Goal: Transaction & Acquisition: Book appointment/travel/reservation

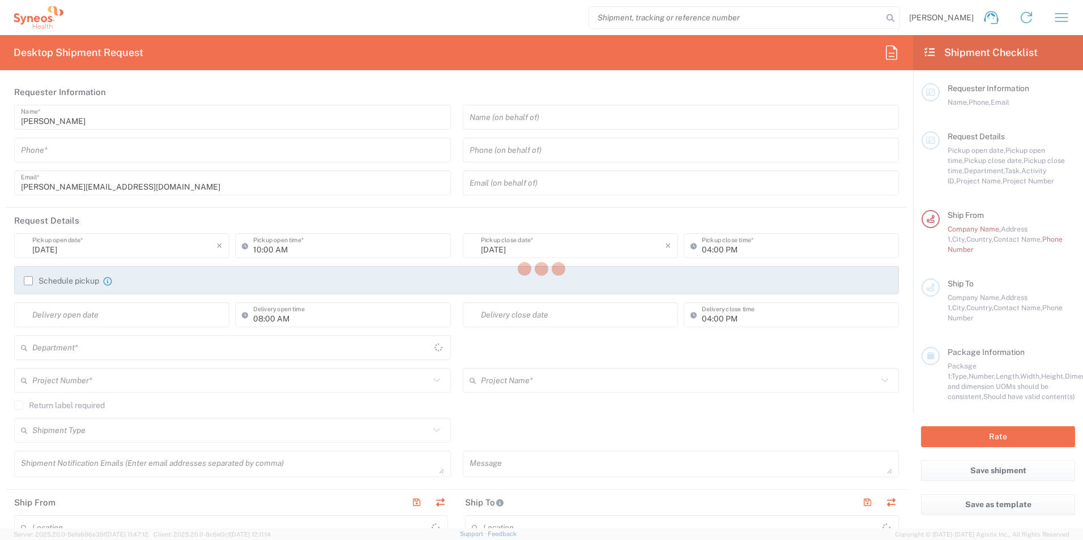
type input "United Kingdom"
type input "Illingworth Research Group Ltd-Macclesfield UK"
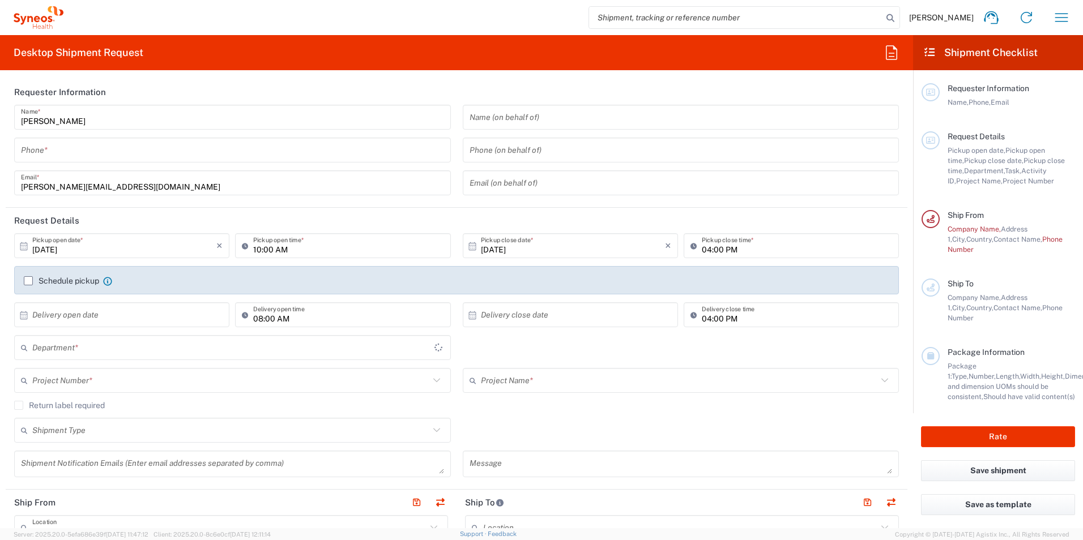
type input "3190"
click at [52, 151] on input "tel" at bounding box center [232, 150] width 423 height 20
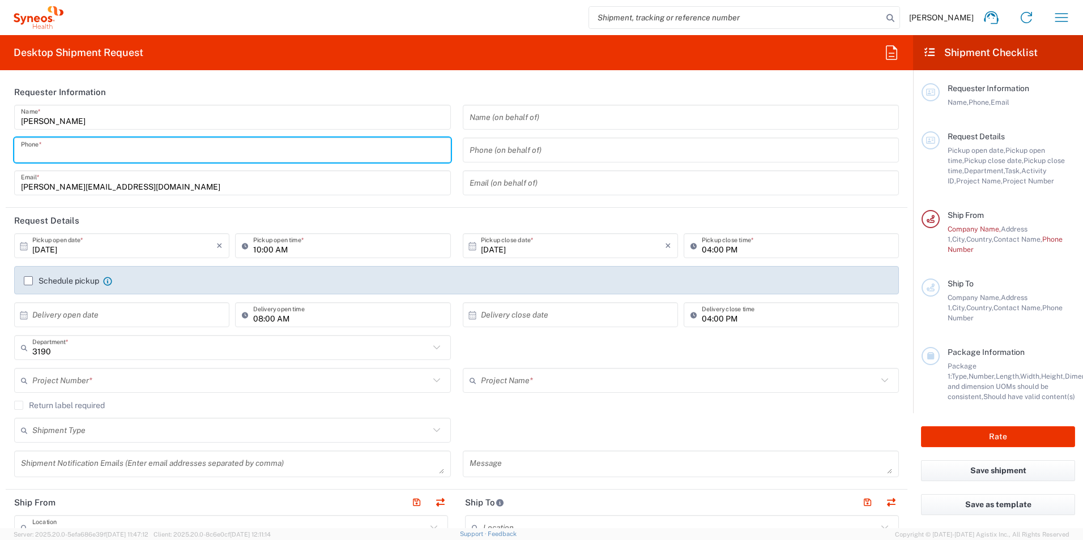
type input "01625310038"
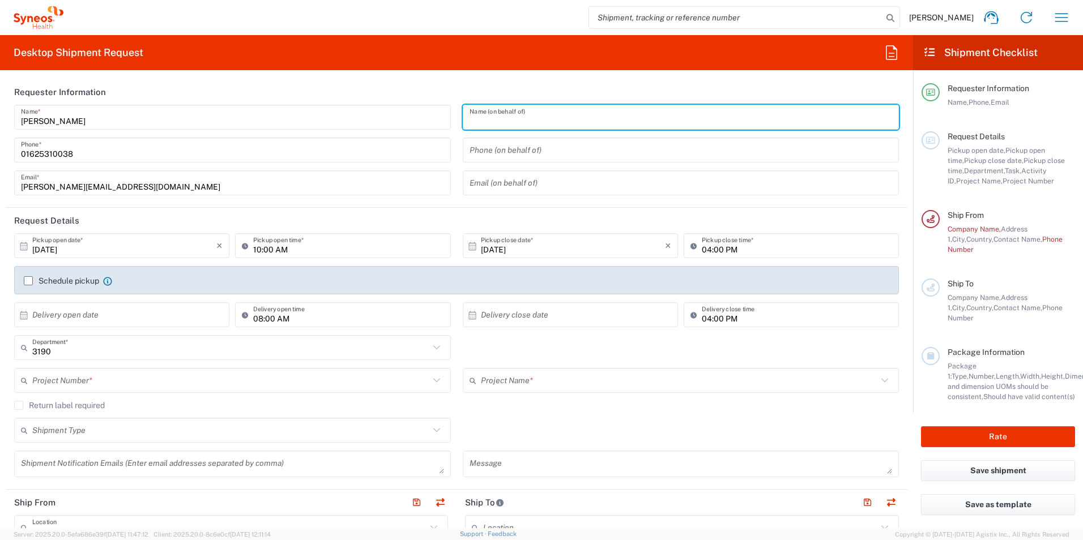
click at [499, 123] on input "text" at bounding box center [681, 118] width 423 height 20
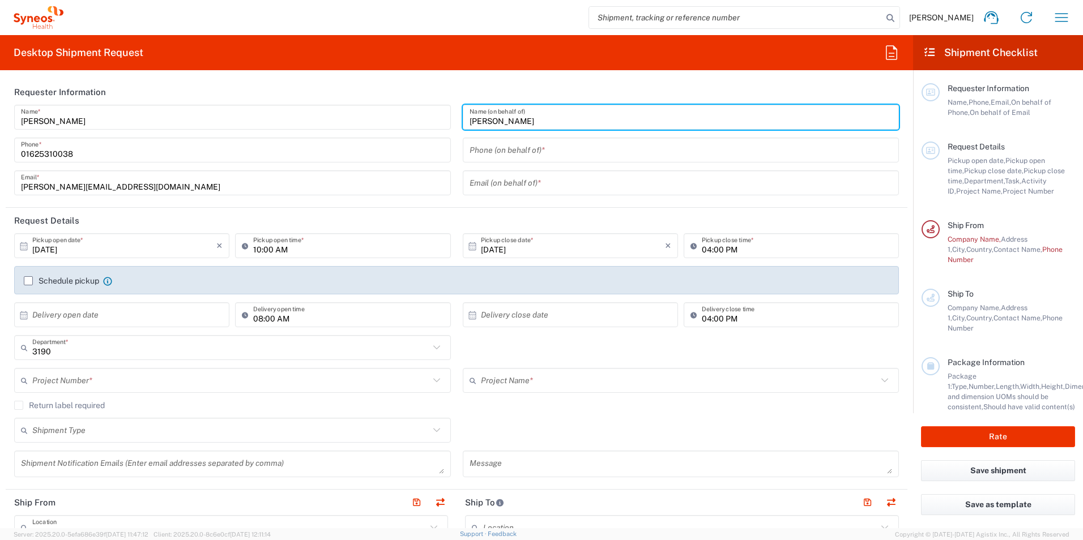
type input "Federico Borchini"
click at [502, 155] on input "tel" at bounding box center [681, 150] width 423 height 20
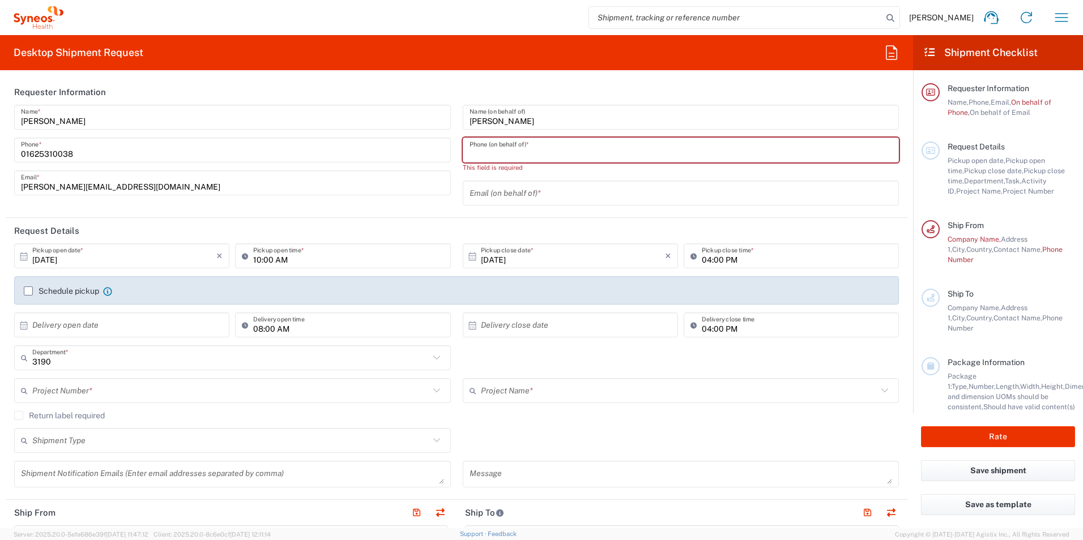
drag, startPoint x: 529, startPoint y: 151, endPoint x: 482, endPoint y: 156, distance: 47.3
click at [527, 151] on input "tel" at bounding box center [681, 150] width 423 height 20
paste input "393452418981"
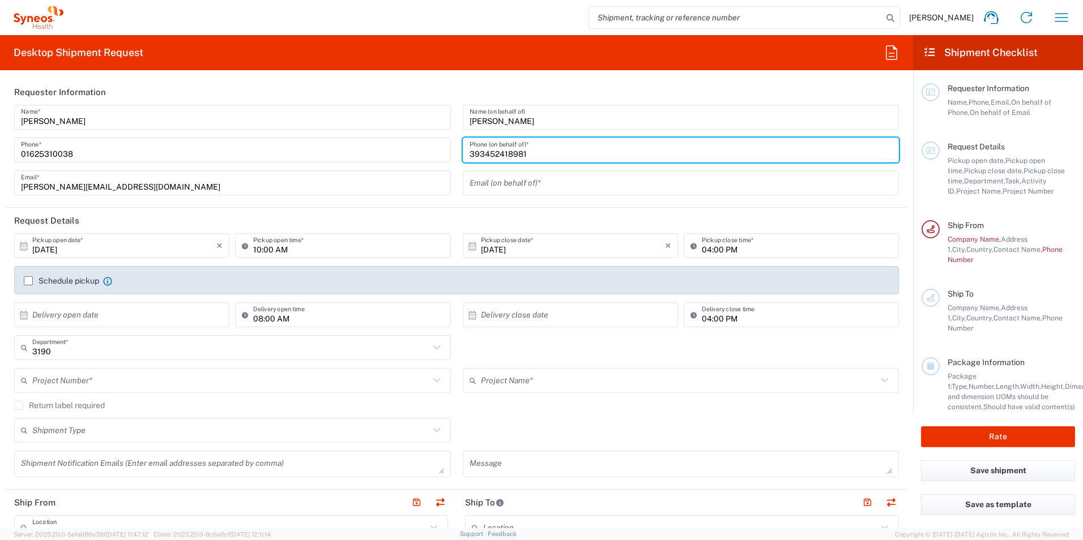
click at [480, 155] on input "393452418981" at bounding box center [681, 150] width 423 height 20
type input "393452418981"
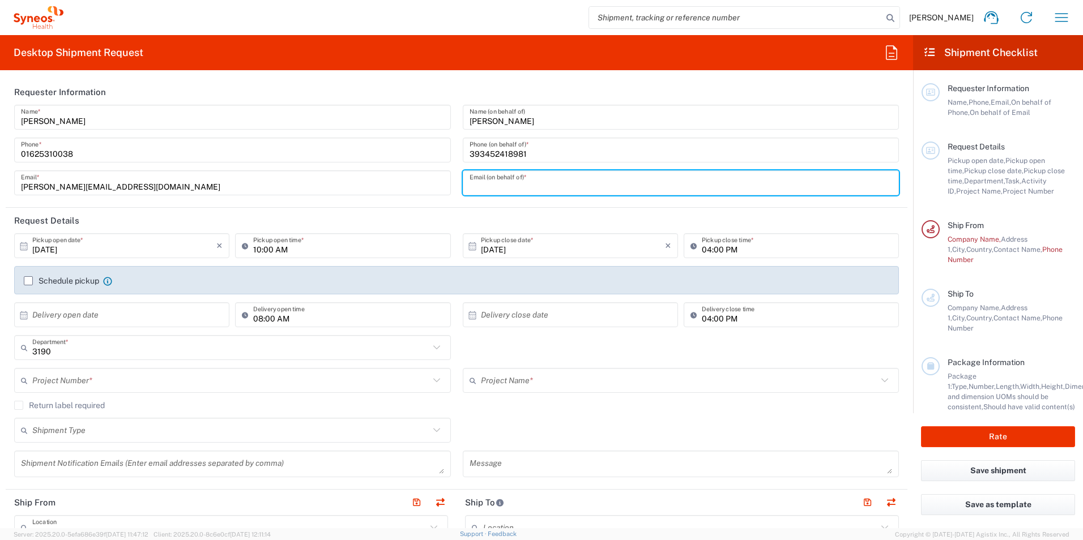
click at [515, 186] on input "text" at bounding box center [681, 183] width 423 height 20
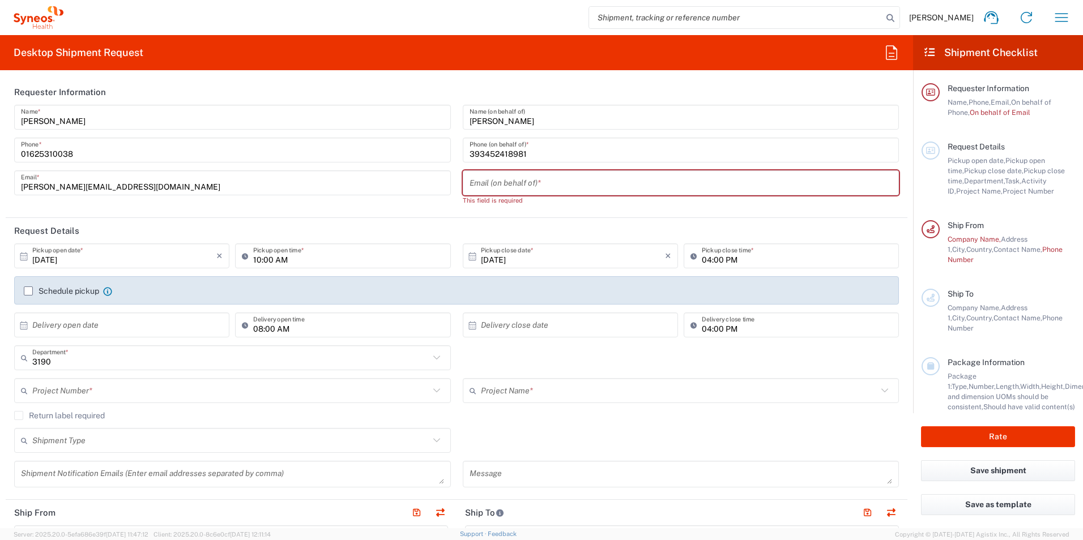
click at [533, 185] on input "text" at bounding box center [681, 183] width 423 height 20
paste input "Borchini, Federico (CWR) <federico.borchini@illingworthresearch.com>"
drag, startPoint x: 562, startPoint y: 187, endPoint x: 446, endPoint y: 182, distance: 116.8
click at [446, 182] on div "Kelly Mon Name * 01625310038 Phone * kelly.mon@illingworthresearch.com Email * …" at bounding box center [456, 159] width 897 height 109
click at [638, 187] on input "federico.borchini@illingworthresearch.com>" at bounding box center [681, 183] width 423 height 20
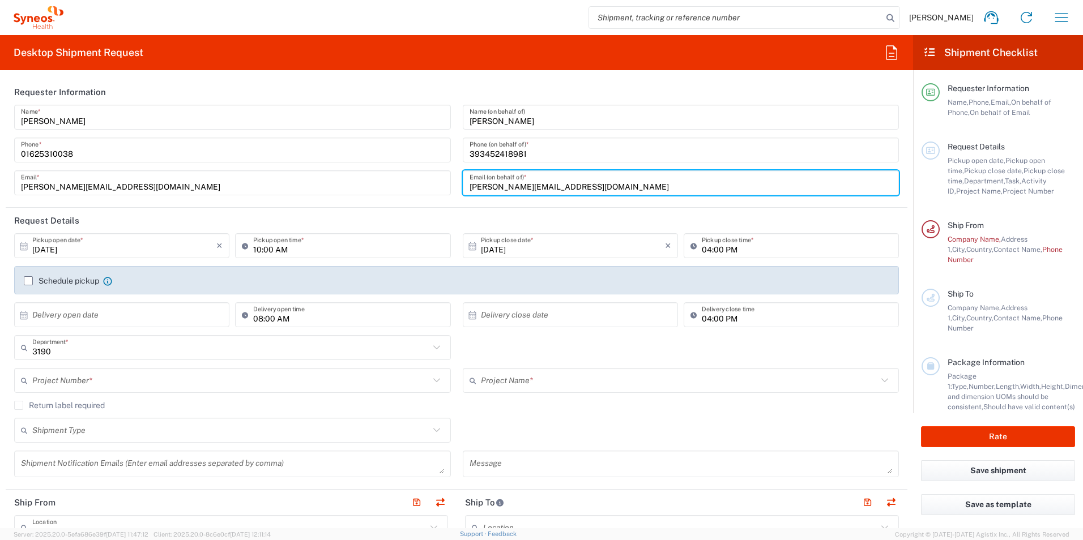
type input "federico.borchini@illingworthresearch.com"
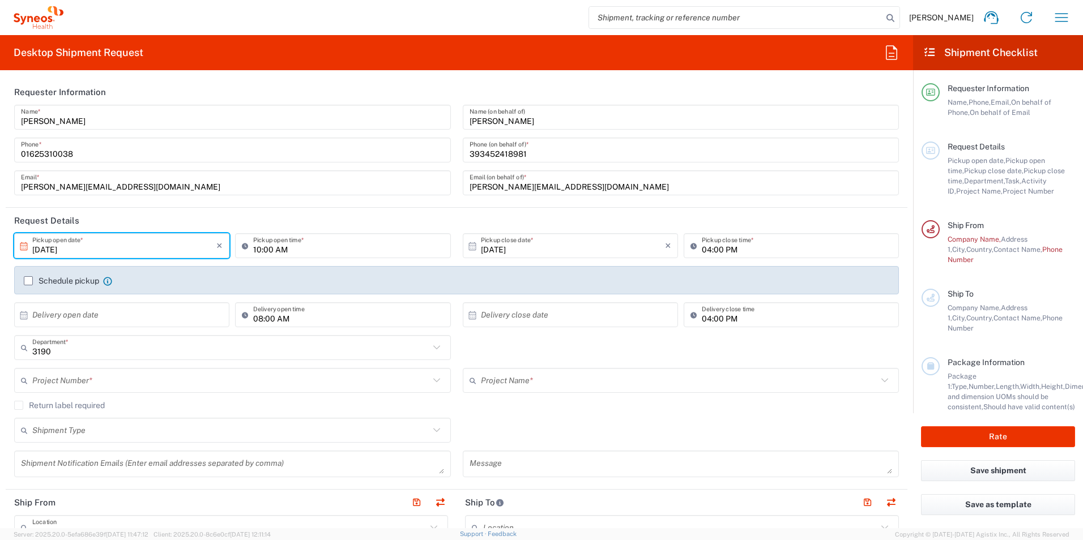
drag, startPoint x: 39, startPoint y: 250, endPoint x: 31, endPoint y: 250, distance: 7.9
click at [31, 250] on div "10/08/2025 × Pickup open date *" at bounding box center [121, 245] width 215 height 25
type input "09/08/2025"
click at [128, 220] on header "Request Details" at bounding box center [457, 220] width 902 height 25
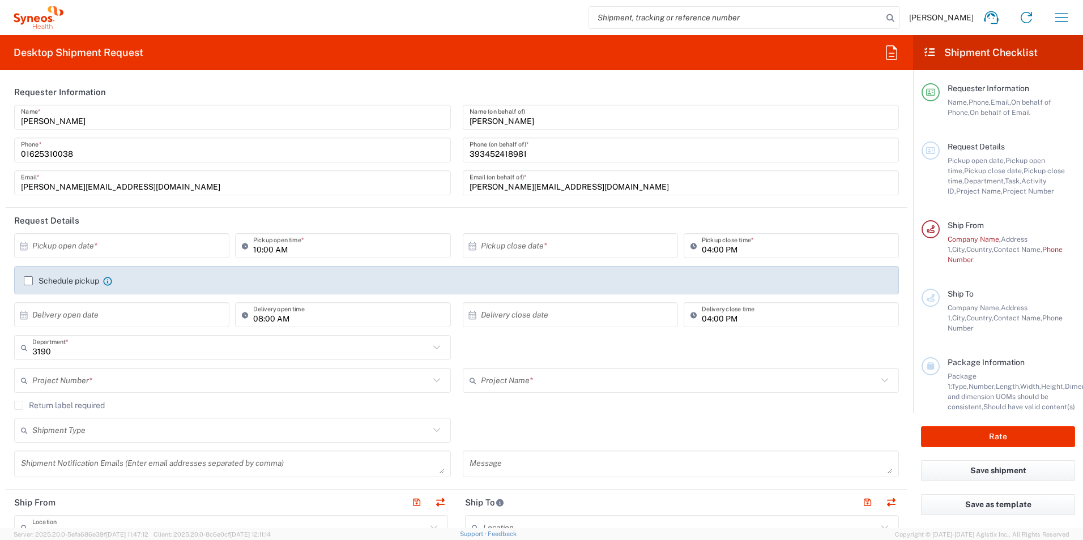
click at [99, 240] on input "text" at bounding box center [124, 246] width 184 height 20
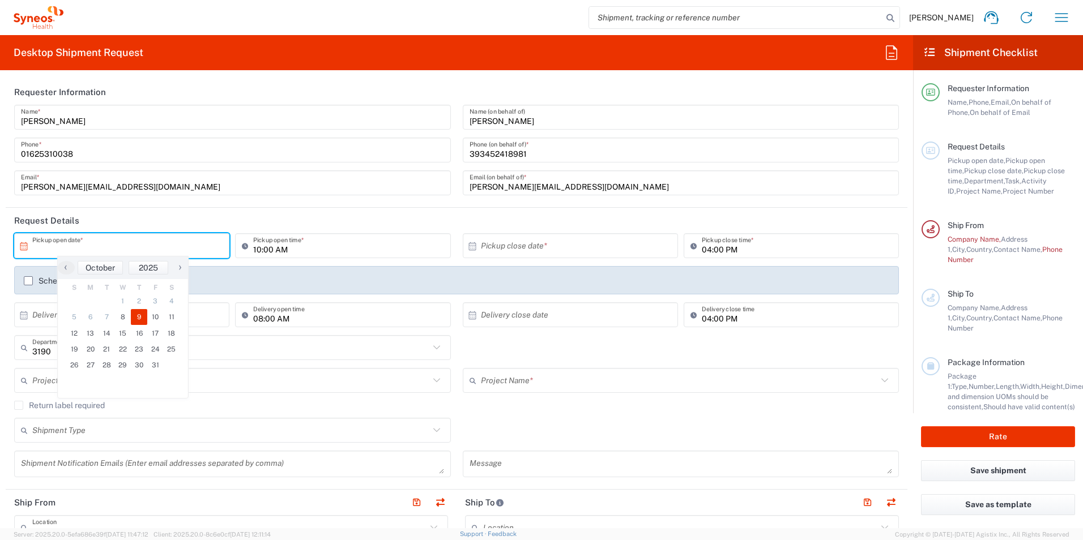
click at [139, 318] on span "9" at bounding box center [139, 317] width 16 height 16
type input "10/09/2025"
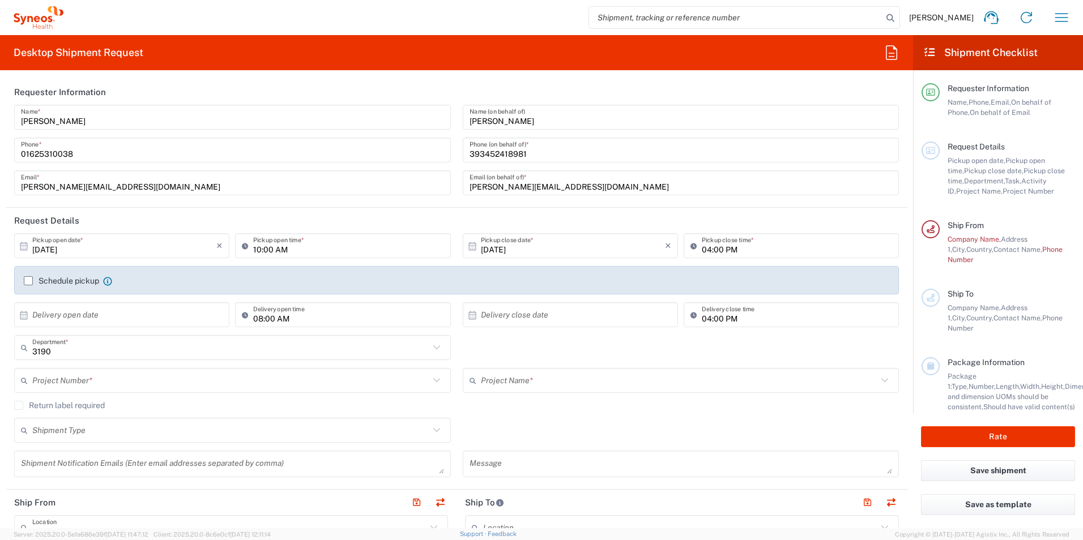
click at [25, 248] on icon at bounding box center [23, 246] width 7 height 8
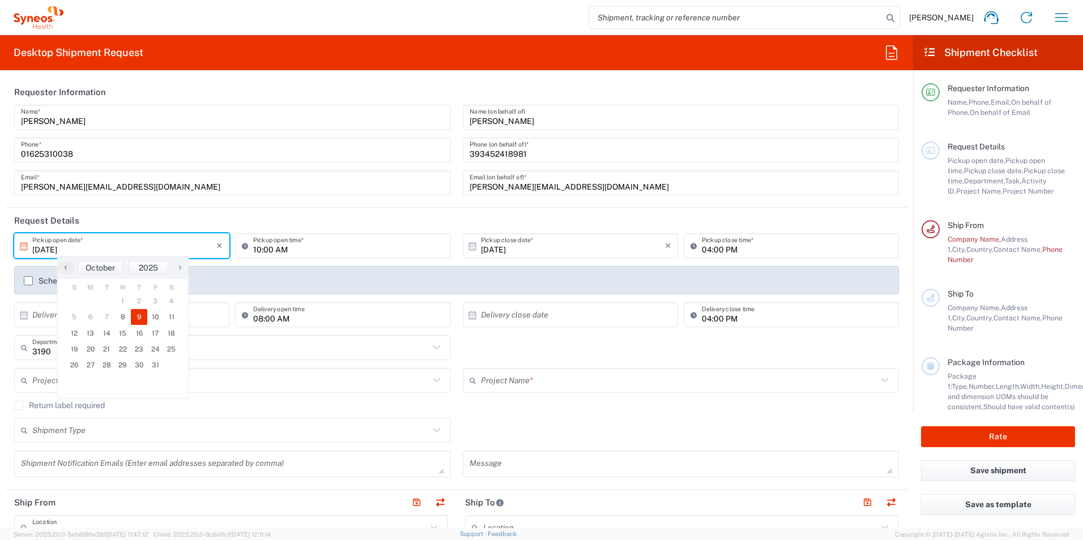
click at [243, 276] on agx-checkbox-control "Schedule pickup When scheduling a pickup please be sure to meet the following c…" at bounding box center [456, 281] width 865 height 10
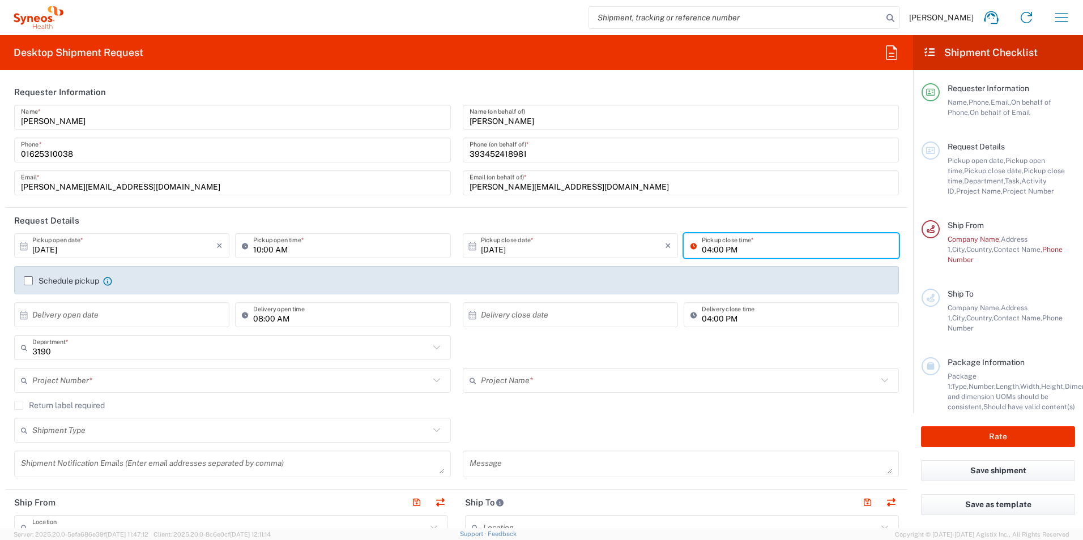
click at [704, 252] on input "04:00 PM" at bounding box center [797, 246] width 190 height 20
type input "03:00 PM"
click at [159, 269] on div "Schedule pickup When scheduling a pickup please be sure to meet the following c…" at bounding box center [456, 280] width 885 height 28
click at [32, 279] on label "Schedule pickup" at bounding box center [61, 280] width 75 height 9
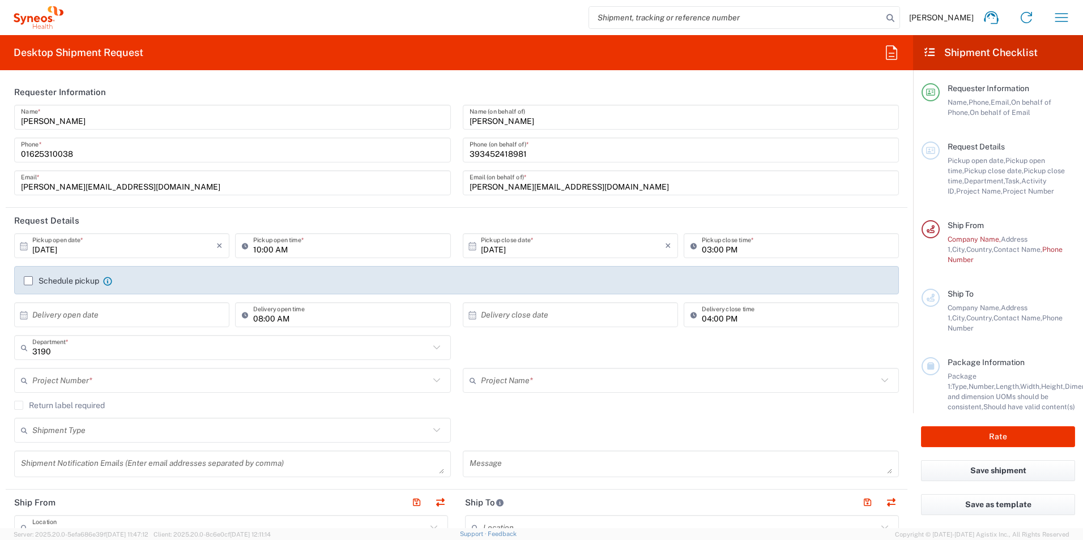
click at [28, 281] on input "Schedule pickup" at bounding box center [28, 281] width 0 height 0
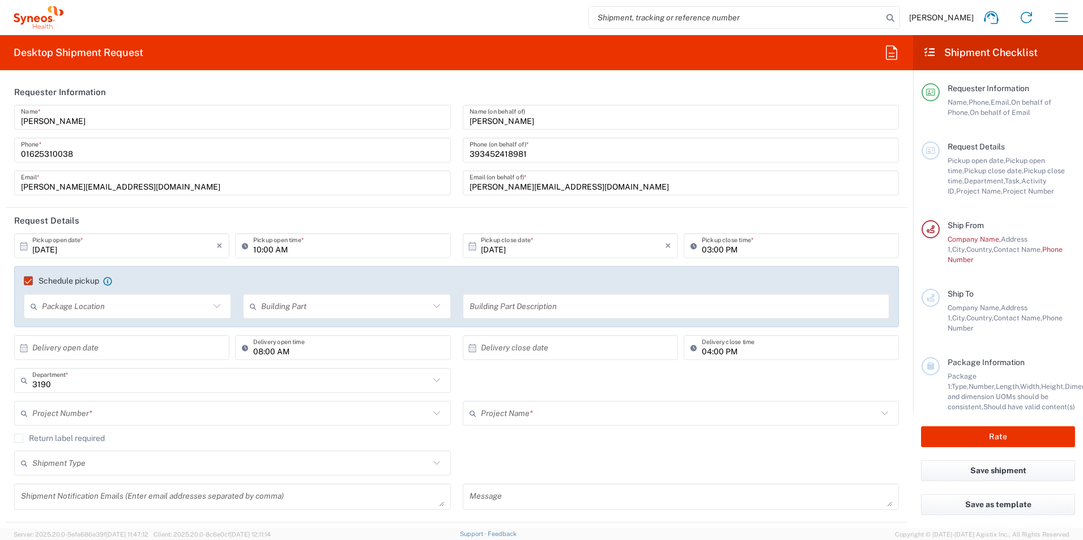
drag, startPoint x: 313, startPoint y: 301, endPoint x: 304, endPoint y: 300, distance: 8.6
click at [313, 301] on input "text" at bounding box center [345, 307] width 168 height 20
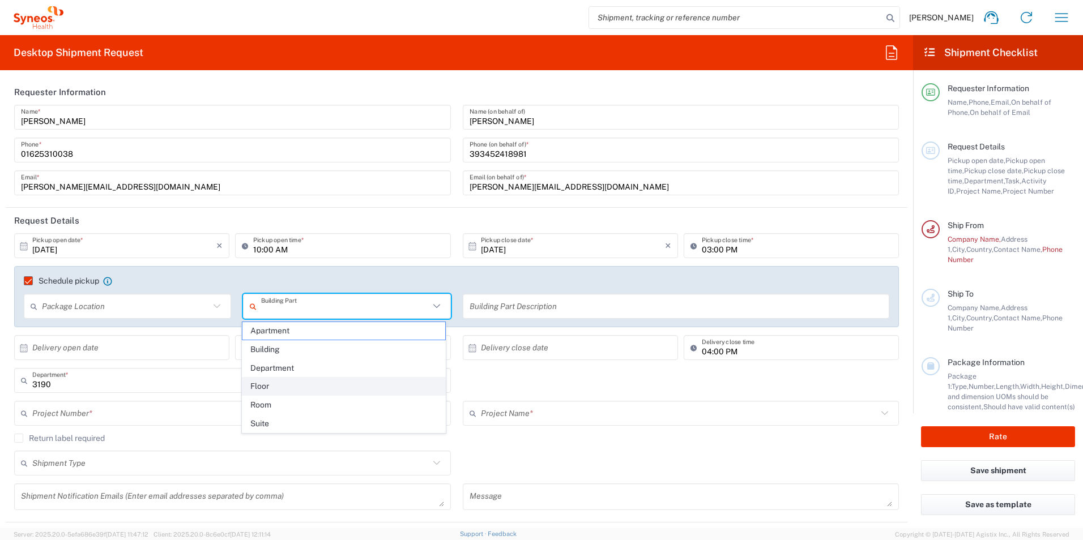
click at [264, 382] on span "Floor" at bounding box center [343, 387] width 203 height 18
click at [301, 310] on input "Floor" at bounding box center [345, 307] width 168 height 20
click at [279, 386] on span "Department" at bounding box center [343, 387] width 203 height 18
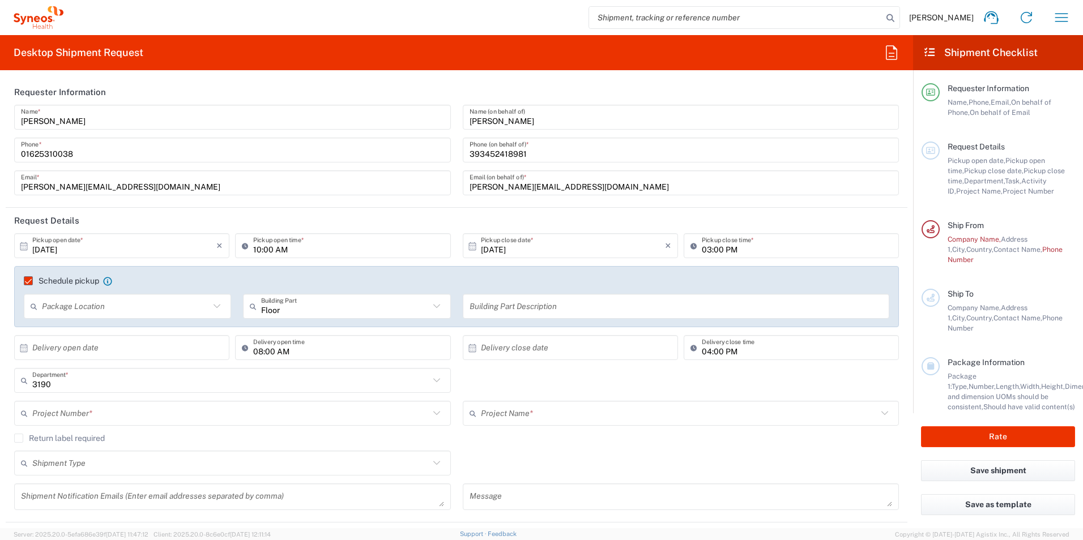
type input "Department"
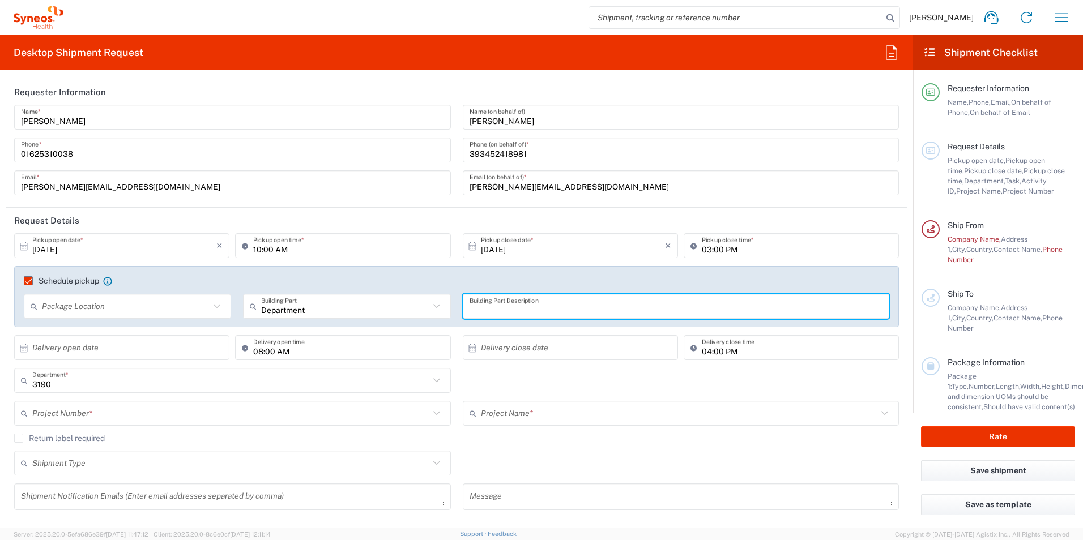
click at [500, 306] on input "text" at bounding box center [676, 307] width 413 height 20
paste input "SC Reumatologia.Pad. 32- 5th floor"
click at [484, 309] on input "SC Reumatologia.Pad. 32- 5th floor" at bounding box center [676, 307] width 413 height 20
click at [470, 309] on input "SC Reumatologia.Pad. 32- 5th floor" at bounding box center [676, 307] width 413 height 20
paste input "SC Reumatologia.Pad. 32- 5th floor"
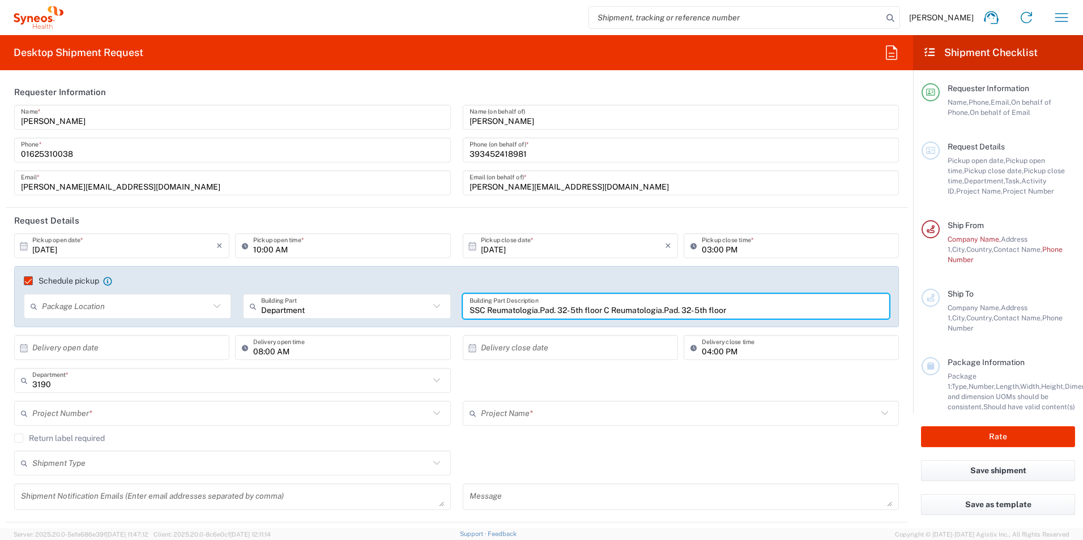
drag, startPoint x: 735, startPoint y: 311, endPoint x: 600, endPoint y: 310, distance: 134.8
click at [600, 310] on input "SSC Reumatologia.Pad. 32- 5th floor C Reumatologia.Pad. 32- 5th floor" at bounding box center [676, 307] width 413 height 20
click at [472, 311] on input "SSC Reumatologia.Pad. 32- 5th floor" at bounding box center [676, 307] width 413 height 20
type input "SC Reumatologia.Pad. 32- 5th floor"
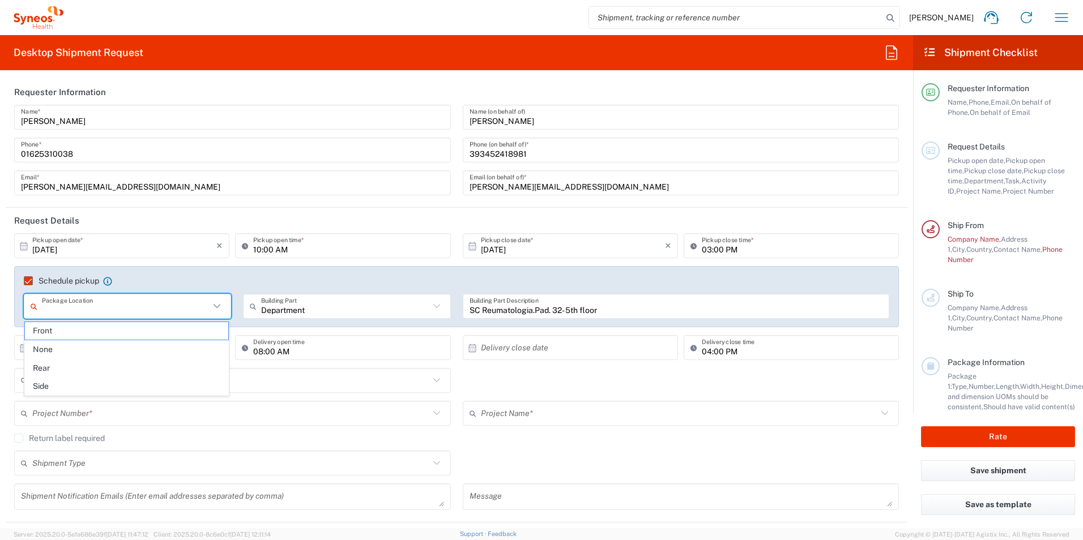
click at [126, 307] on input "text" at bounding box center [126, 307] width 168 height 20
click at [178, 276] on agx-checkbox-control "Schedule pickup When scheduling a pickup please be sure to meet the following c…" at bounding box center [456, 281] width 865 height 10
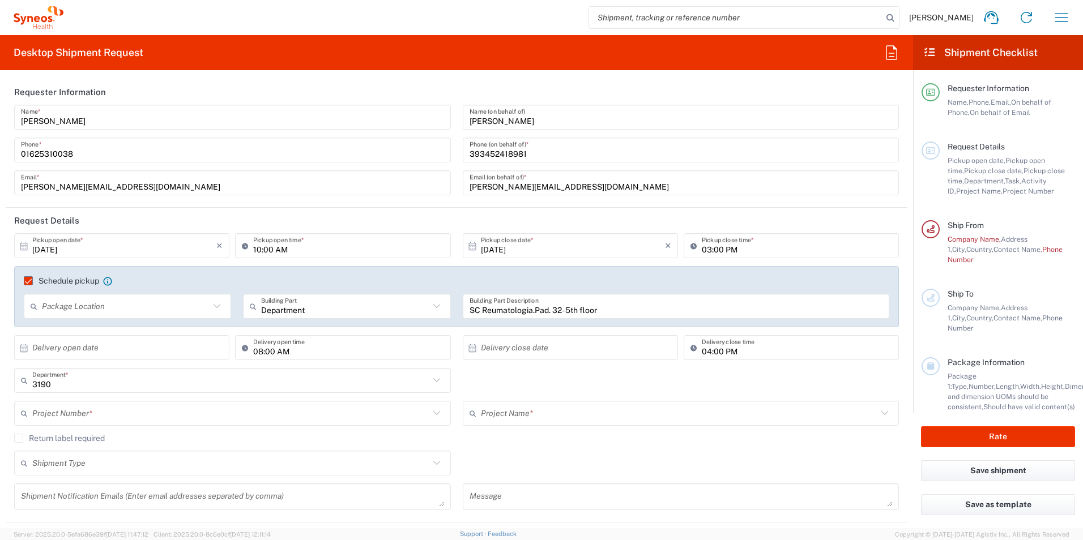
click at [101, 349] on input "text" at bounding box center [124, 348] width 184 height 20
click at [158, 419] on span "10" at bounding box center [155, 419] width 16 height 16
type input "10/10/2025"
click at [216, 346] on icon "×" at bounding box center [219, 348] width 6 height 18
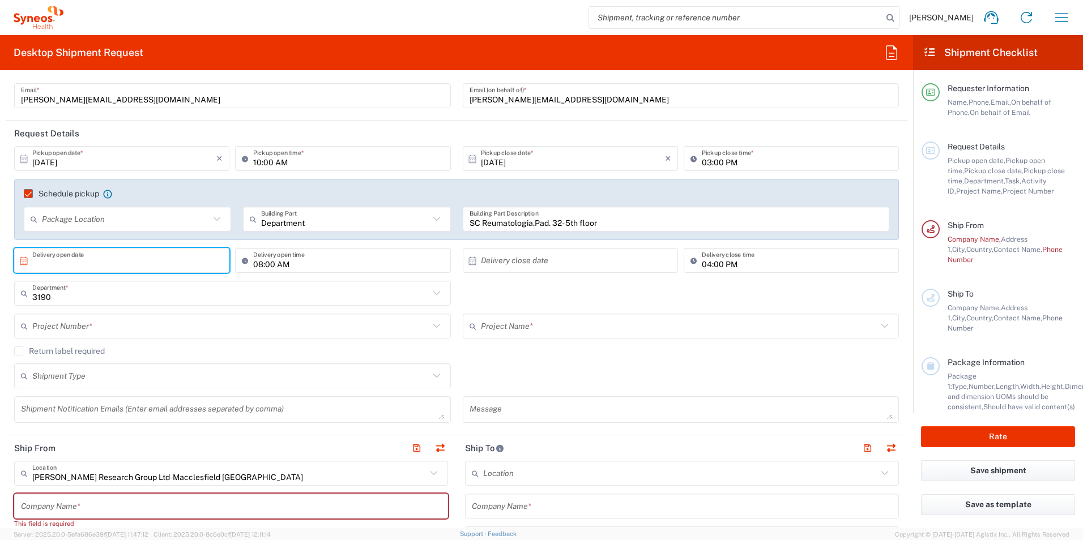
scroll to position [113, 0]
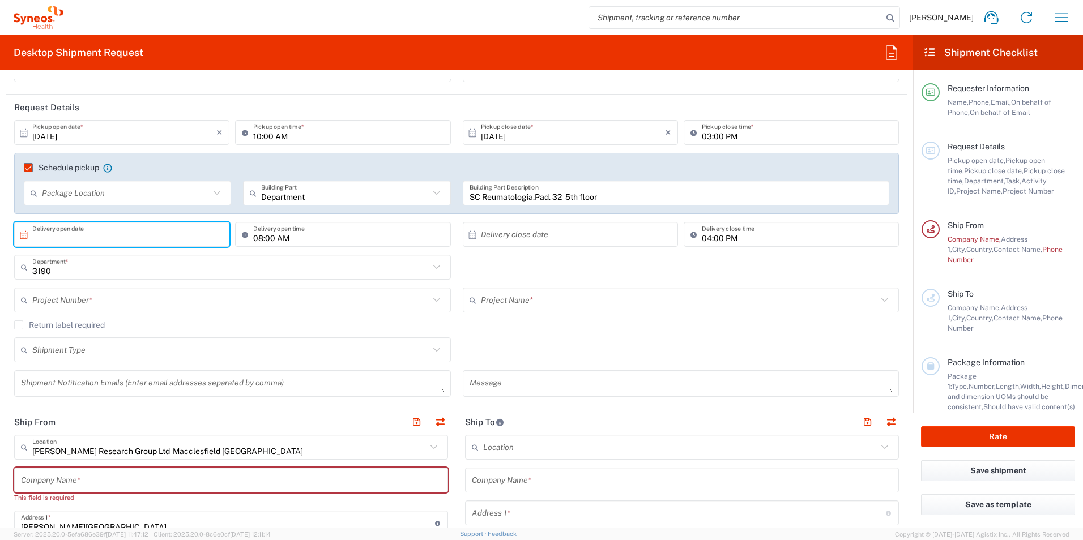
click at [90, 298] on input "text" at bounding box center [230, 301] width 397 height 20
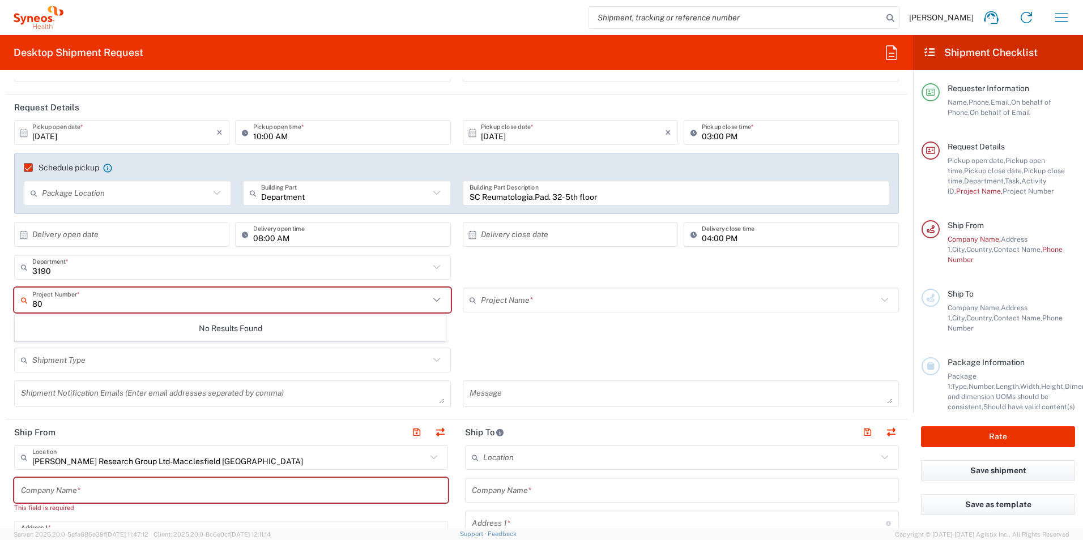
type input "8"
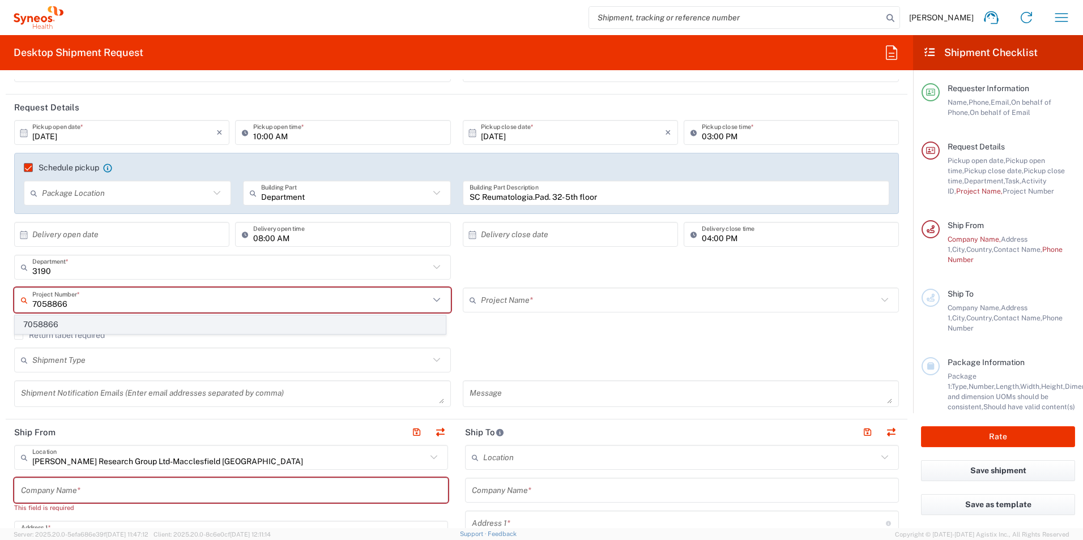
type input "7058866"
click at [84, 321] on span "7058866" at bounding box center [230, 325] width 430 height 18
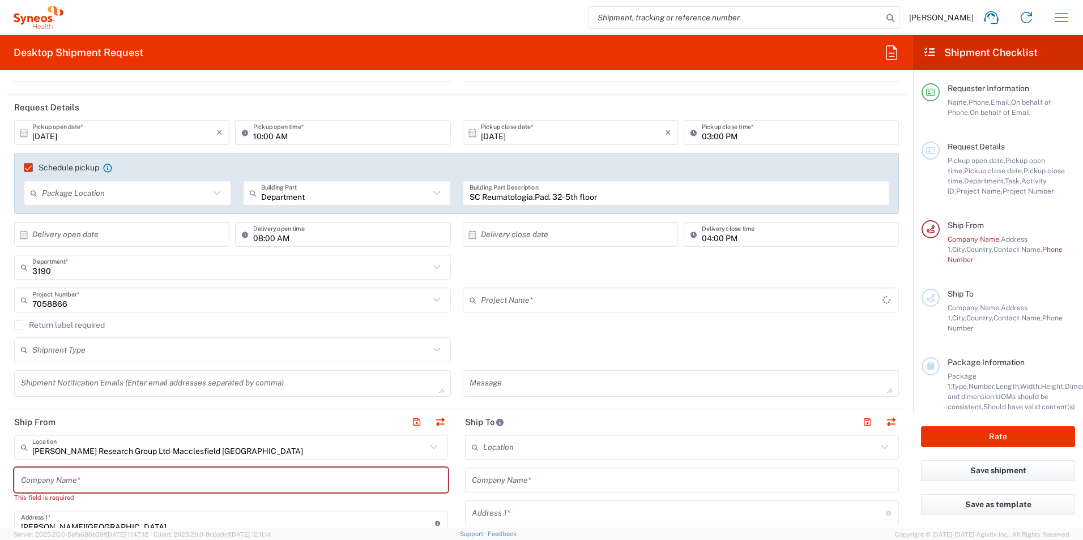
type input "802-NVR-048"
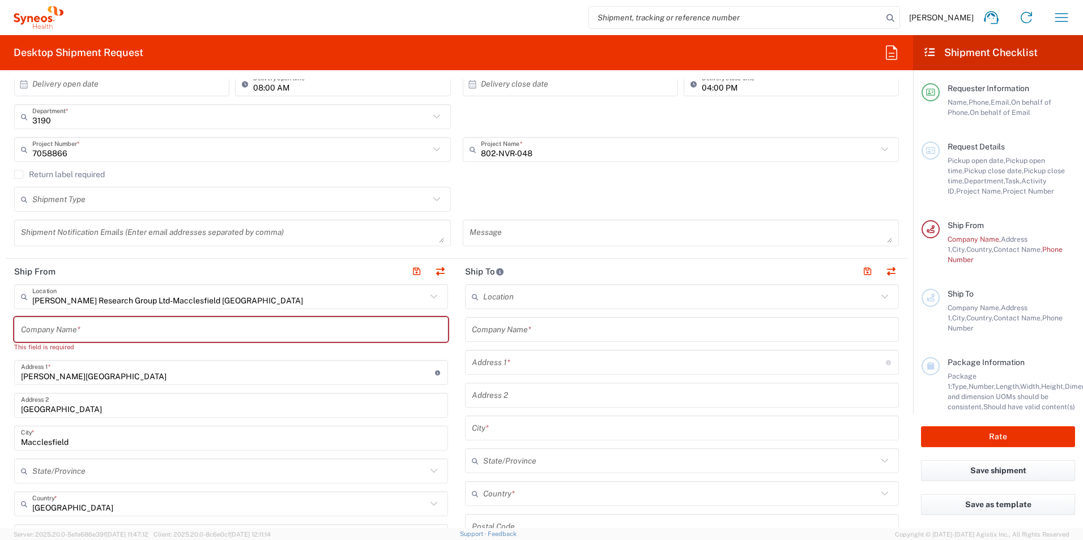
scroll to position [283, 0]
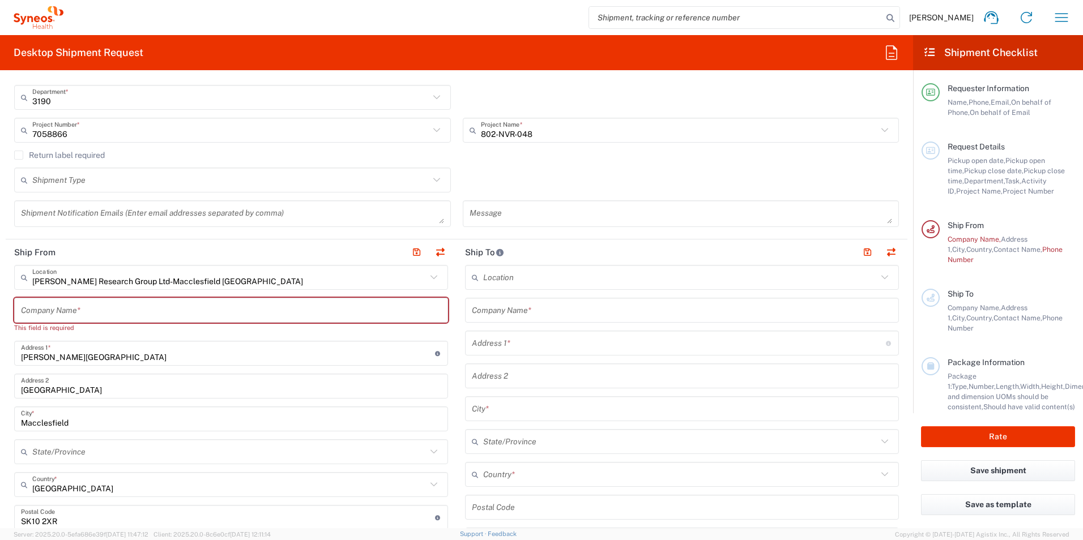
click at [433, 273] on icon at bounding box center [433, 277] width 15 height 15
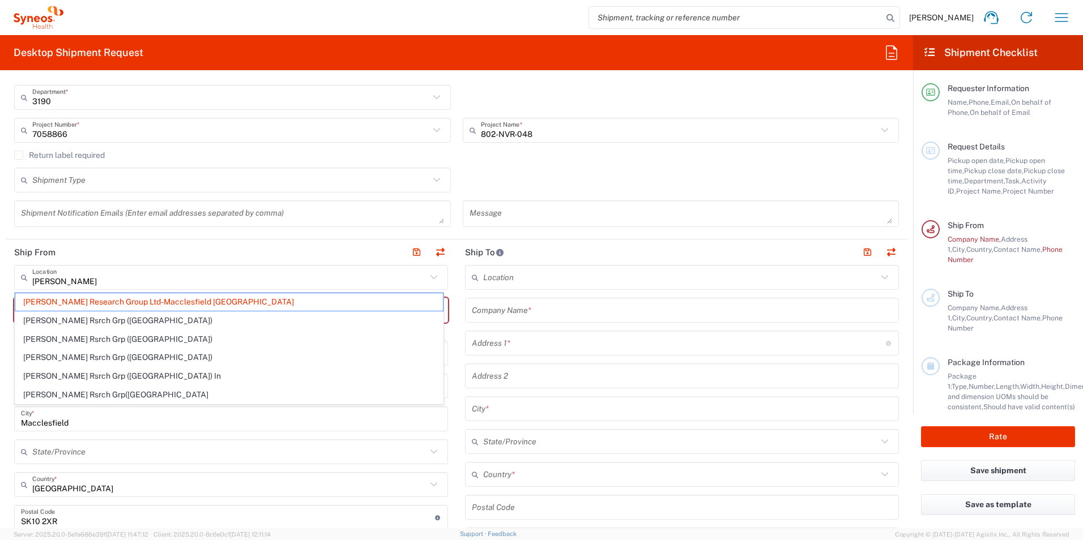
click at [225, 243] on header "Ship From" at bounding box center [231, 252] width 451 height 25
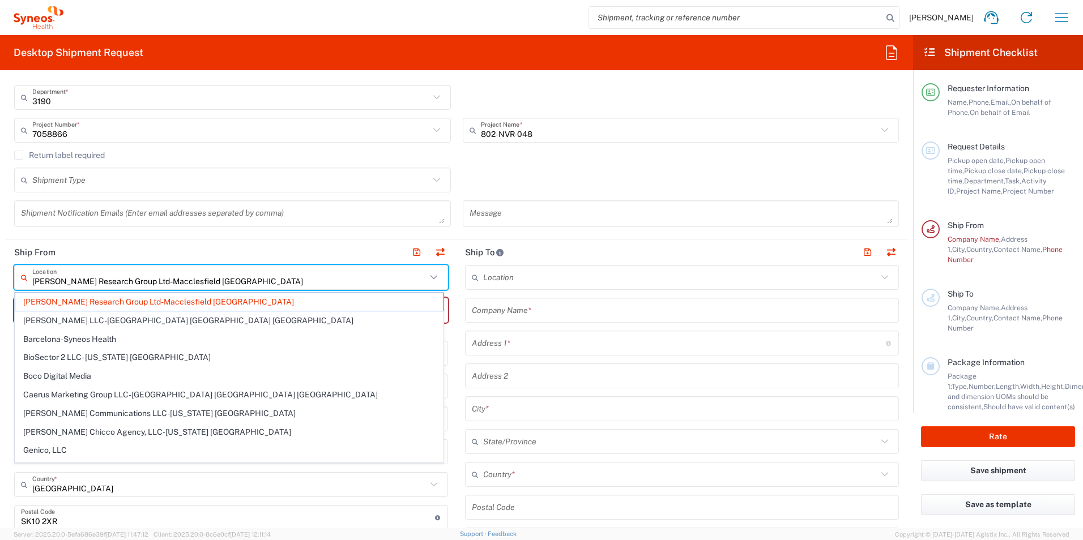
drag, startPoint x: 231, startPoint y: 279, endPoint x: 19, endPoint y: 281, distance: 211.8
click at [19, 281] on div "Illingworth Research Group Ltd-Macclesfield UK Location" at bounding box center [231, 277] width 434 height 25
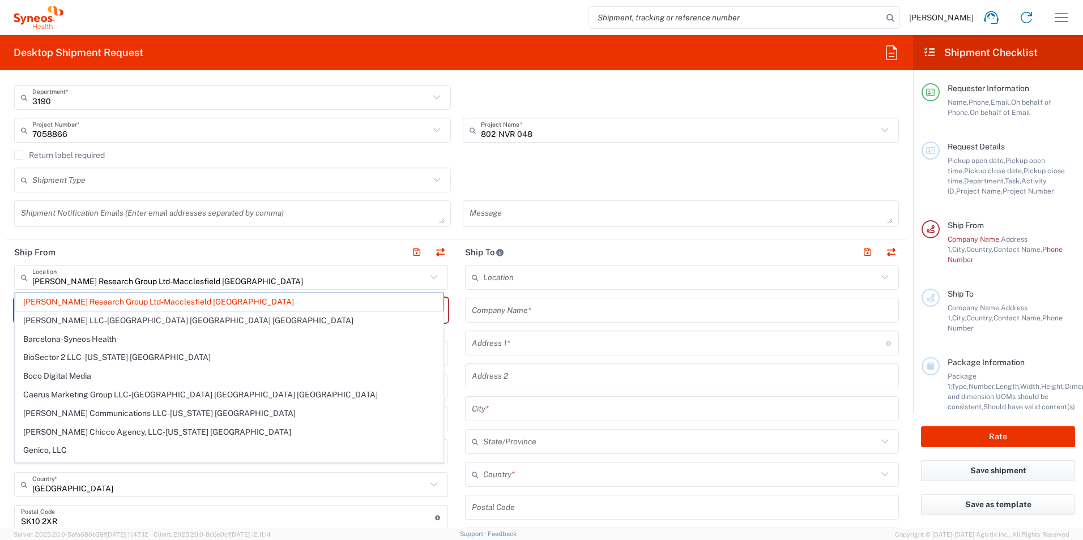
drag, startPoint x: 217, startPoint y: 277, endPoint x: 212, endPoint y: 282, distance: 6.8
click at [217, 277] on input "Illingworth Research Group Ltd-Macclesfield UK" at bounding box center [229, 278] width 394 height 20
click at [213, 283] on input "Illingworth Research Group Ltd-Macclesfield UK" at bounding box center [229, 278] width 394 height 20
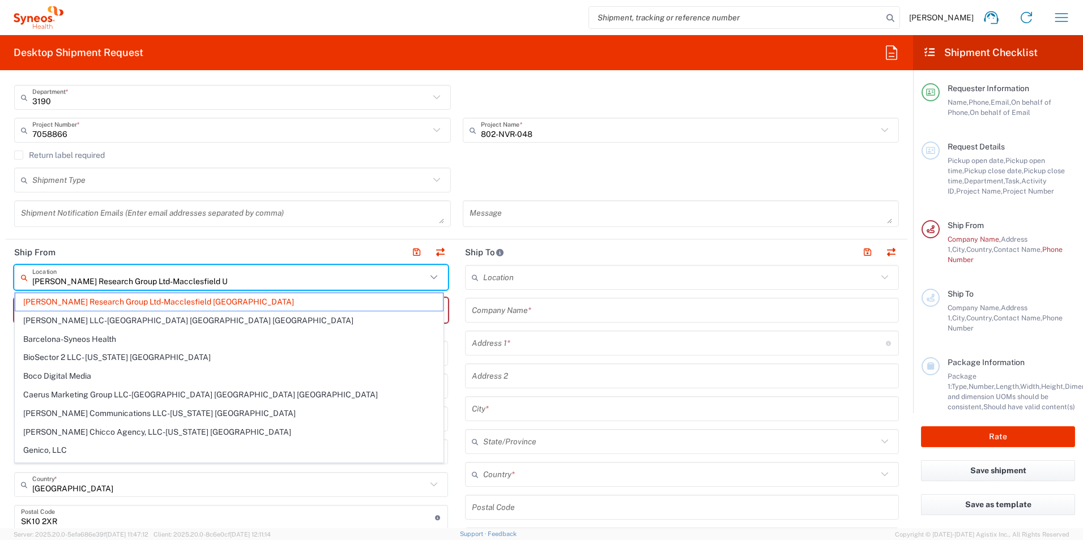
paste input "Fondazione IRCCS Policlinico San Matteo"
type input "Illingworth Research Group Ltd-Macclesfield UFondazione IRCCS Policlinico San M…"
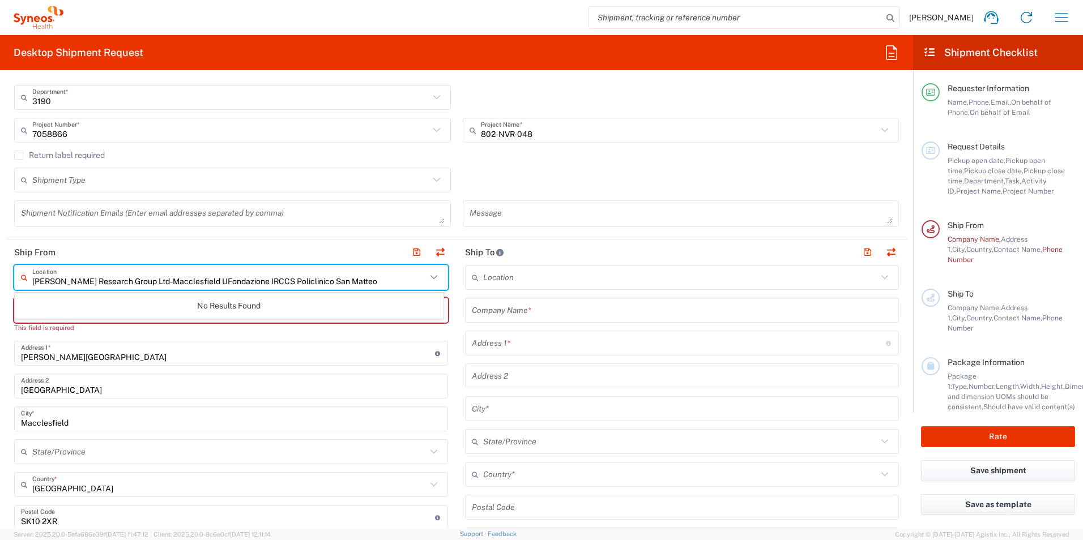
drag, startPoint x: 203, startPoint y: 282, endPoint x: -45, endPoint y: 274, distance: 248.2
click at [0, 274] on html "Kelly Mon Home Shipment estimator Shipment tracking Desktop shipment request My…" at bounding box center [541, 270] width 1083 height 540
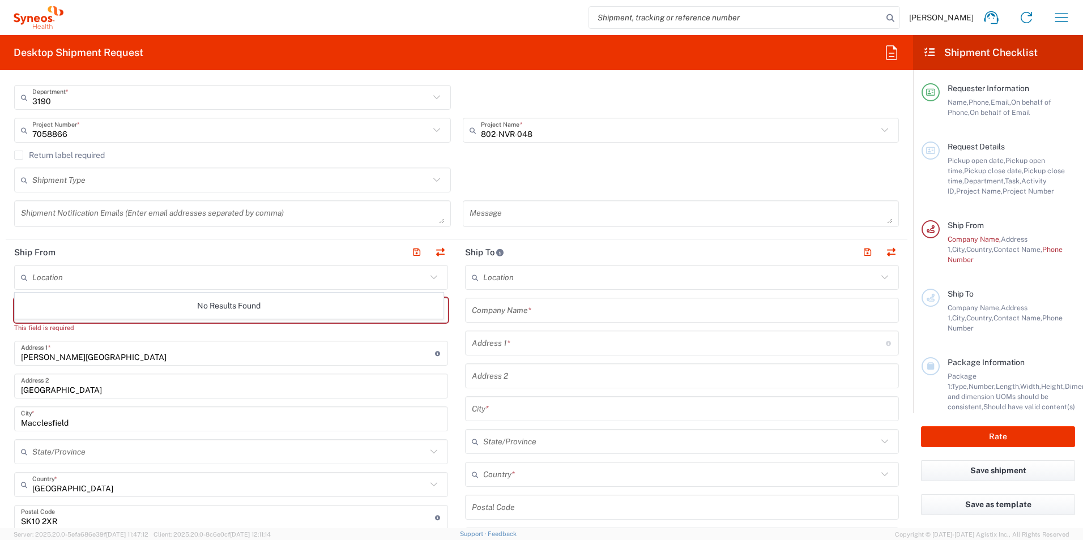
click at [267, 236] on agx-form-section "Request Details 10/09/2025 × Pickup open date * Cancel Apply 10:00 AM Pickup op…" at bounding box center [457, 82] width 902 height 315
click at [334, 357] on input "Hazelwood House, Larkwood Way" at bounding box center [228, 354] width 414 height 20
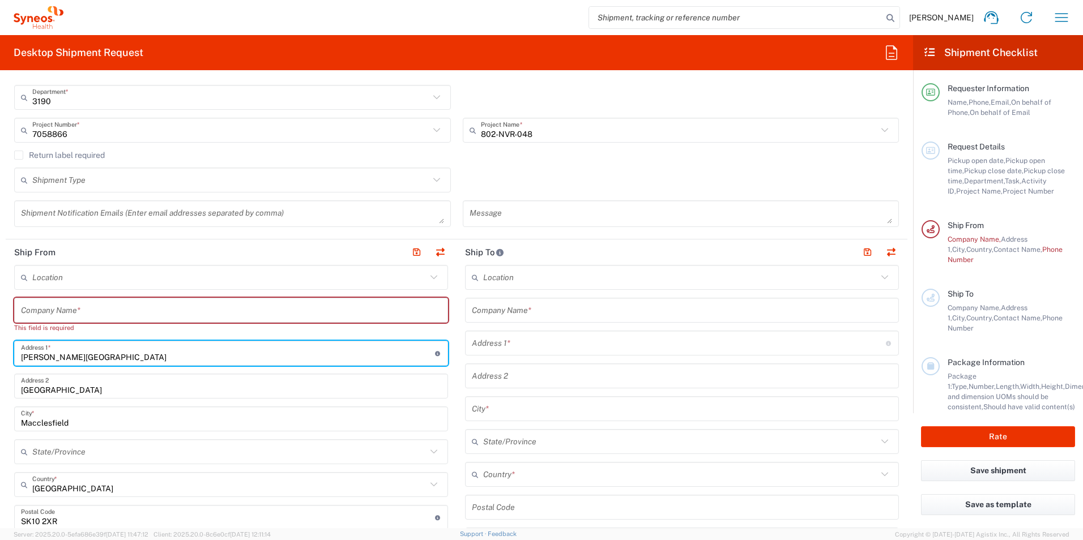
click at [53, 316] on input "text" at bounding box center [231, 311] width 420 height 20
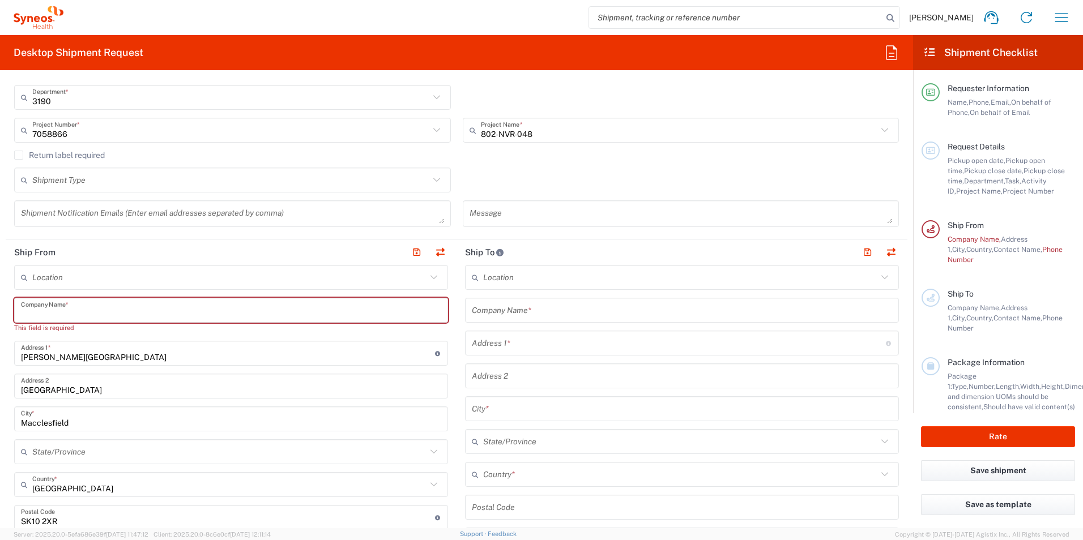
paste input "Fondazione IRCCS Policlinico San Matteo"
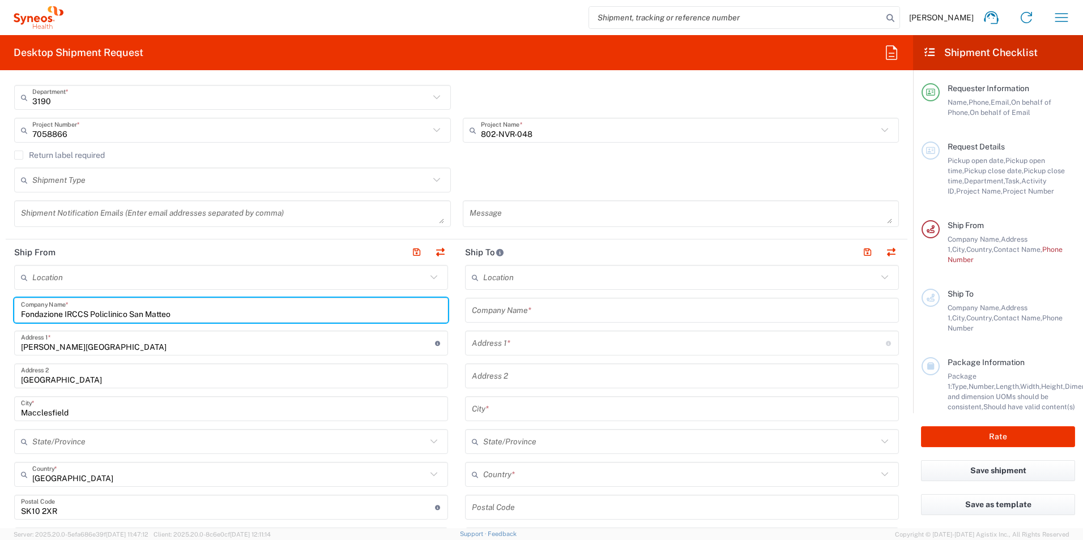
type input "Fondazione IRCCS Policlinico San Matteo"
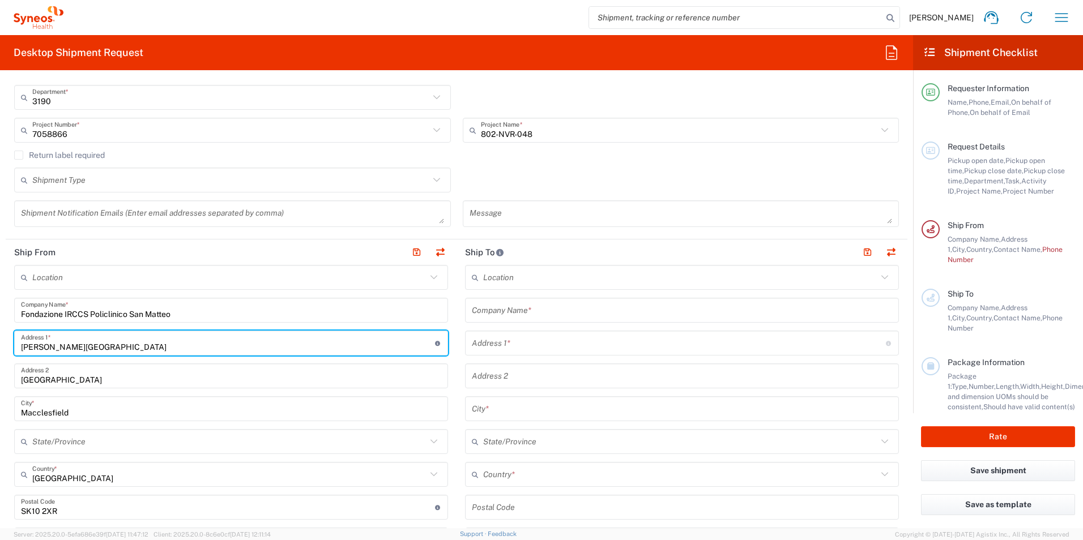
drag, startPoint x: 143, startPoint y: 345, endPoint x: 0, endPoint y: 345, distance: 143.3
click at [0, 345] on html "Kelly Mon Home Shipment estimator Shipment tracking Desktop shipment request My…" at bounding box center [541, 270] width 1083 height 540
paste input "SC Reumatologia.Pad. 32- 5th floor"
type input "SC Reumatologia.Pad. 32- 5th floor"
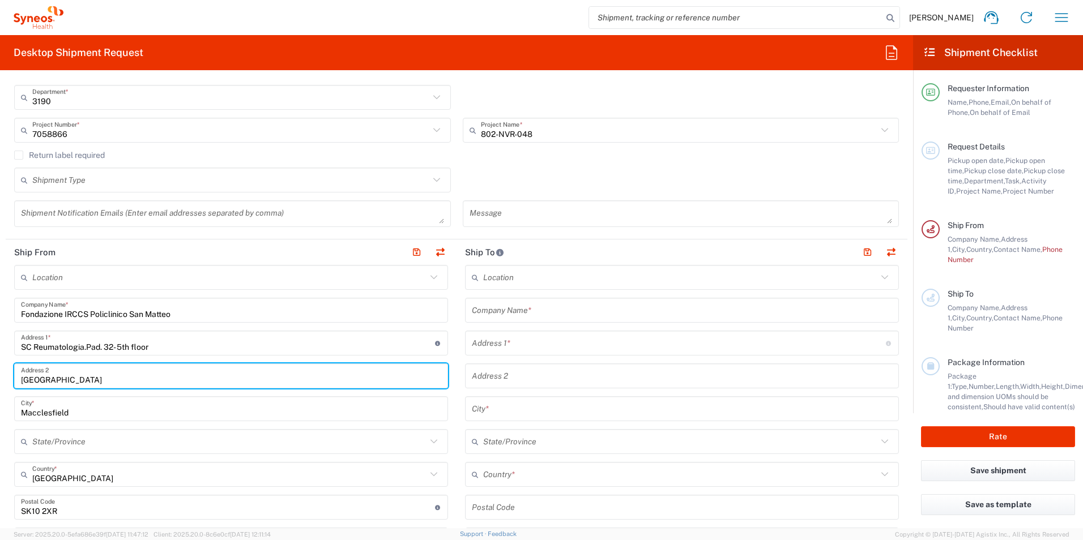
drag, startPoint x: 126, startPoint y: 381, endPoint x: 80, endPoint y: 416, distance: 57.3
click at [2, 381] on form "Requester Information Kelly Mon Name * 01625310038 Phone * kelly.mon@illingwort…" at bounding box center [456, 303] width 913 height 449
paste input "Viale Golgi 19"
type input "Viale Golgi 19"
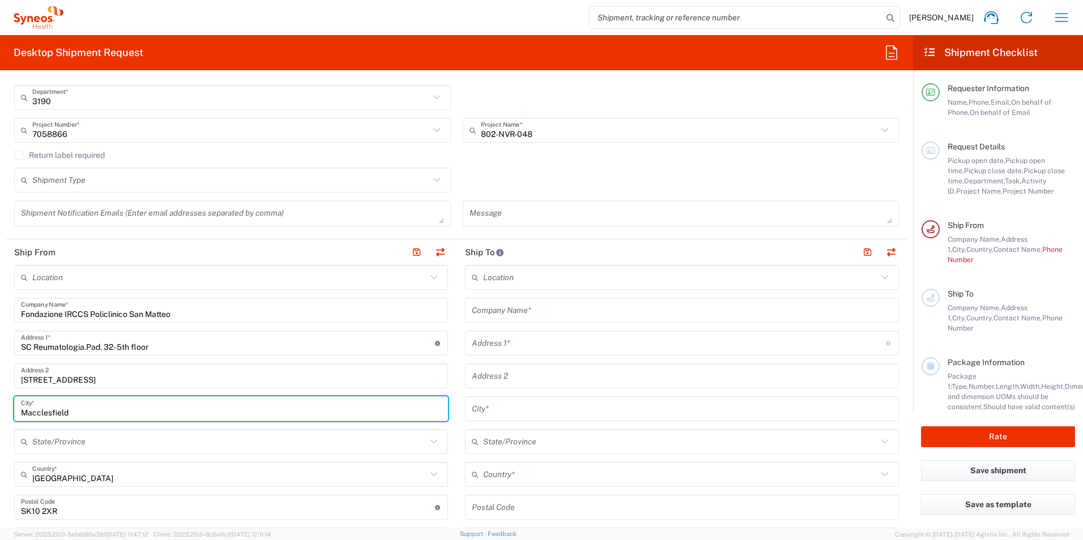
drag, startPoint x: 78, startPoint y: 409, endPoint x: 6, endPoint y: 408, distance: 72.5
click at [6, 408] on main "Location Addison Whitney LLC-Morrisvile NC US Barcelona-Syneos Health BioSector…" at bounding box center [231, 541] width 451 height 552
type input "Pavia"
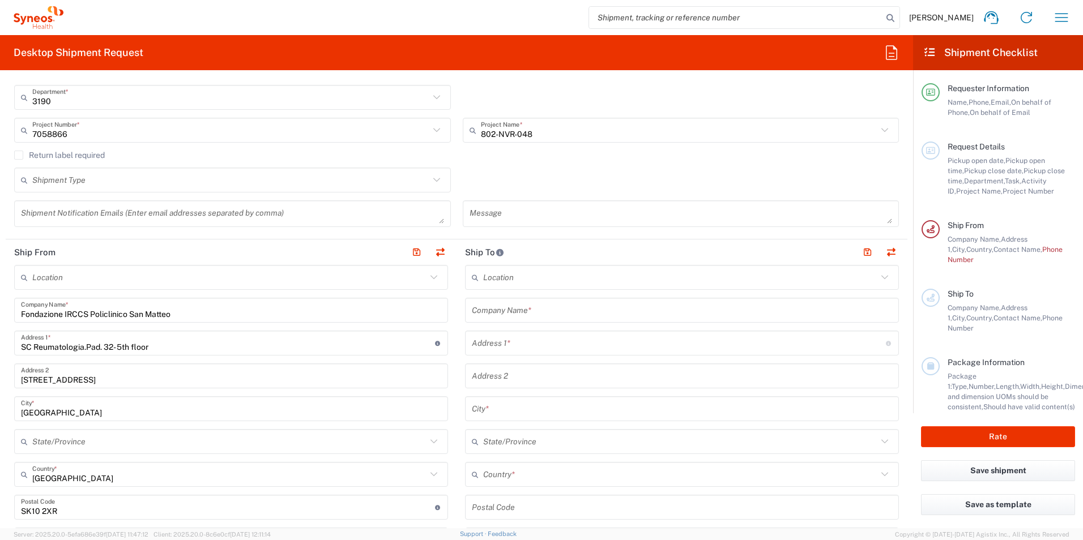
click at [430, 476] on icon at bounding box center [433, 474] width 15 height 15
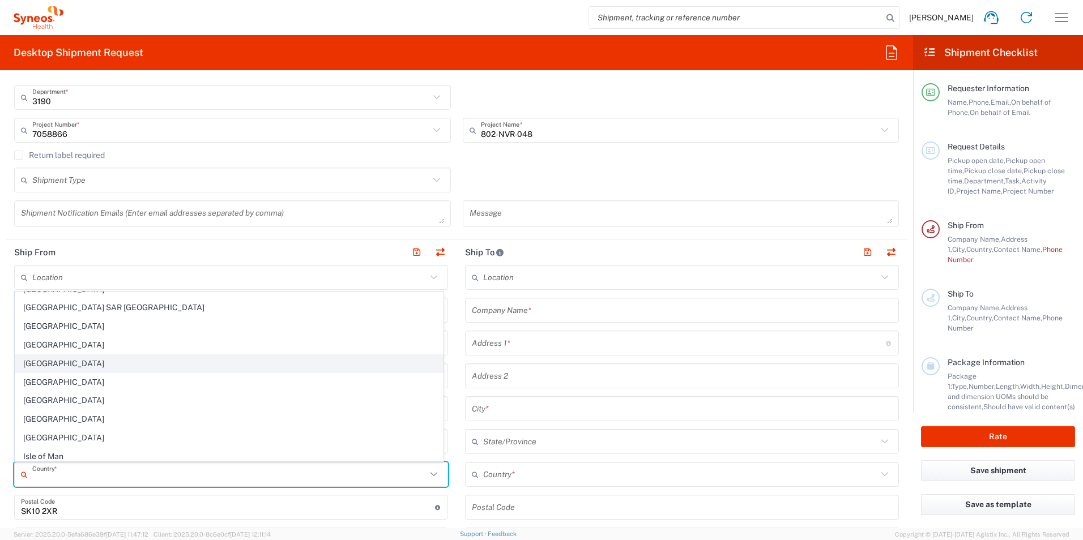
scroll to position [1926, 0]
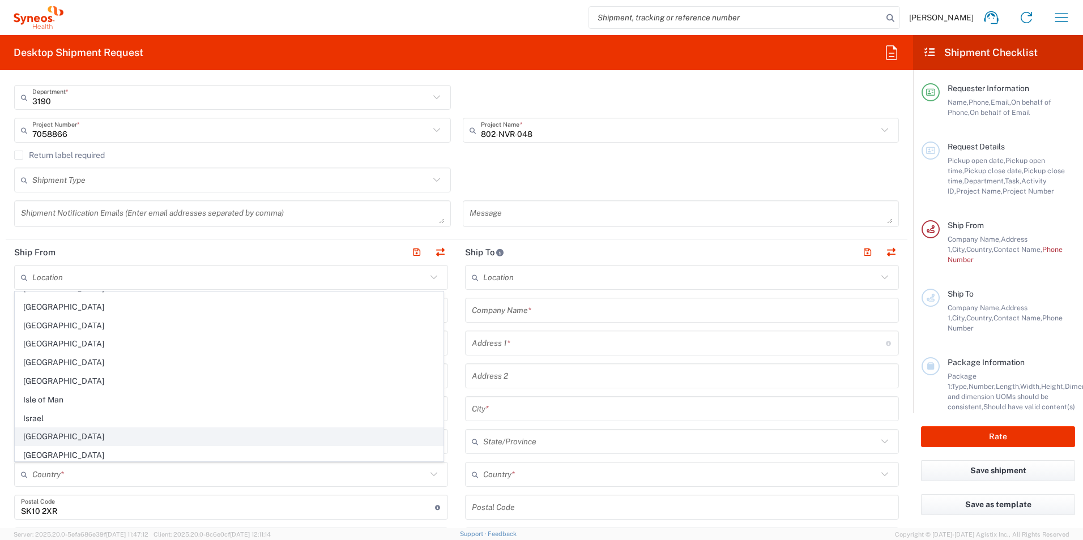
click at [30, 434] on span "Italy" at bounding box center [229, 437] width 428 height 18
type input "Italy"
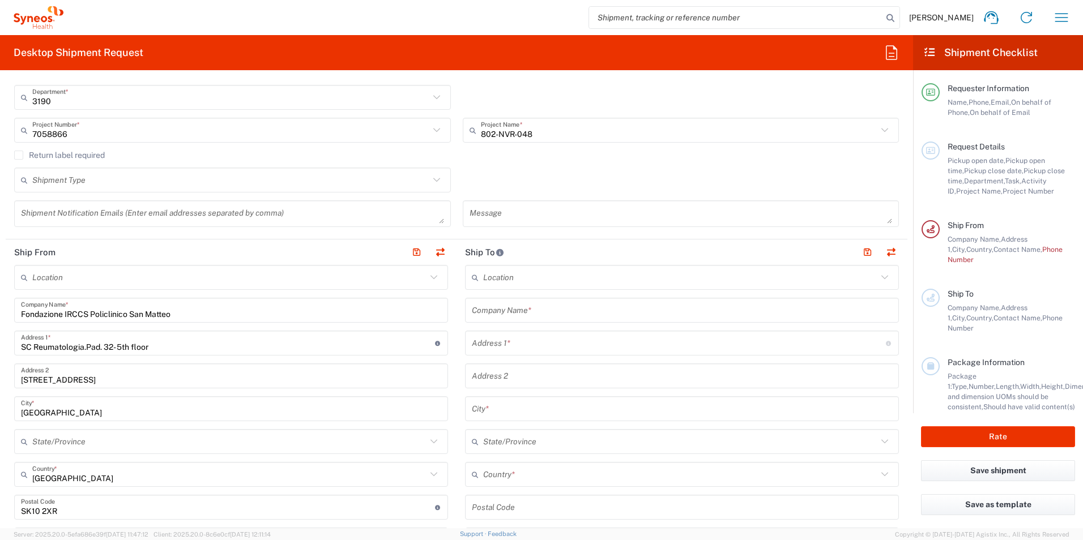
click at [450, 426] on main "Location Addison Whitney LLC-Morrisvile NC US Barcelona-Syneos Health BioSector…" at bounding box center [231, 541] width 451 height 552
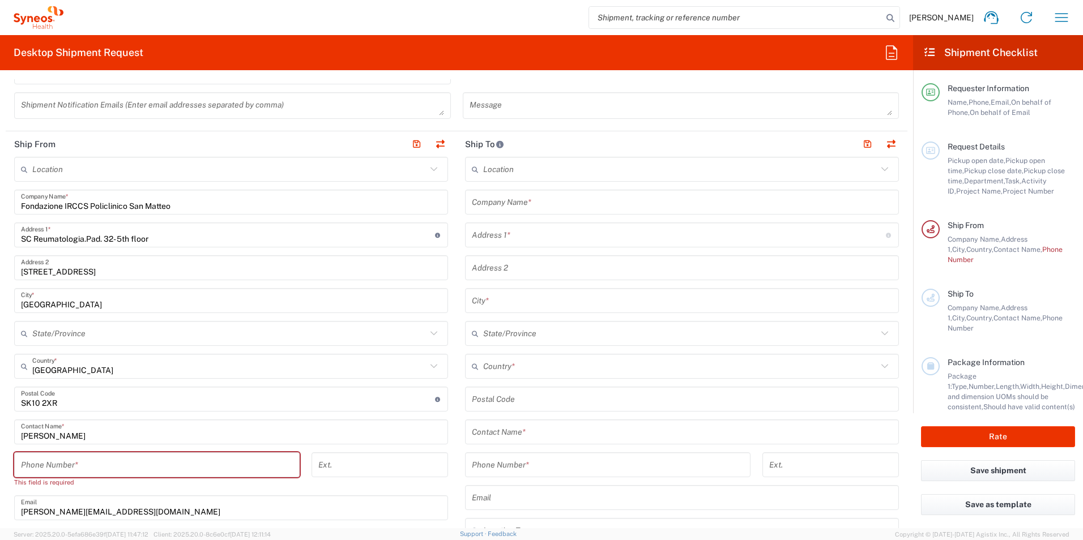
scroll to position [396, 0]
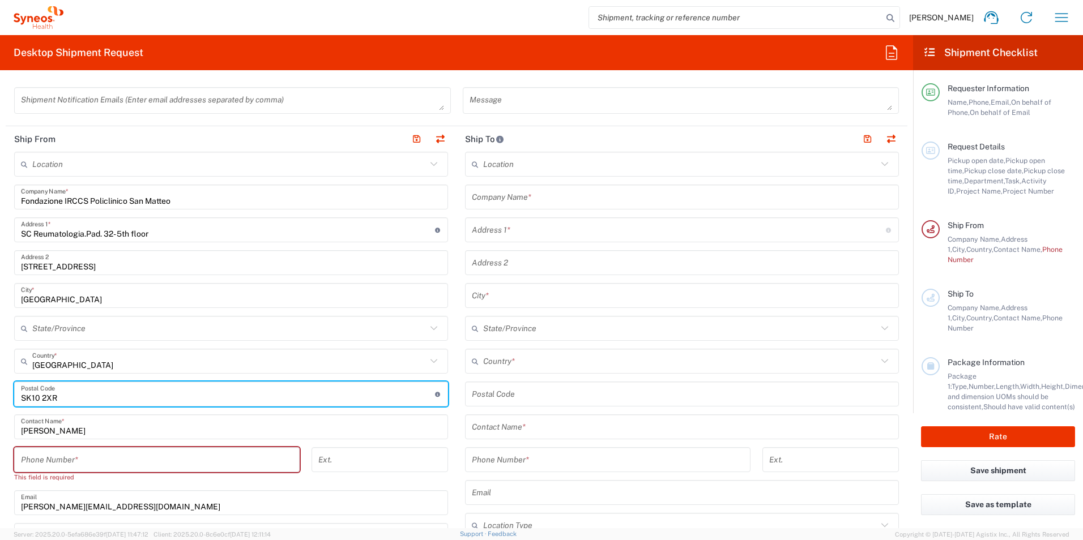
drag, startPoint x: 74, startPoint y: 403, endPoint x: 3, endPoint y: 402, distance: 70.8
click at [3, 402] on form "Requester Information Kelly Mon Name * 01625310038 Phone * kelly.mon@illingwort…" at bounding box center [456, 303] width 913 height 449
type input "27100"
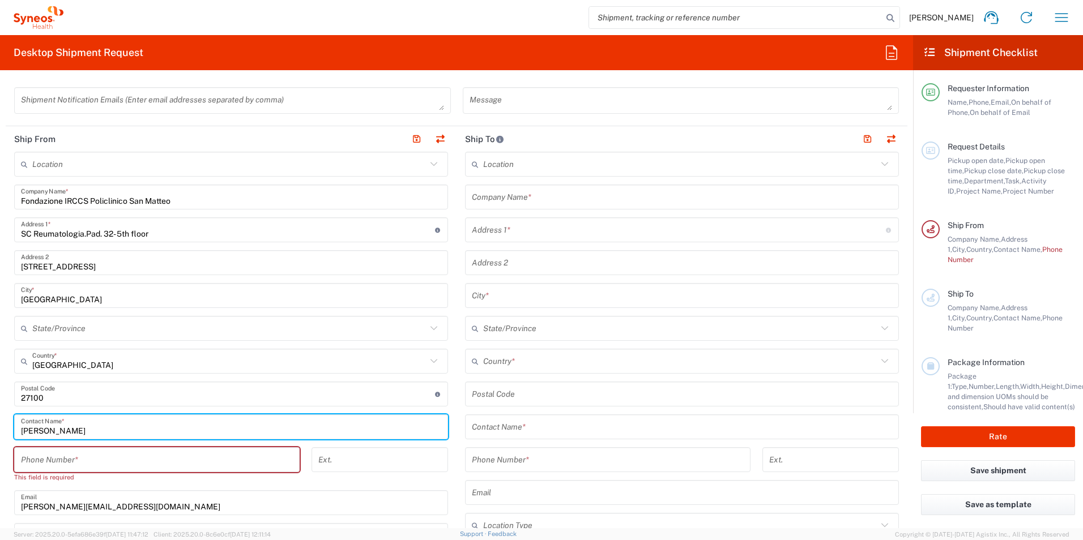
drag, startPoint x: 69, startPoint y: 429, endPoint x: 11, endPoint y: 416, distance: 59.8
click at [5, 429] on form "Requester Information Kelly Mon Name * 01625310038 Phone * kelly.mon@illingwort…" at bounding box center [456, 303] width 913 height 449
paste input "Margherita Barbieri"
type input "Margherita Barbieri"
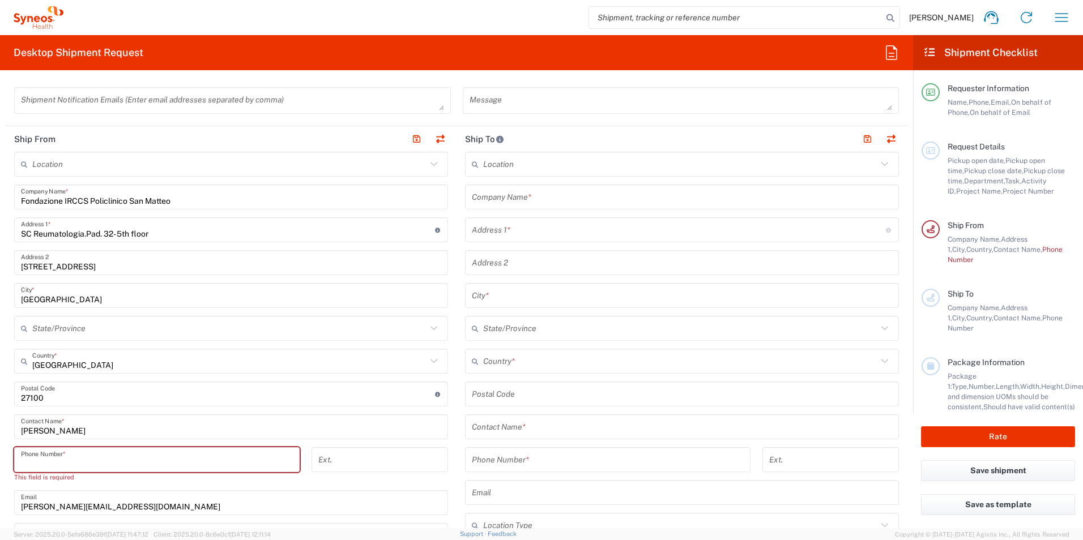
click at [65, 460] on input "tel" at bounding box center [157, 460] width 272 height 20
paste input "+39 3290869091"
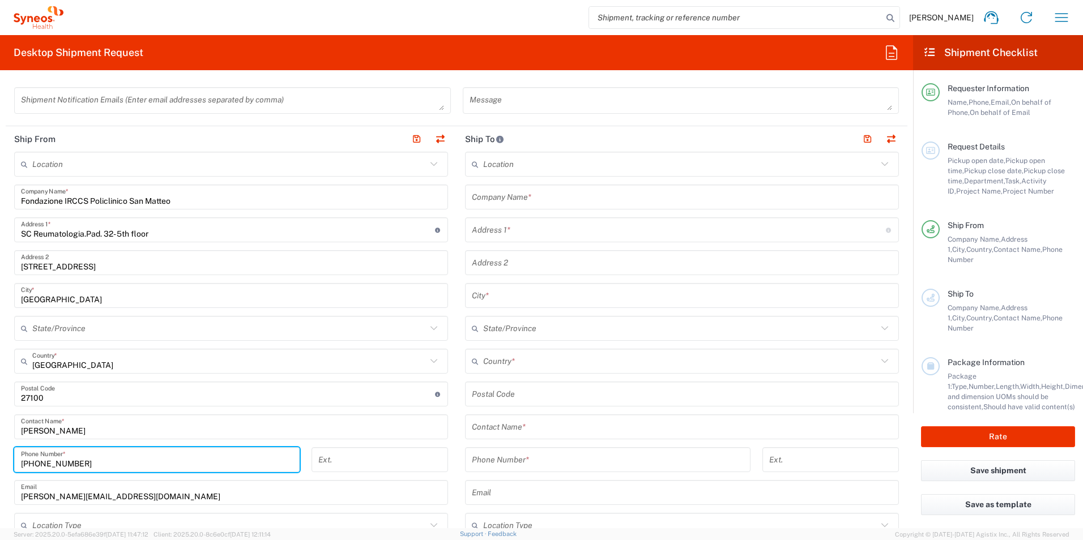
type input "+39 3290869091"
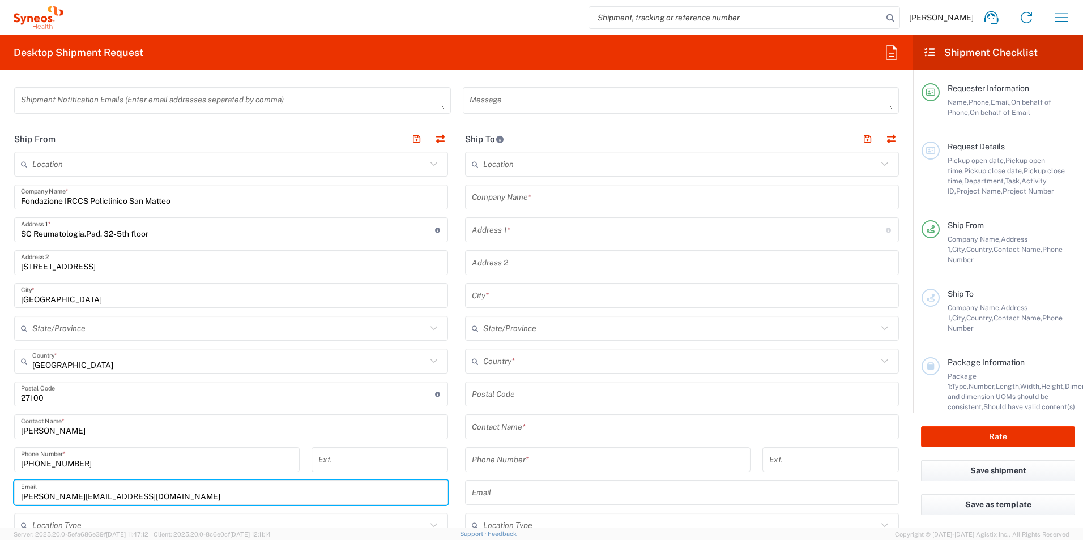
drag, startPoint x: 159, startPoint y: 492, endPoint x: -20, endPoint y: 496, distance: 179.0
click at [0, 496] on html "Kelly Mon Home Shipment estimator Shipment tracking Desktop shipment request My…" at bounding box center [541, 270] width 1083 height 540
paste input "Margherita Barbieri <margheritabarbieri17@gmail.com>"
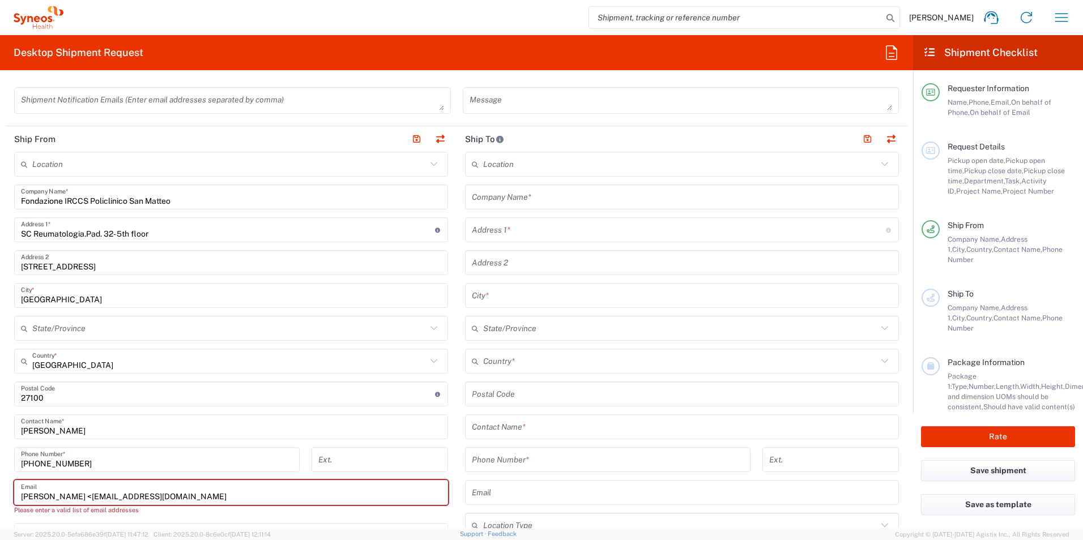
drag, startPoint x: 97, startPoint y: 497, endPoint x: 9, endPoint y: 500, distance: 88.4
click at [0, 500] on html "Kelly Mon Home Shipment estimator Shipment tracking Desktop shipment request My…" at bounding box center [541, 270] width 1083 height 540
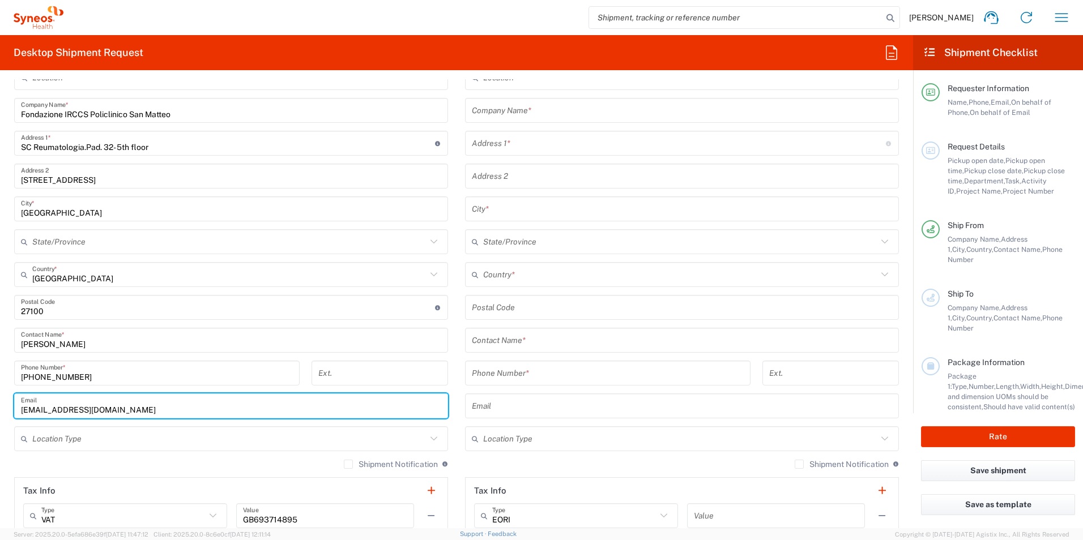
scroll to position [510, 0]
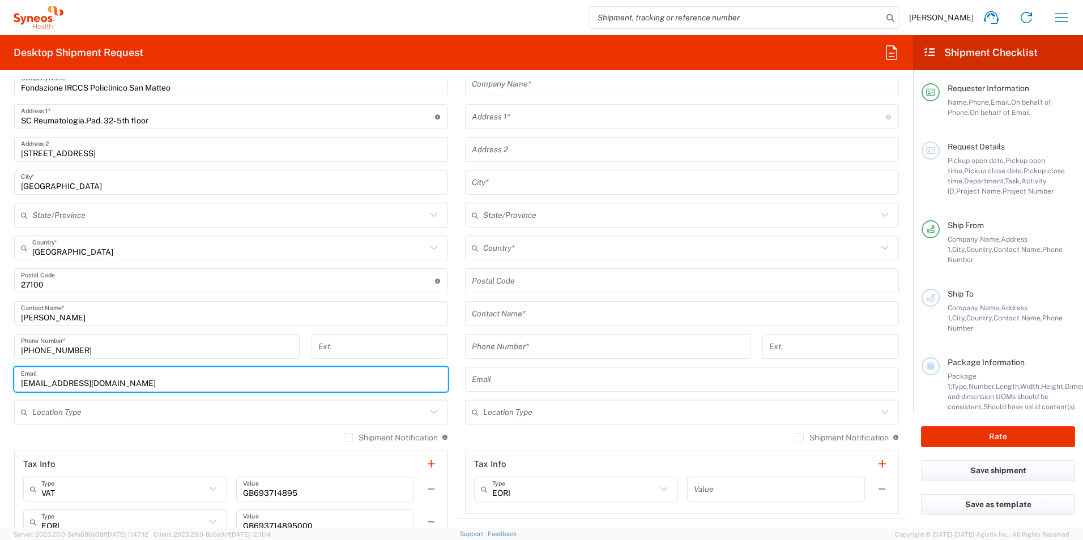
type input "margheritabarbieri17@gmail.com"
click at [114, 417] on input "text" at bounding box center [229, 413] width 394 height 20
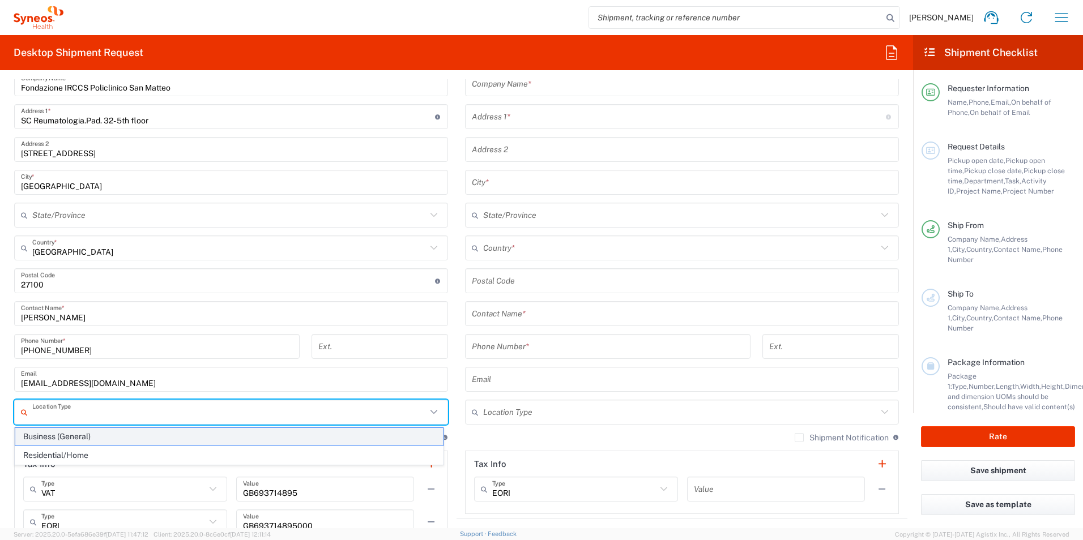
click at [82, 439] on span "Business (General)" at bounding box center [229, 437] width 428 height 18
type input "Business (General)"
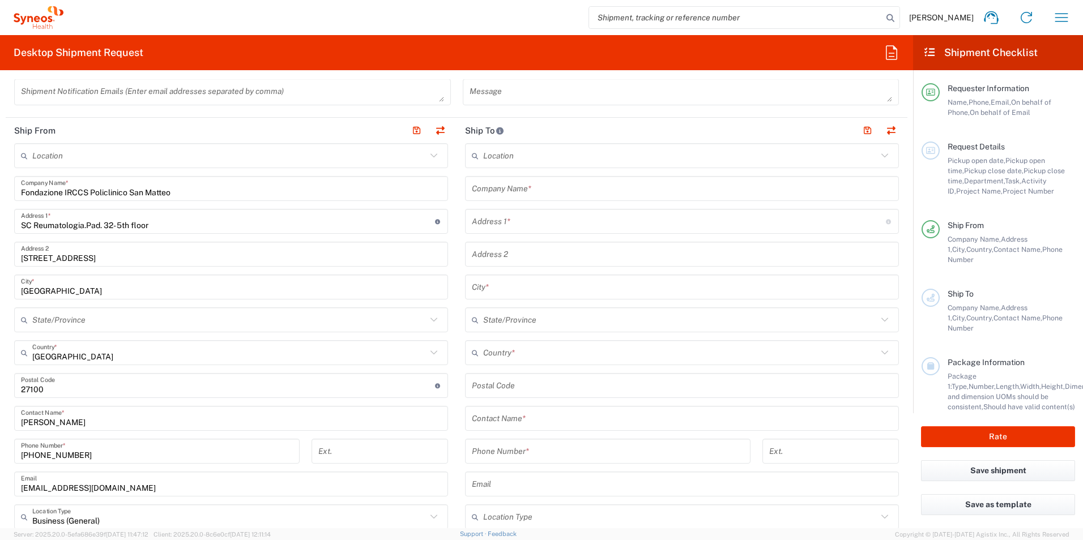
scroll to position [283, 0]
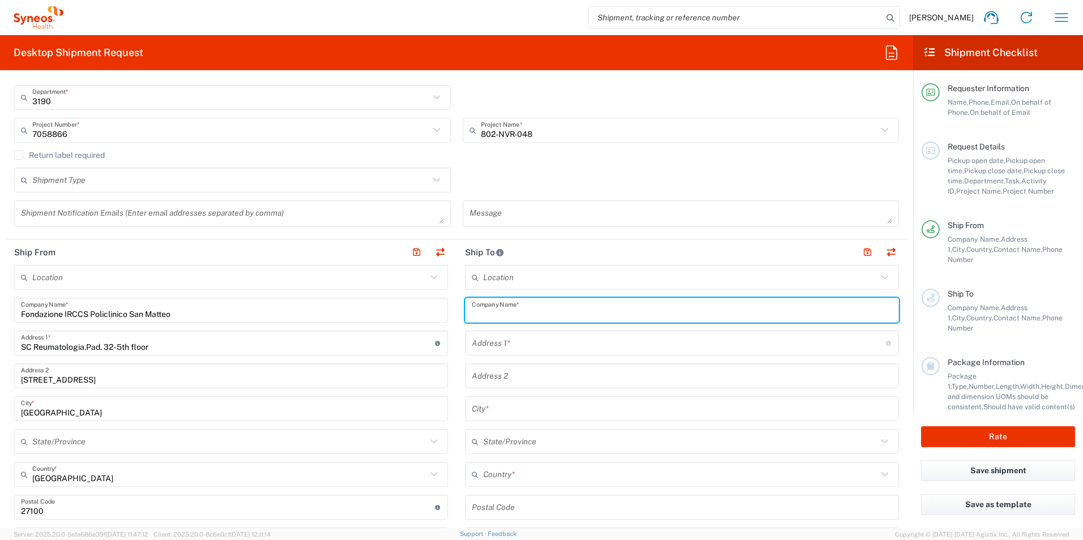
click at [493, 312] on input "text" at bounding box center [682, 311] width 420 height 20
type input "Illingworth research"
click at [493, 346] on input "text" at bounding box center [679, 344] width 414 height 20
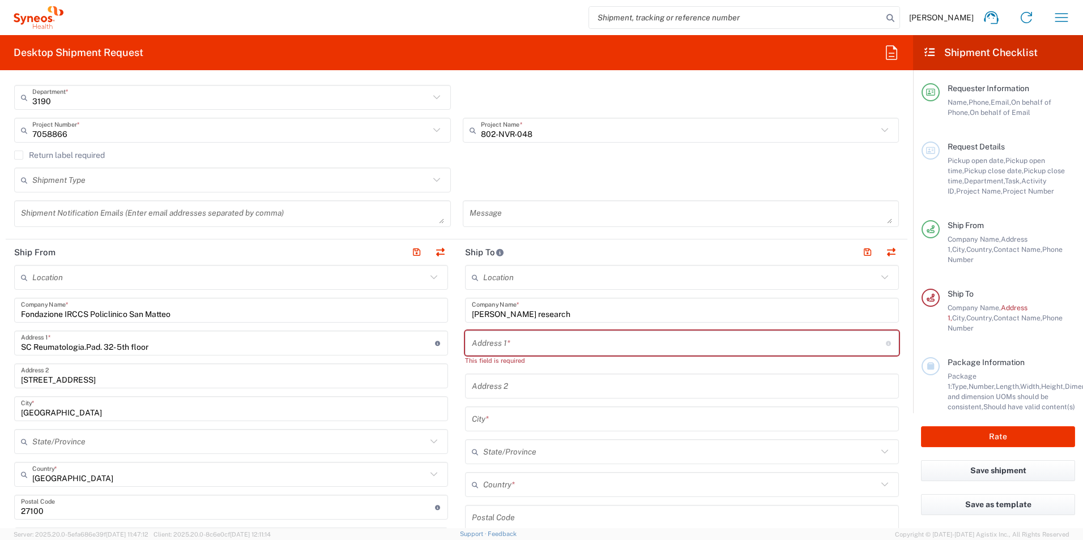
click at [551, 344] on input "text" at bounding box center [679, 344] width 414 height 20
paste input "Passeggiata Rosa Parks 5,"
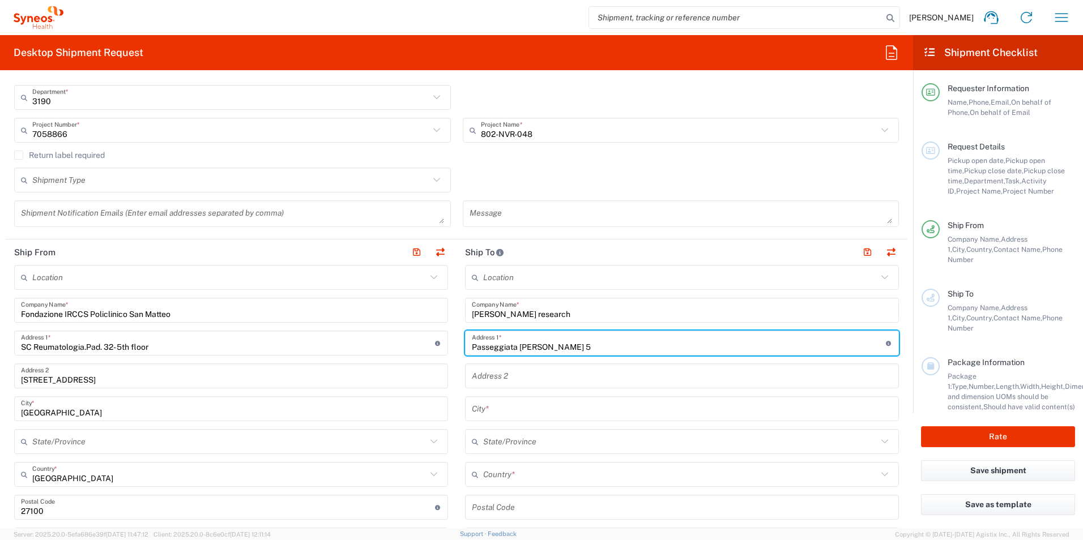
type input "Passeggiata Rosa Parks 5"
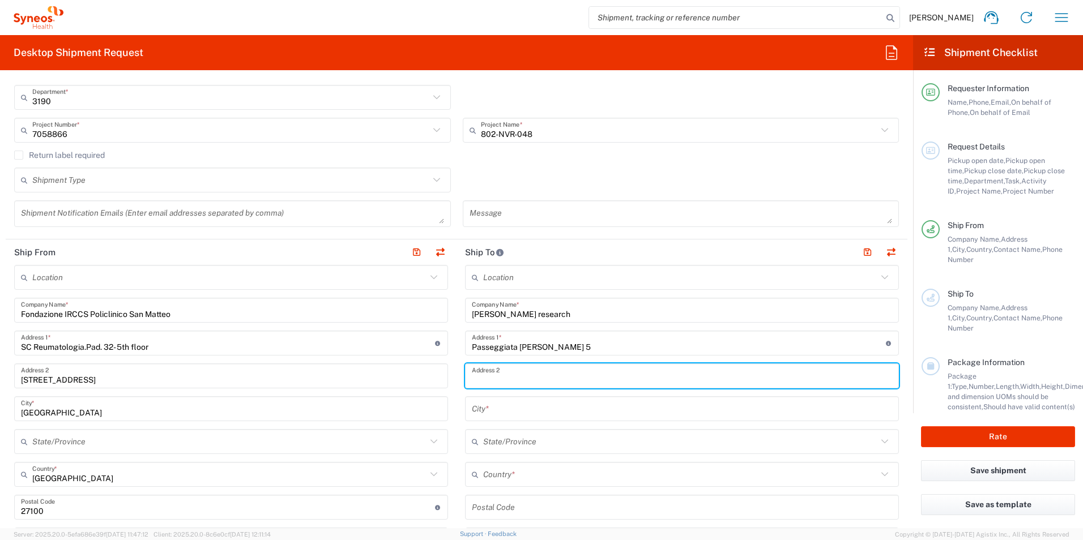
drag, startPoint x: 482, startPoint y: 375, endPoint x: 476, endPoint y: 401, distance: 26.1
click at [482, 375] on input "text" at bounding box center [682, 376] width 420 height 20
paste input "Cernusco sul Naviglio,"
type input "Cernusco sul Naviglio"
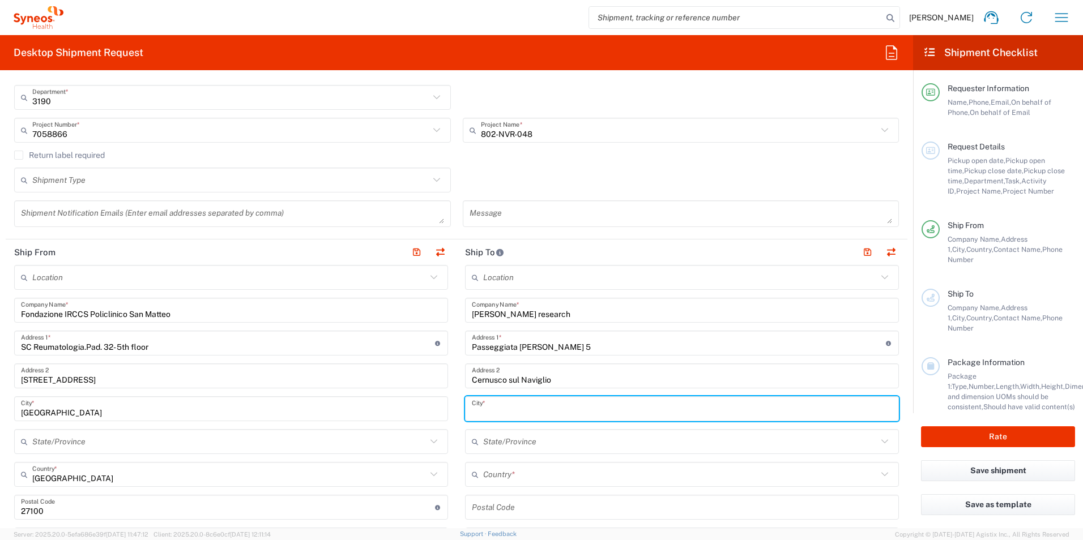
click at [487, 408] on input "text" at bounding box center [682, 409] width 420 height 20
type input "Milano"
click at [524, 468] on input "text" at bounding box center [680, 475] width 394 height 20
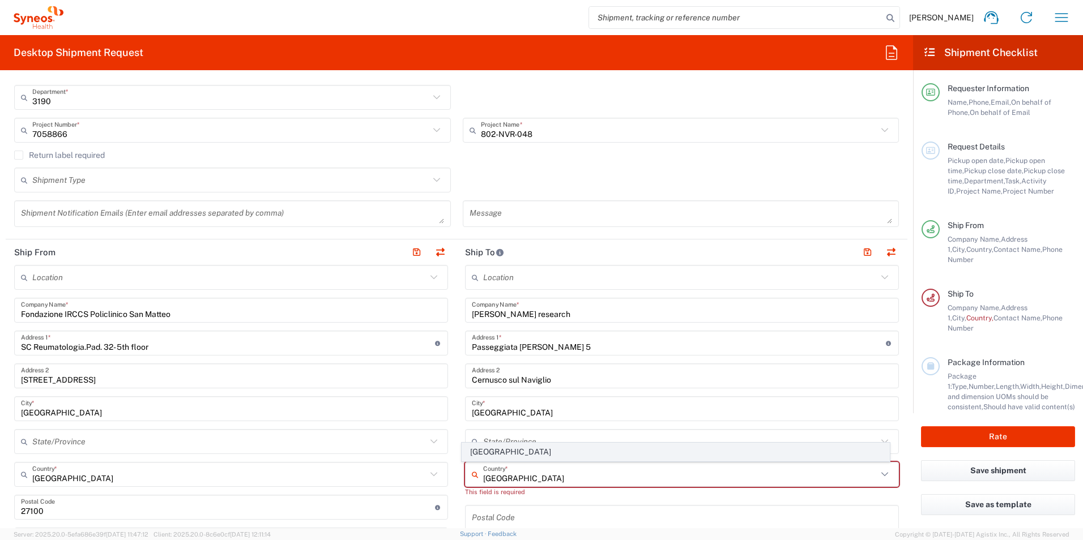
click at [489, 456] on span "Italy" at bounding box center [676, 452] width 428 height 18
type input "Italy"
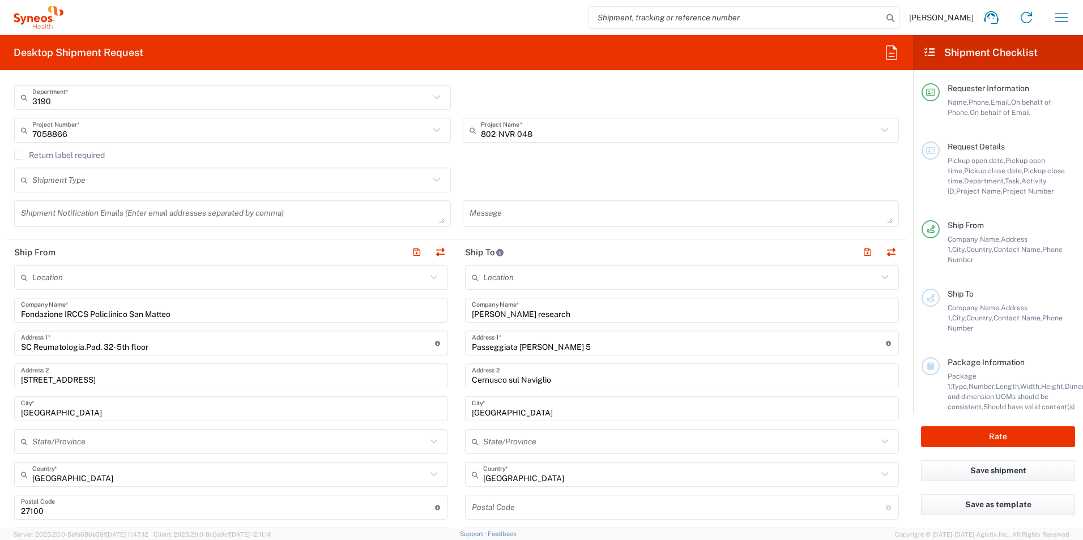
click at [495, 512] on input "undefined" at bounding box center [679, 508] width 414 height 20
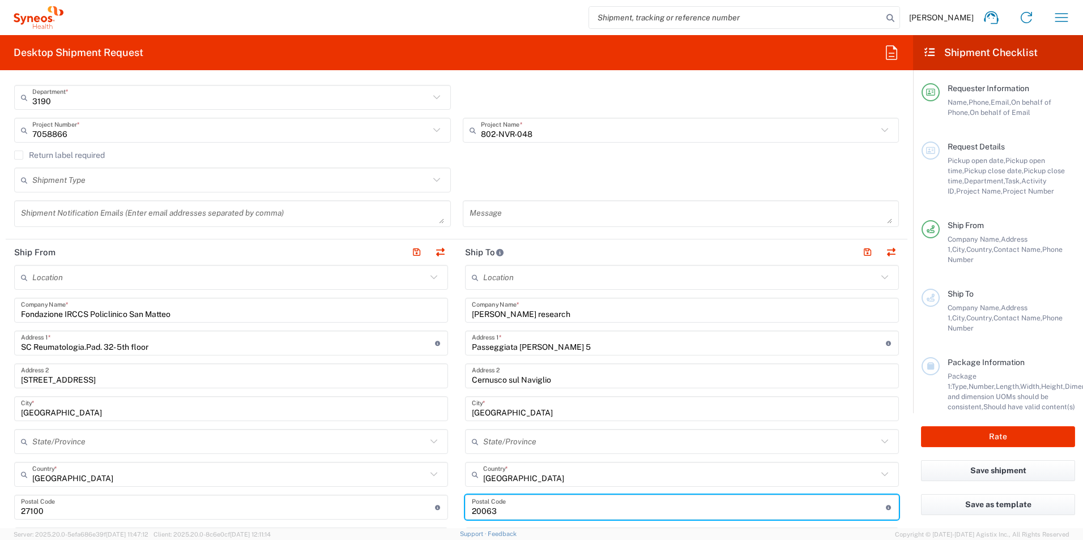
type input "20063"
click at [507, 162] on div "Return label required" at bounding box center [456, 159] width 885 height 17
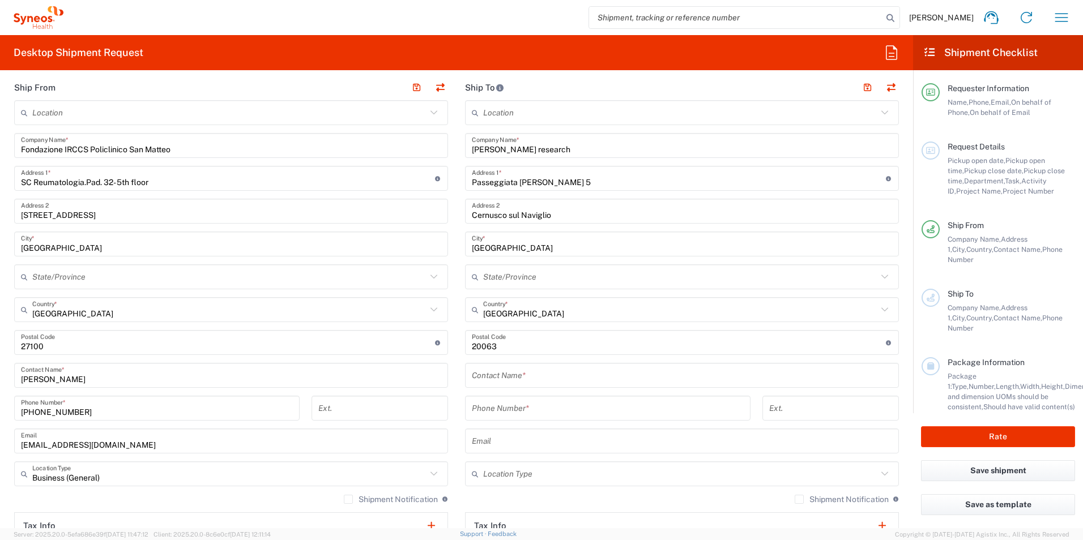
scroll to position [453, 0]
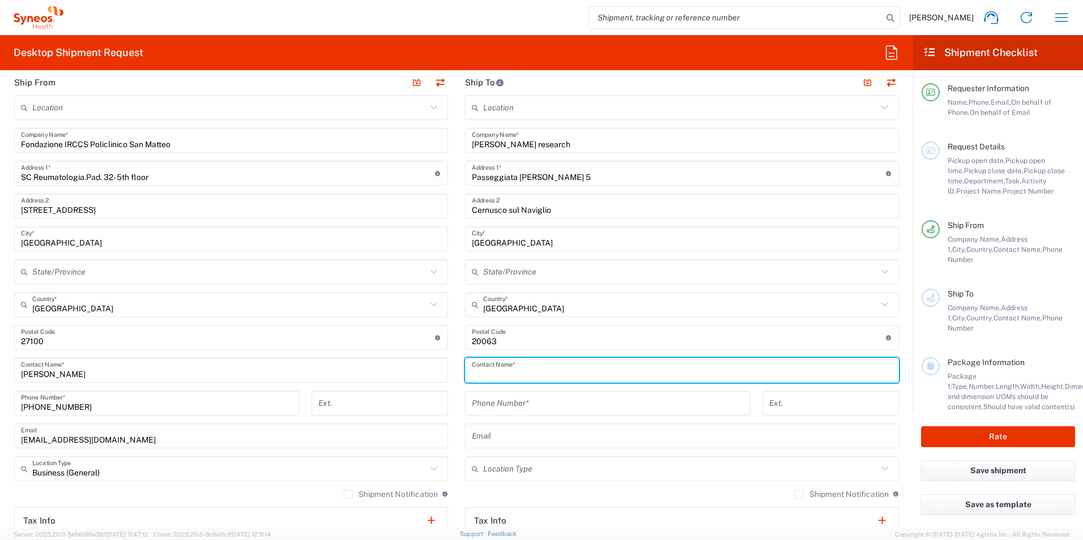
click at [492, 371] on input "text" at bounding box center [682, 371] width 420 height 20
paste input "Borchini, Federico (CWR) <federico.borchini@illingworthresearch.com>"
drag, startPoint x: 740, startPoint y: 375, endPoint x: 428, endPoint y: 380, distance: 311.5
click at [428, 380] on div "Ship From Location Addison Whitney LLC-Morrisvile NC US Barcelona-Syneos Health…" at bounding box center [457, 355] width 902 height 571
type input "Federico Borchini"
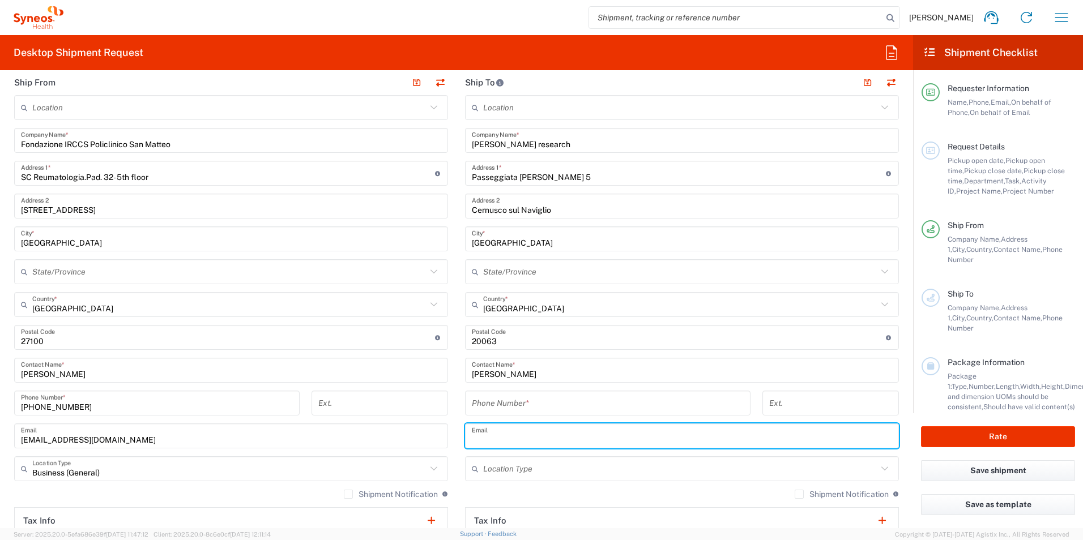
click at [517, 434] on input "text" at bounding box center [682, 436] width 420 height 20
paste input "Borchini, Federico (CWR) <federico.borchini@illingworthresearch.com>"
drag, startPoint x: 565, startPoint y: 442, endPoint x: 439, endPoint y: 437, distance: 126.4
click at [440, 437] on div "Ship From Location Addison Whitney LLC-Morrisvile NC US Barcelona-Syneos Health…" at bounding box center [457, 355] width 902 height 571
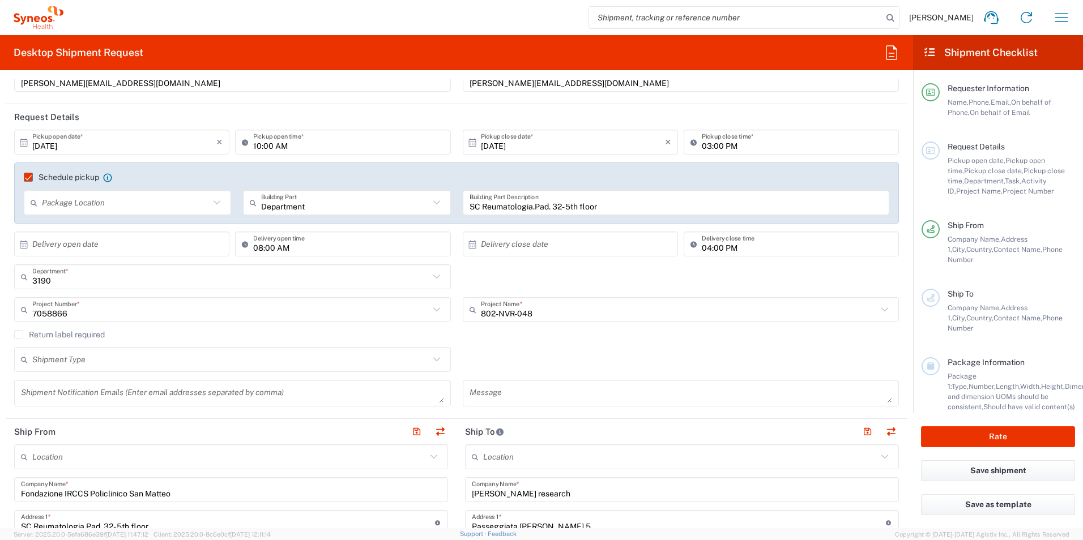
scroll to position [0, 0]
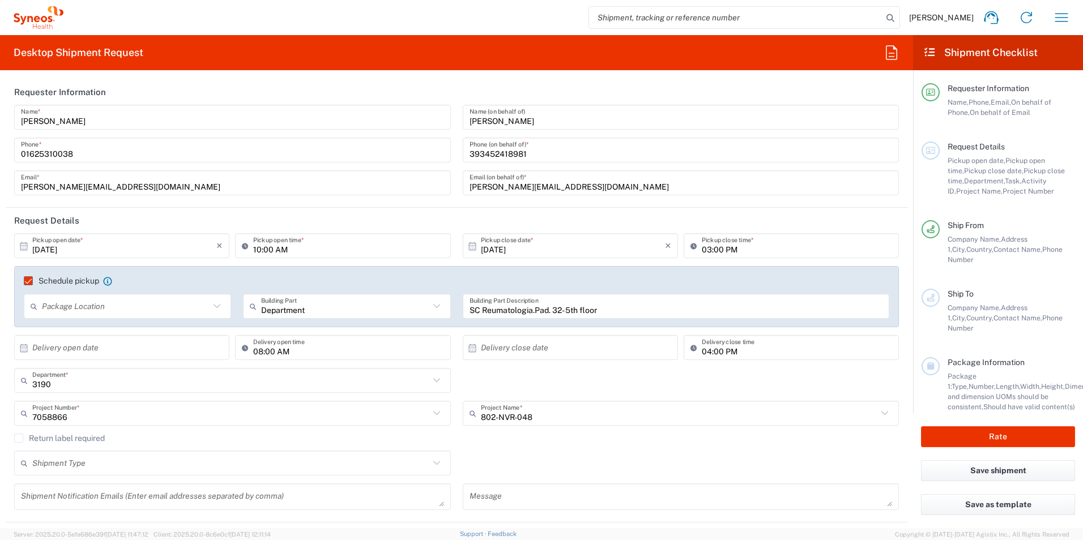
type input "federico.borchini@illingworthresearch.com"
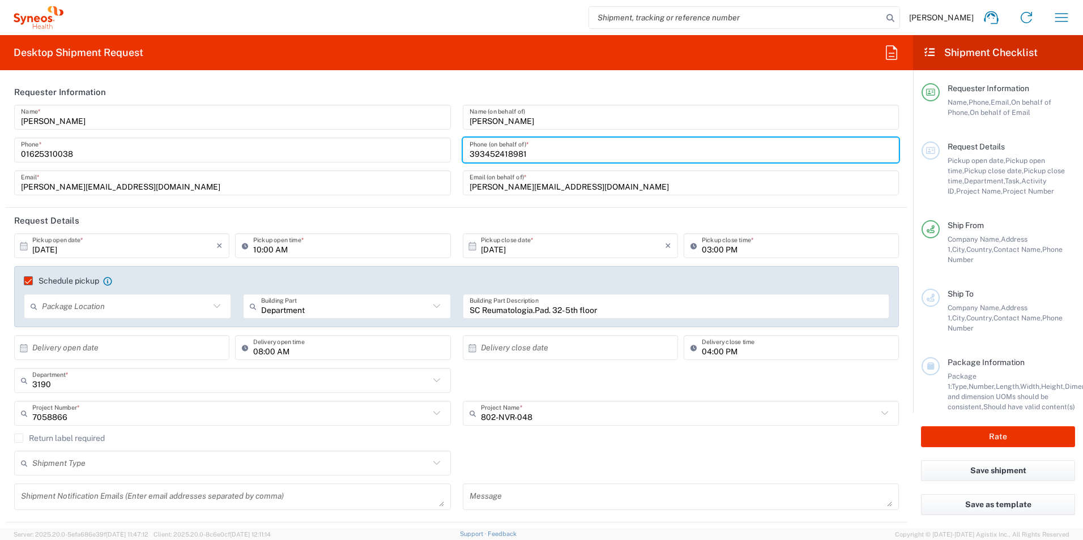
drag, startPoint x: 527, startPoint y: 155, endPoint x: 451, endPoint y: 152, distance: 75.9
click at [451, 152] on div "Kelly Mon Name * 01625310038 Phone * kelly.mon@illingworthresearch.com Email * …" at bounding box center [456, 154] width 897 height 99
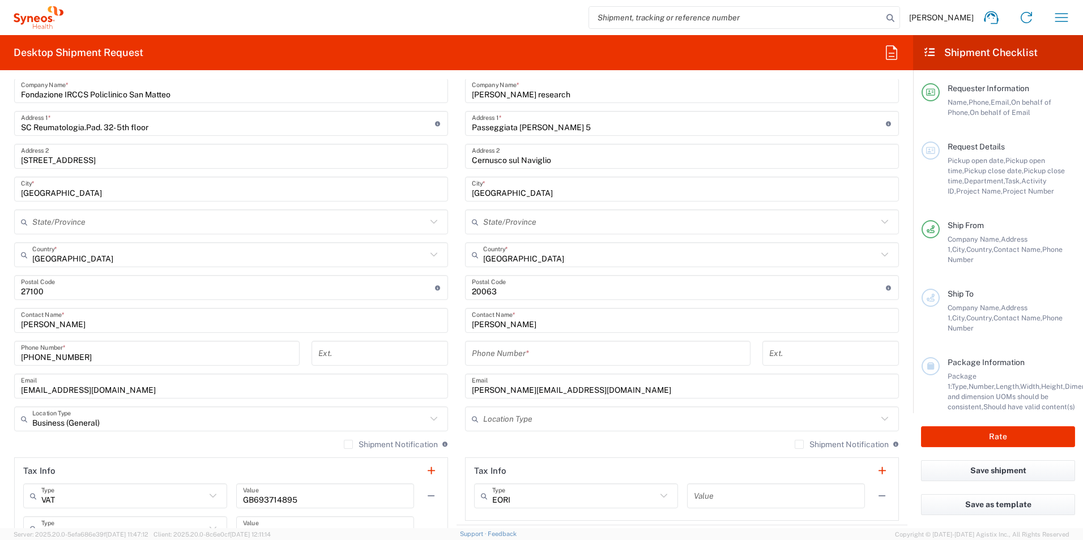
scroll to position [510, 0]
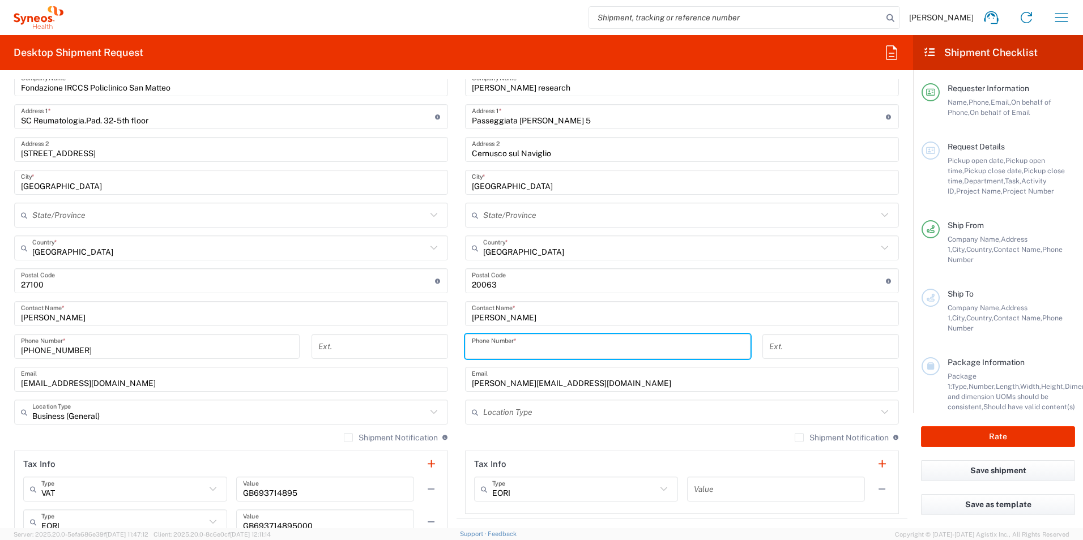
click at [503, 344] on input "tel" at bounding box center [608, 347] width 272 height 20
paste input "393452418981"
type input "393452418981"
click at [526, 412] on input "text" at bounding box center [680, 413] width 394 height 20
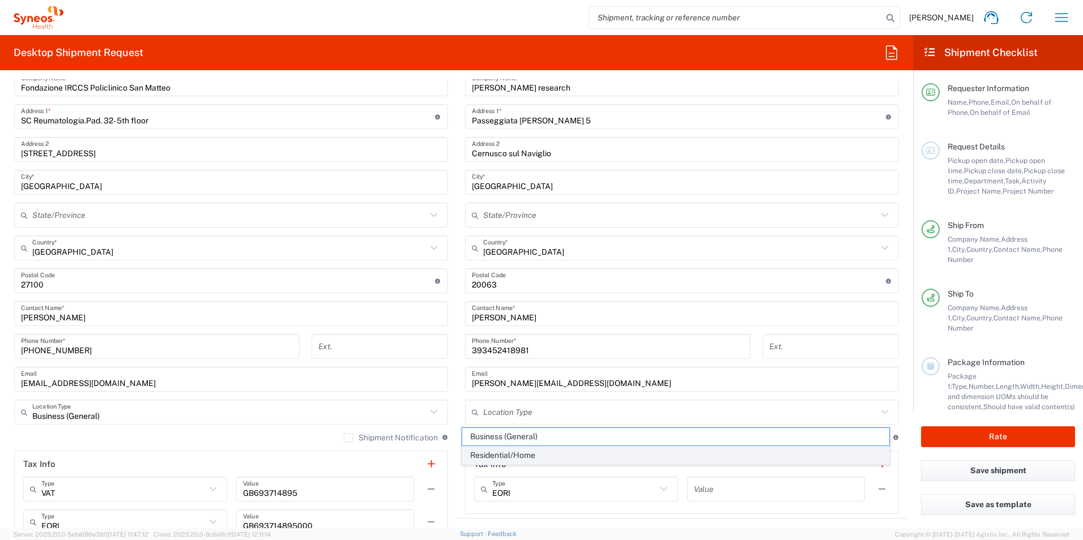
click at [518, 453] on span "Residential/Home" at bounding box center [676, 456] width 428 height 18
type input "Residential/Home"
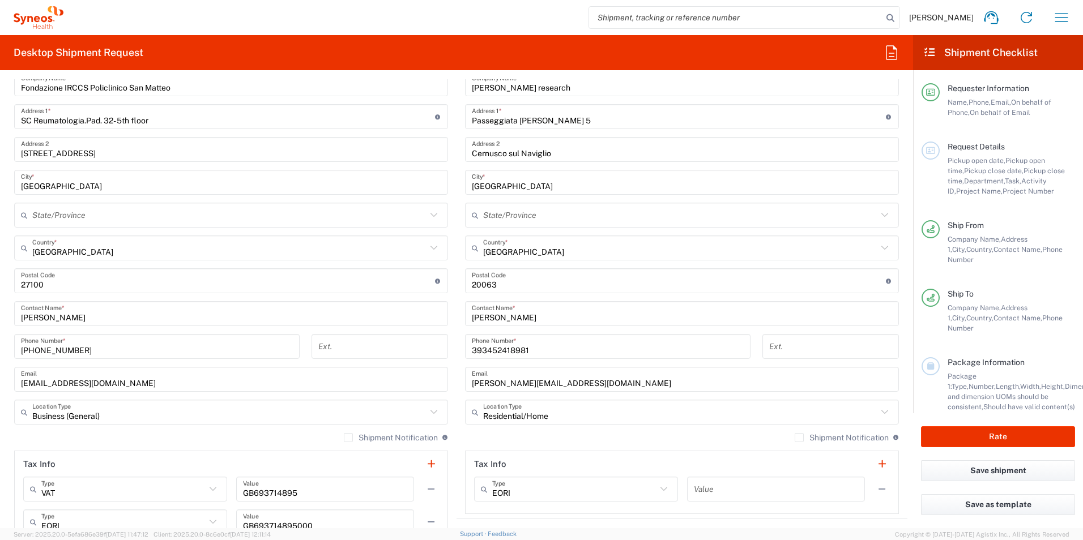
click at [512, 438] on div "Shipment Notification If checked, a shipment notification email will be sent to…" at bounding box center [682, 442] width 434 height 18
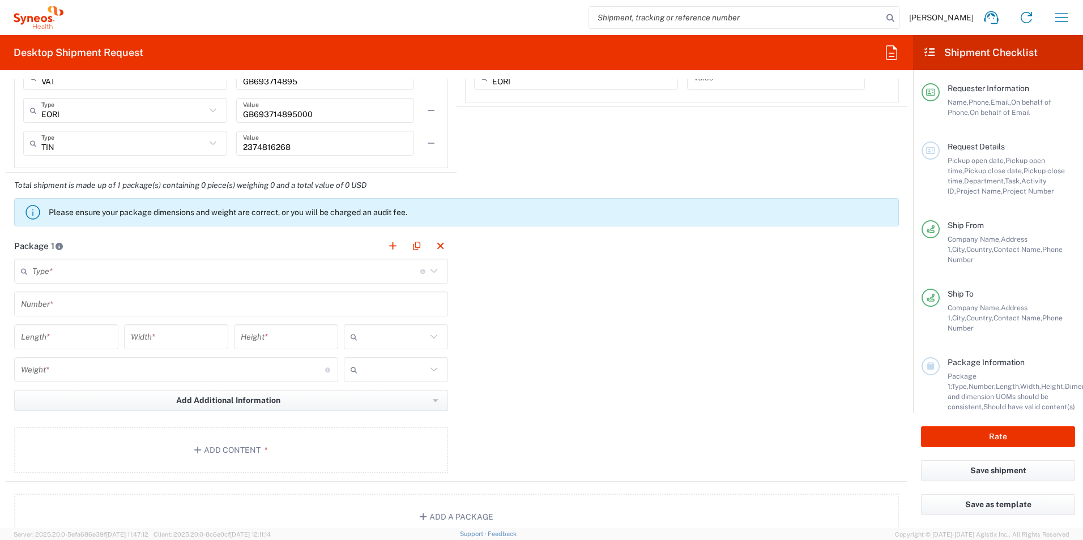
scroll to position [963, 0]
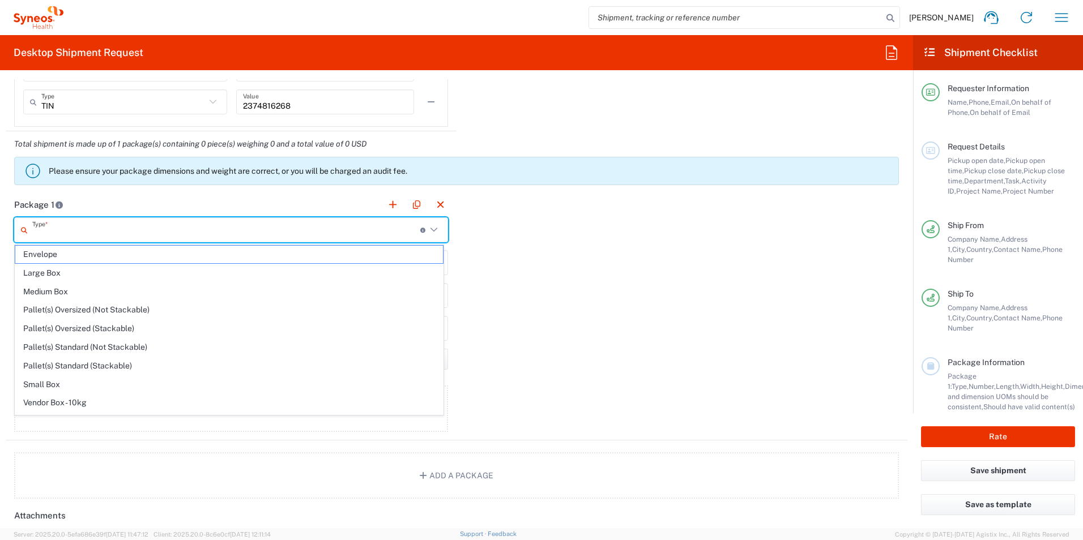
click at [156, 229] on input "text" at bounding box center [226, 230] width 388 height 20
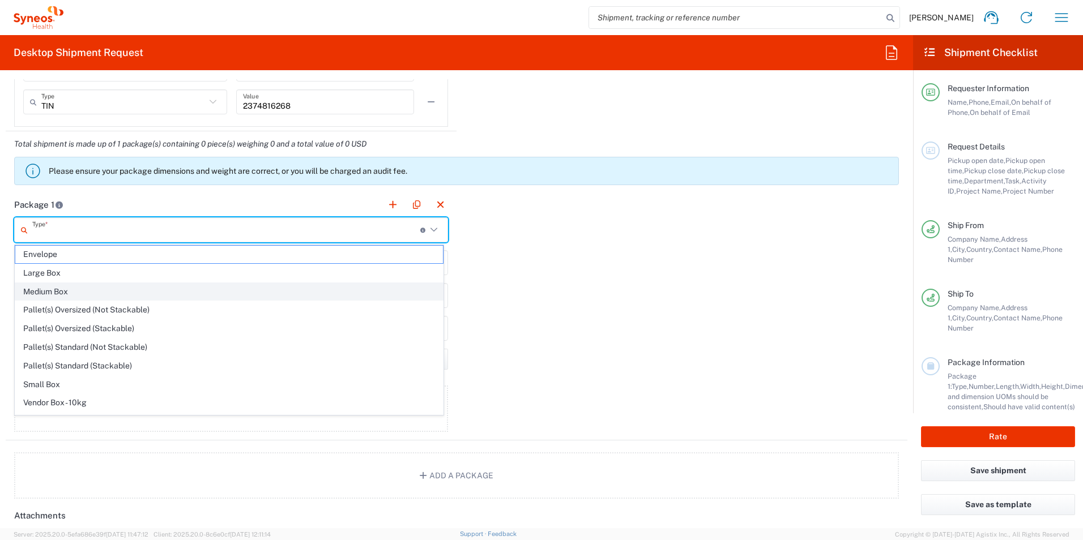
click at [83, 286] on span "Medium Box" at bounding box center [229, 292] width 428 height 18
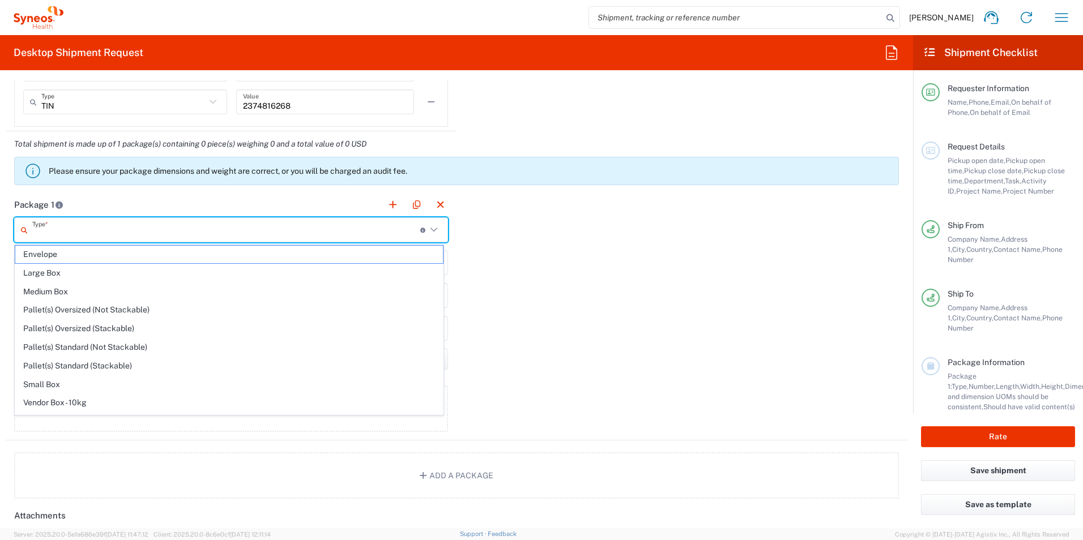
type input "Medium Box"
type input "13"
type input "11.5"
type input "2.5"
type input "in"
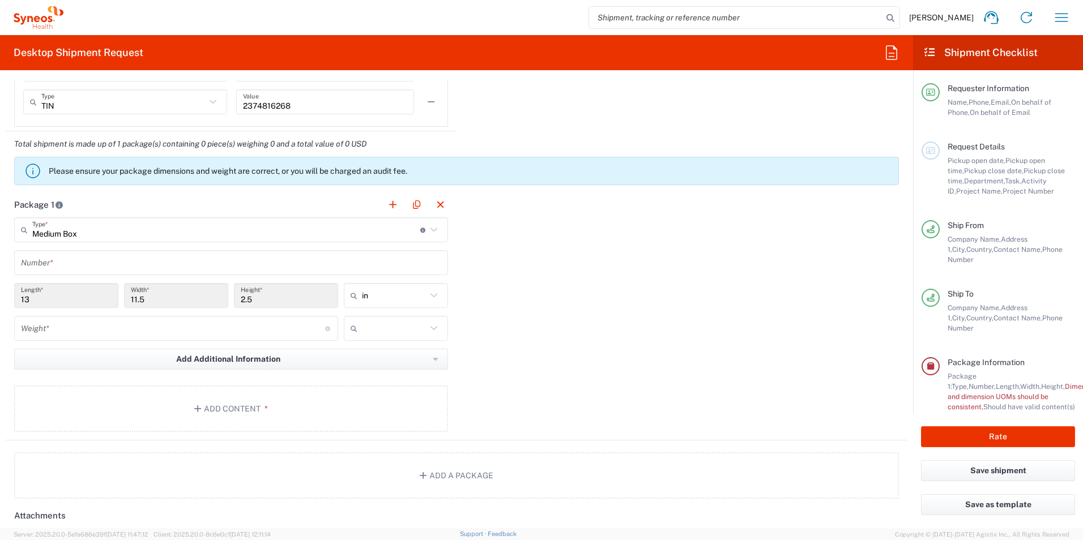
click at [428, 228] on icon at bounding box center [433, 230] width 15 height 15
type input "Medium Box"
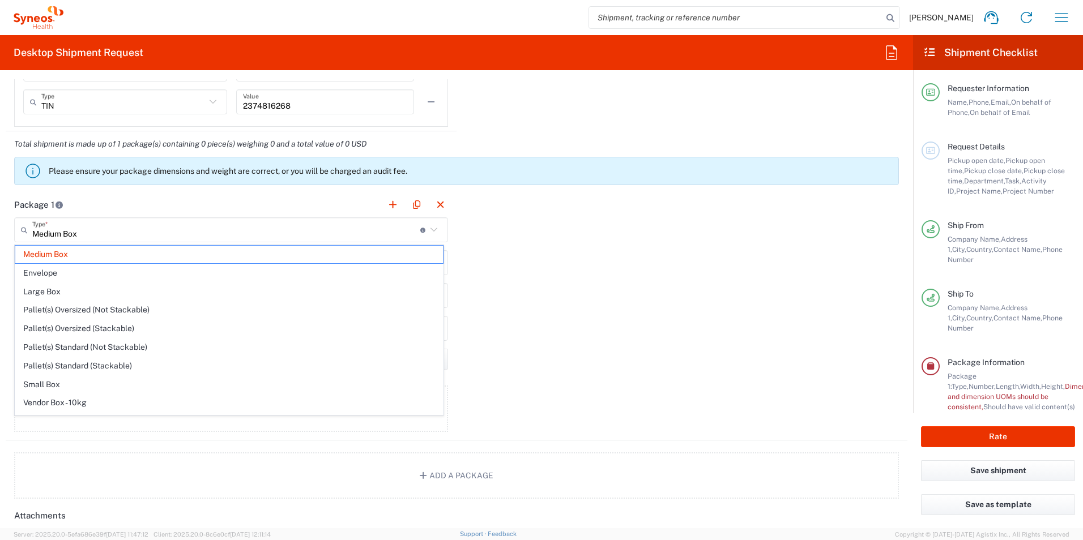
click at [114, 195] on header "Package 1" at bounding box center [231, 204] width 451 height 25
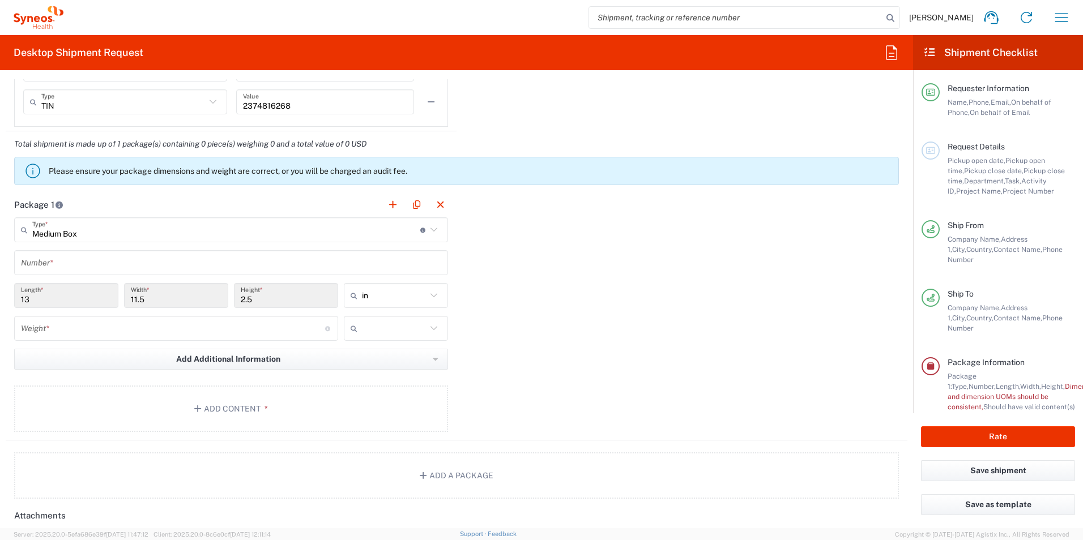
click at [80, 330] on input "number" at bounding box center [173, 329] width 304 height 20
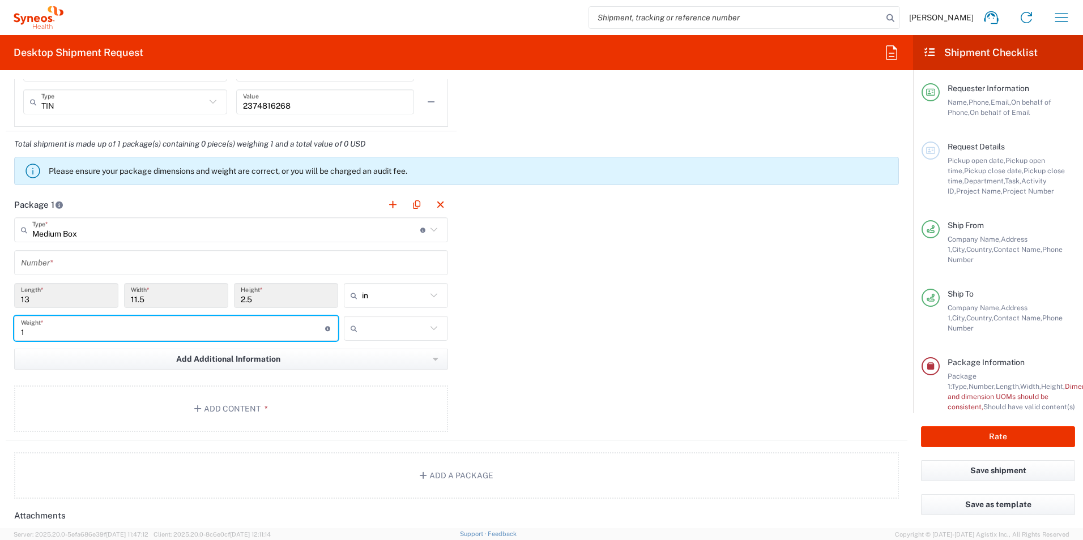
type input "1"
click at [540, 311] on div "Package 1 Medium Box Type * Material used to package goods Medium Box Envelope …" at bounding box center [457, 316] width 902 height 249
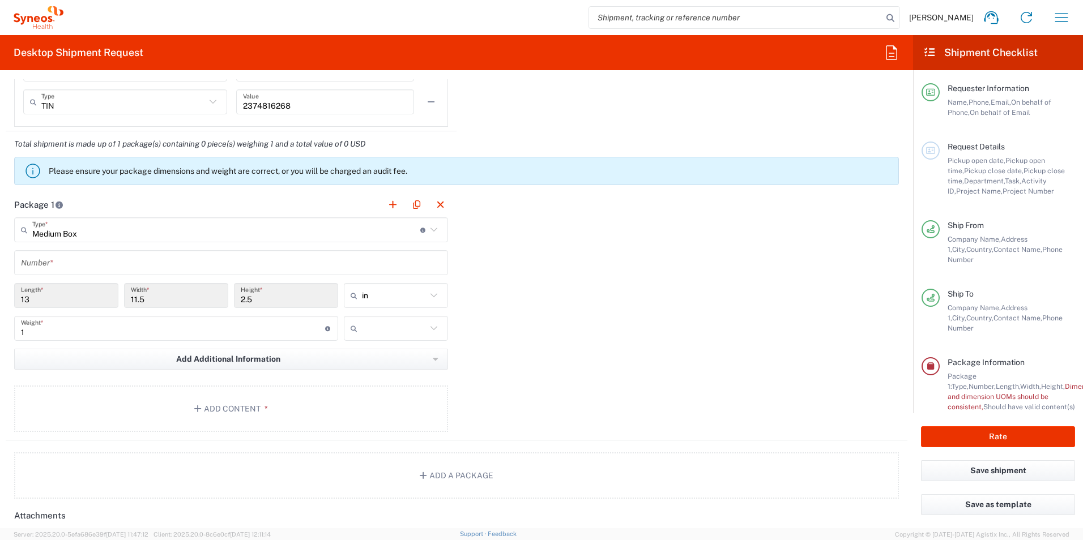
click at [92, 244] on main "Medium Box Type * Material used to package goods Medium Box Envelope Large Box …" at bounding box center [231, 326] width 451 height 219
click at [87, 259] on input "text" at bounding box center [231, 263] width 420 height 20
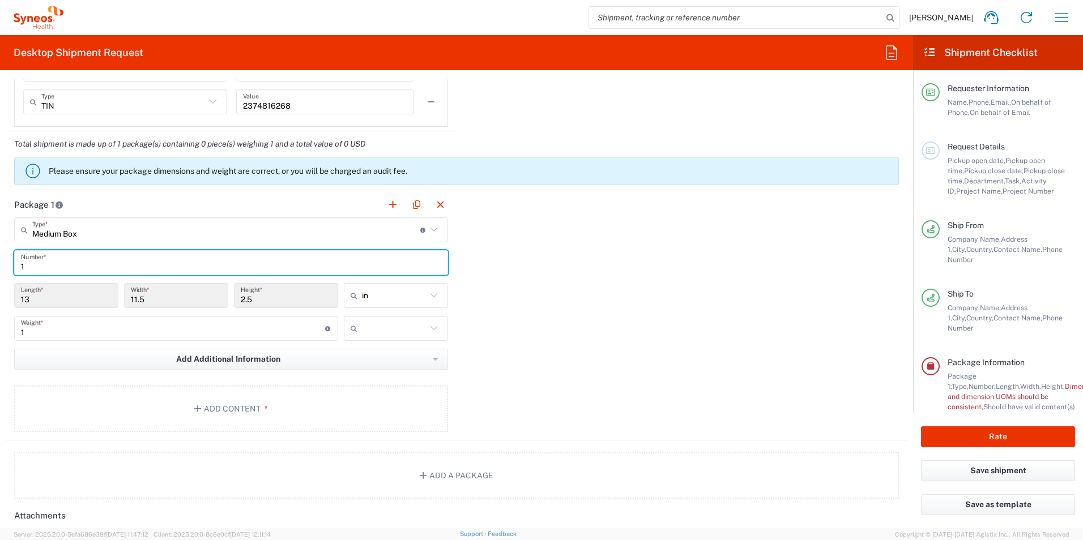
type input "1"
drag, startPoint x: 611, startPoint y: 300, endPoint x: 411, endPoint y: 349, distance: 205.9
click at [611, 300] on div "Package 1 Medium Box Type * Material used to package goods Medium Box Envelope …" at bounding box center [457, 316] width 902 height 249
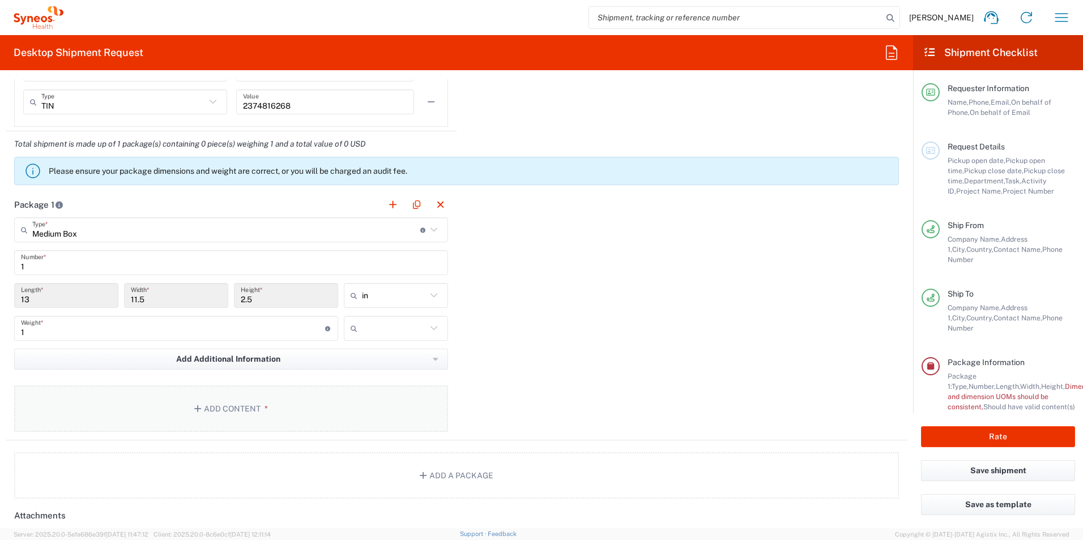
click at [231, 407] on button "Add Content *" at bounding box center [231, 409] width 434 height 46
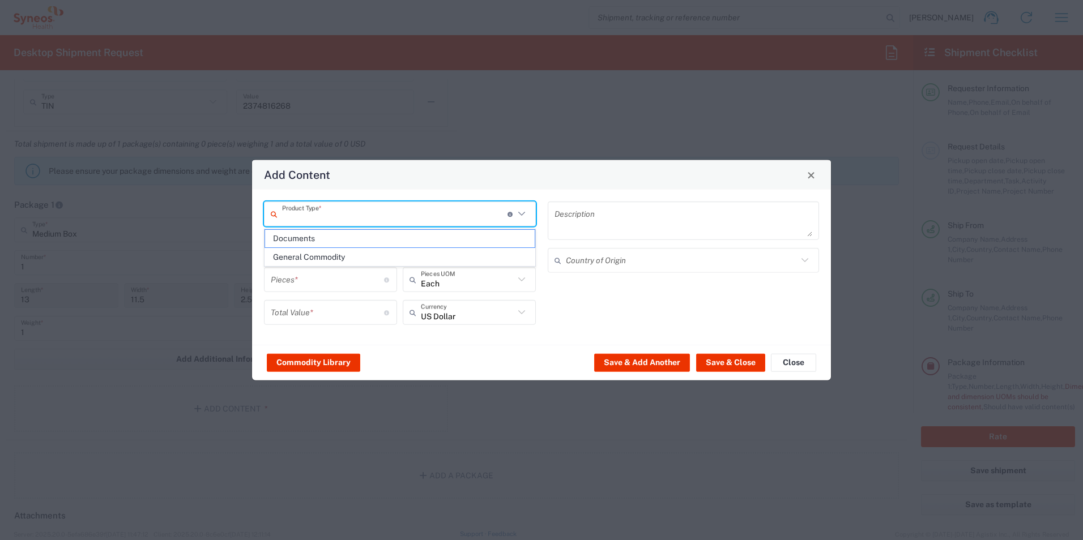
click at [315, 218] on input "text" at bounding box center [394, 214] width 225 height 20
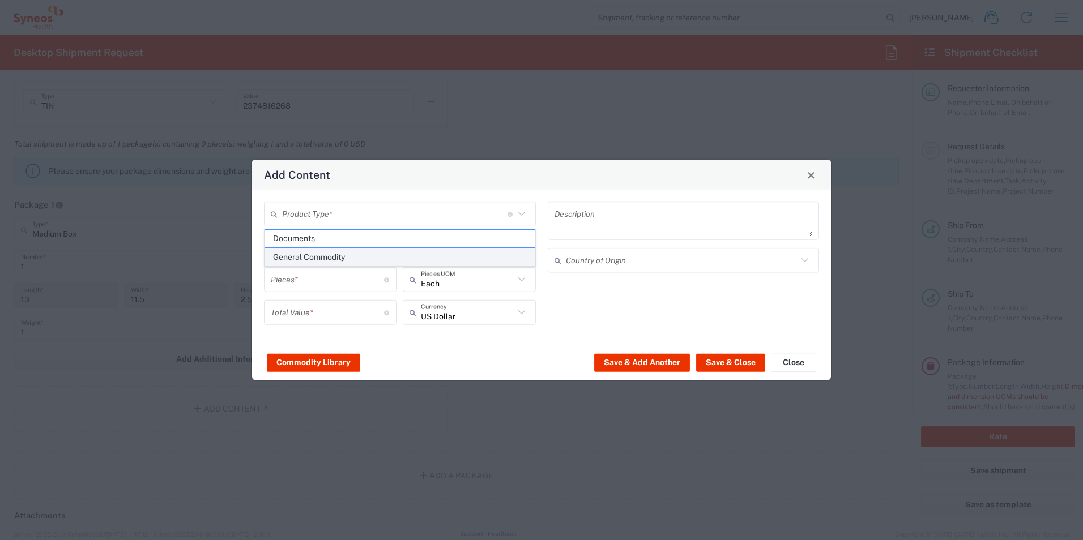
click at [312, 253] on span "General Commodity" at bounding box center [400, 258] width 270 height 18
type input "General Commodity"
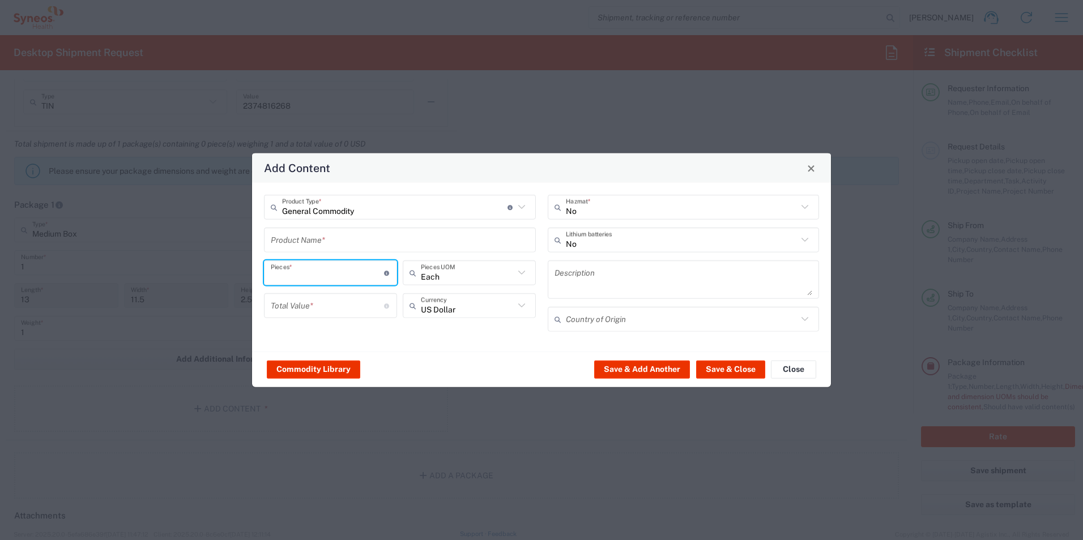
click at [335, 274] on input "number" at bounding box center [327, 273] width 113 height 20
type input "1"
click at [305, 304] on input "number" at bounding box center [327, 306] width 113 height 20
type input "1"
click at [285, 242] on input "text" at bounding box center [400, 240] width 258 height 20
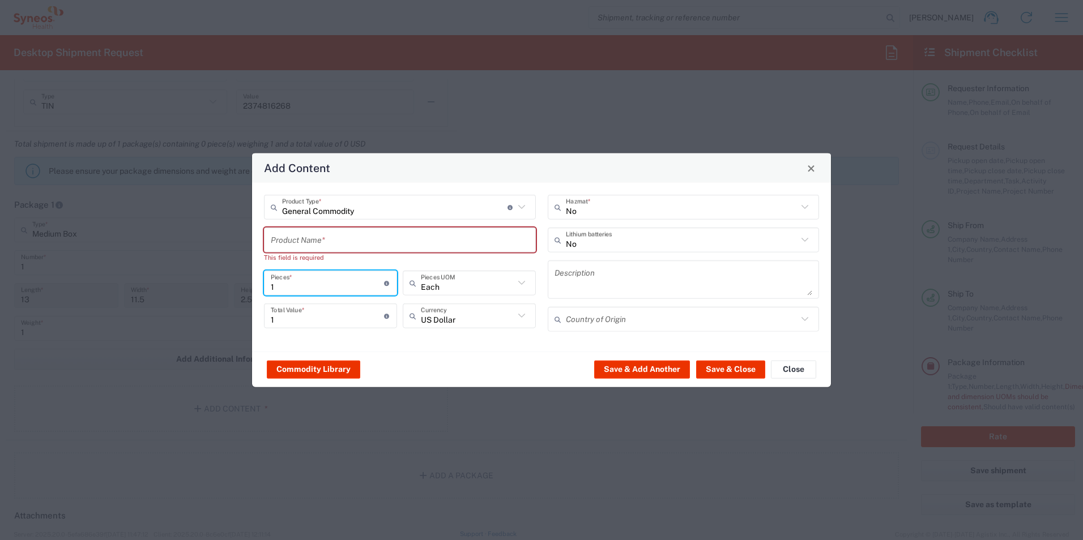
drag, startPoint x: 273, startPoint y: 277, endPoint x: 267, endPoint y: 276, distance: 5.8
click at [267, 276] on div "1 Pieces * Number of pieces inside all the packages" at bounding box center [330, 283] width 133 height 25
type input "2"
click at [295, 247] on input "text" at bounding box center [400, 240] width 258 height 20
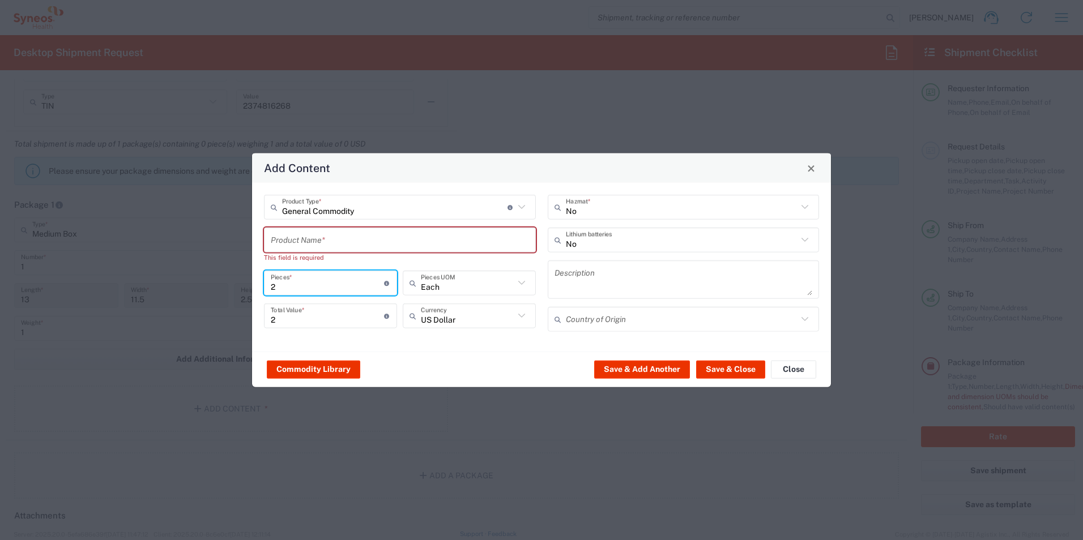
drag, startPoint x: 278, startPoint y: 288, endPoint x: 261, endPoint y: 287, distance: 17.1
click at [261, 287] on div "General Commodity Product Type * Document: Paper document generated internally …" at bounding box center [400, 267] width 284 height 145
type input "1"
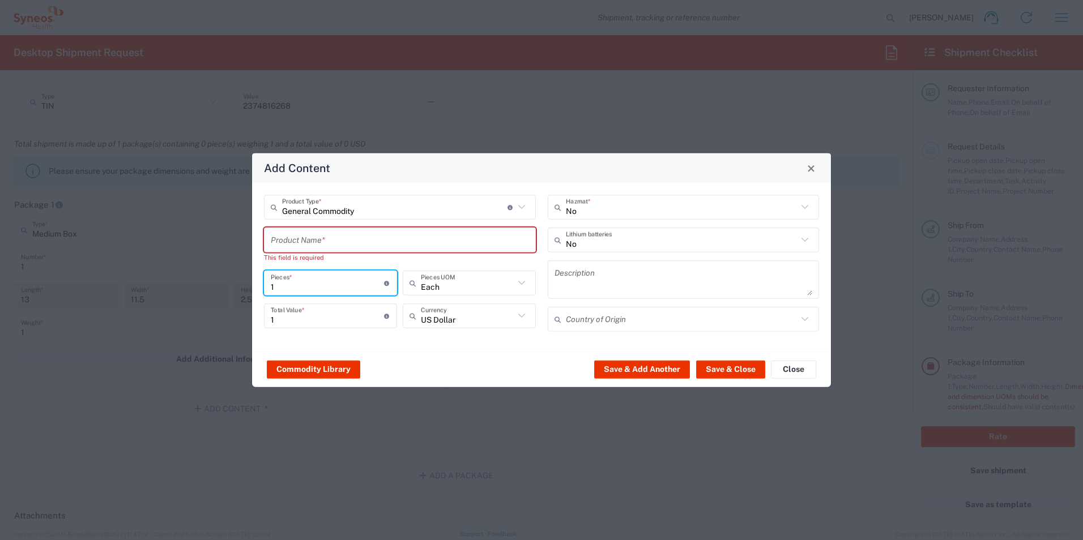
click at [305, 242] on input "text" at bounding box center [400, 240] width 258 height 20
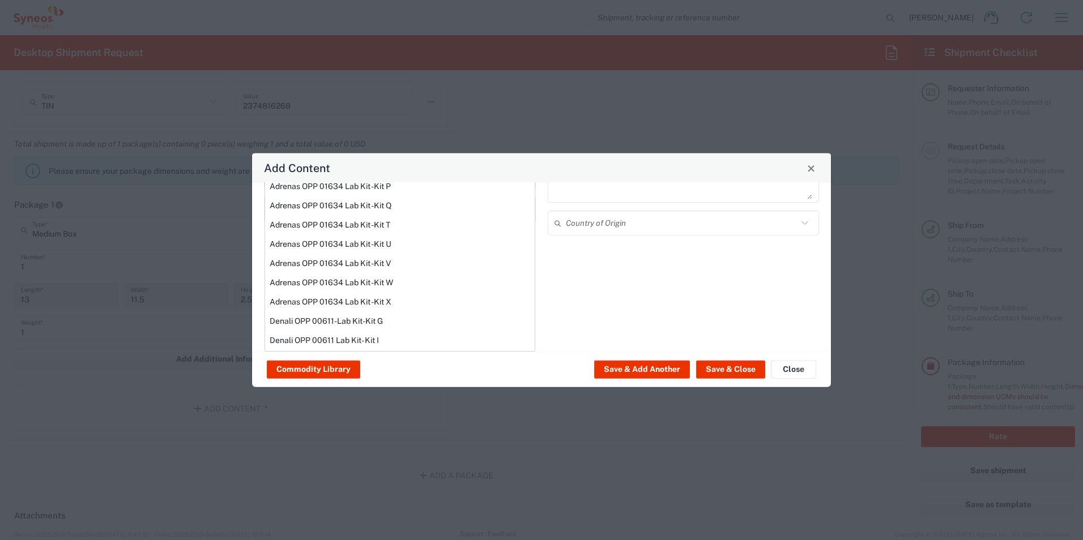
scroll to position [0, 0]
type input "lab kit"
click at [598, 285] on div "General Commodity Product Type * Document: Paper document generated internally …" at bounding box center [541, 267] width 579 height 169
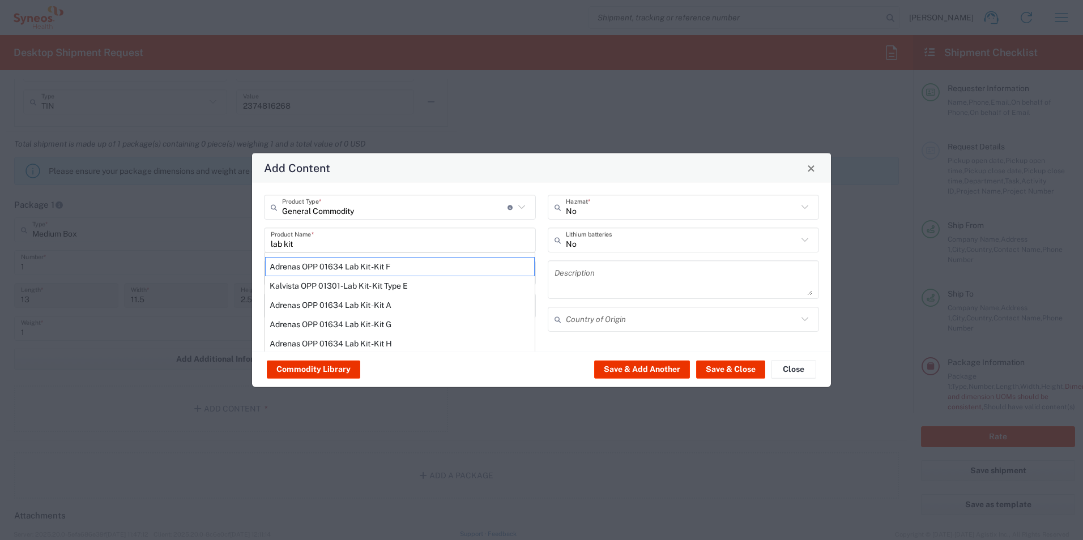
click at [590, 280] on textarea at bounding box center [683, 280] width 258 height 32
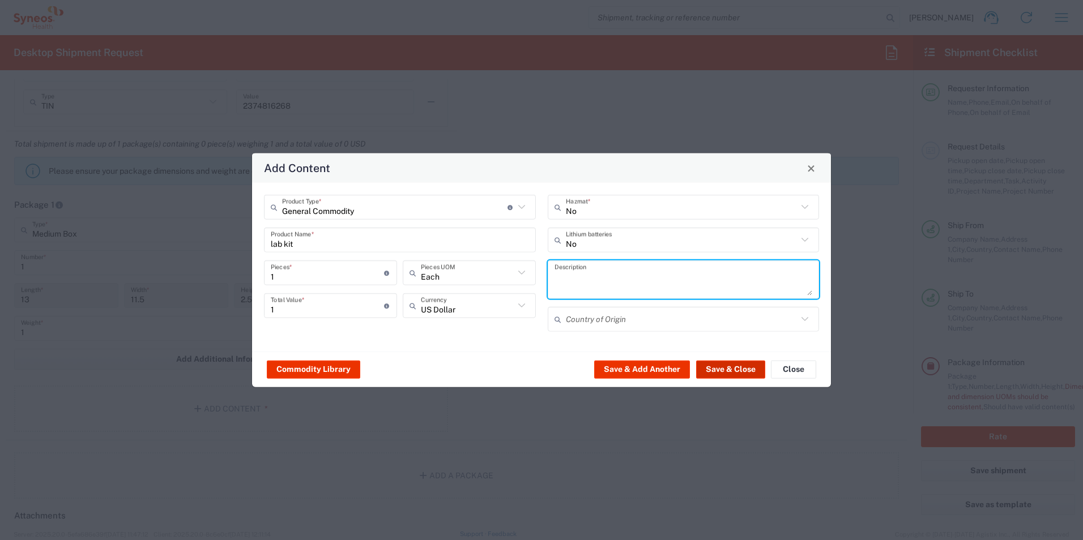
click at [736, 370] on button "Save & Close" at bounding box center [730, 369] width 69 height 18
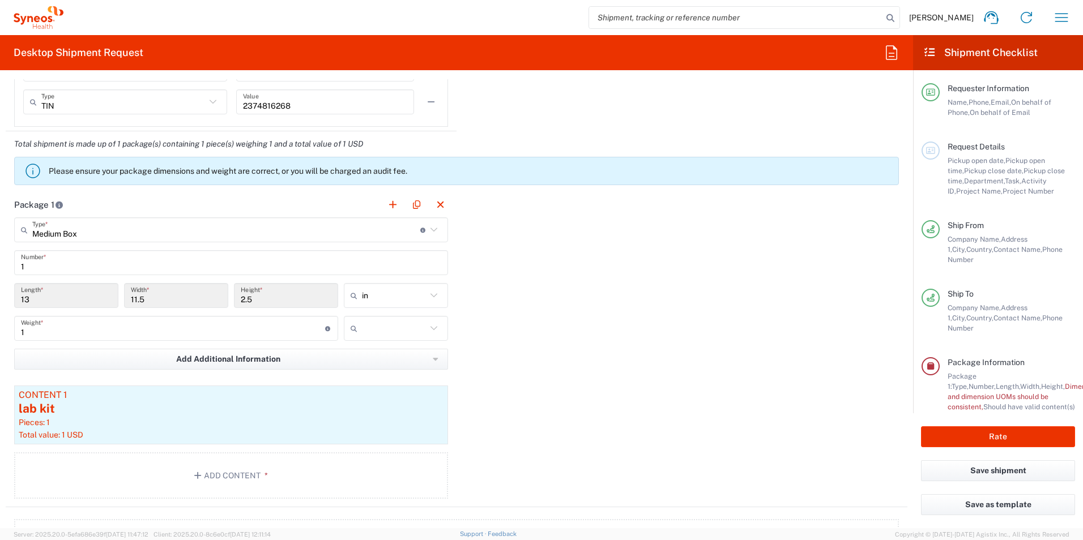
click at [364, 331] on input "text" at bounding box center [394, 328] width 65 height 18
click at [365, 356] on span "kgs" at bounding box center [392, 353] width 101 height 18
type input "kgs"
click at [556, 337] on div "Package 1 Medium Box Type * Material used to package goods Medium Box Envelope …" at bounding box center [457, 349] width 902 height 315
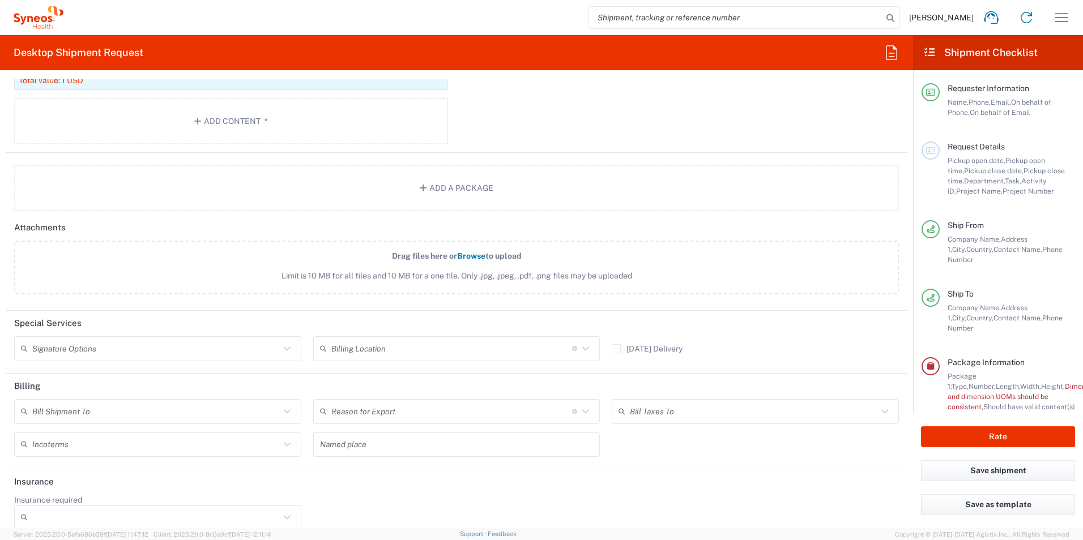
scroll to position [1332, 0]
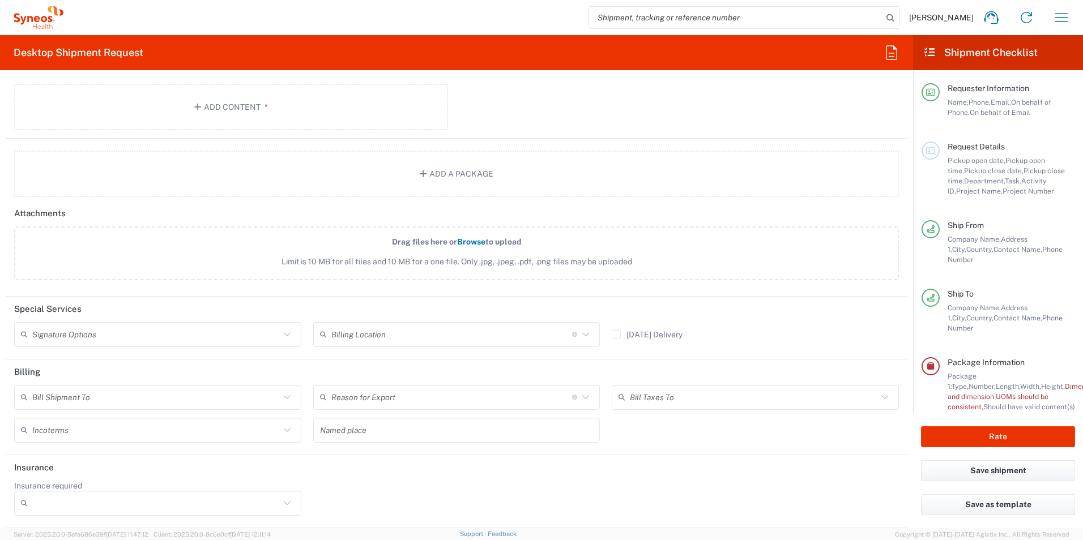
click at [289, 331] on icon at bounding box center [287, 334] width 15 height 15
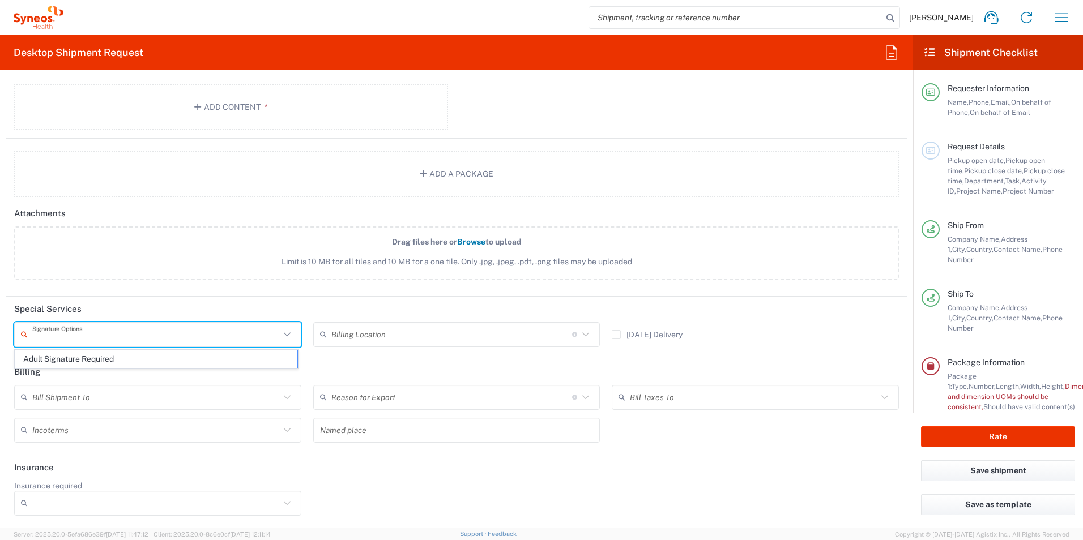
click at [268, 291] on div "Drag files here or Browse to upload Limit is 10 MB for all files and 10 MB for …" at bounding box center [456, 260] width 897 height 66
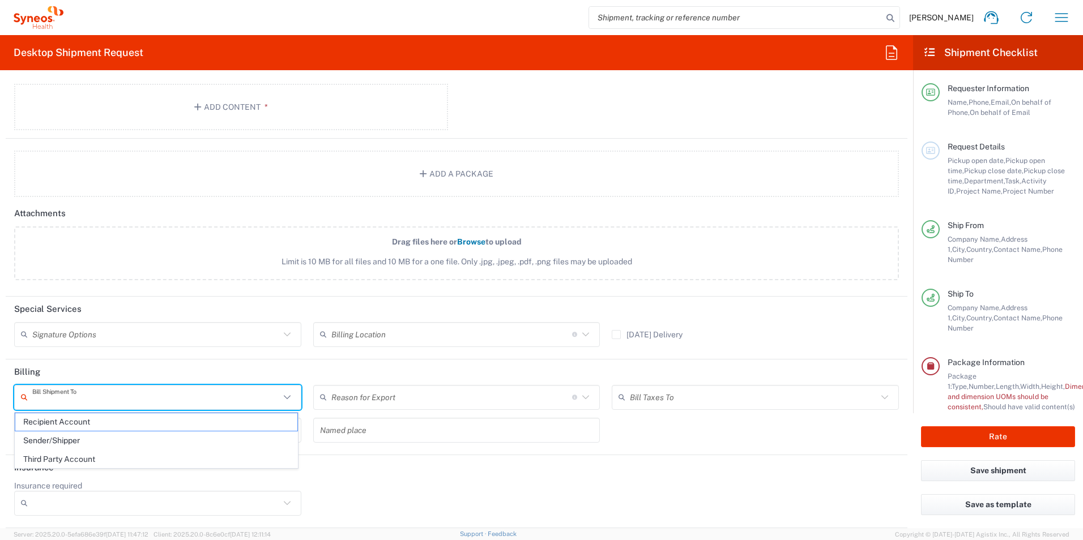
click at [246, 394] on input "text" at bounding box center [156, 397] width 248 height 20
click at [69, 503] on input "Insurance required" at bounding box center [156, 503] width 248 height 18
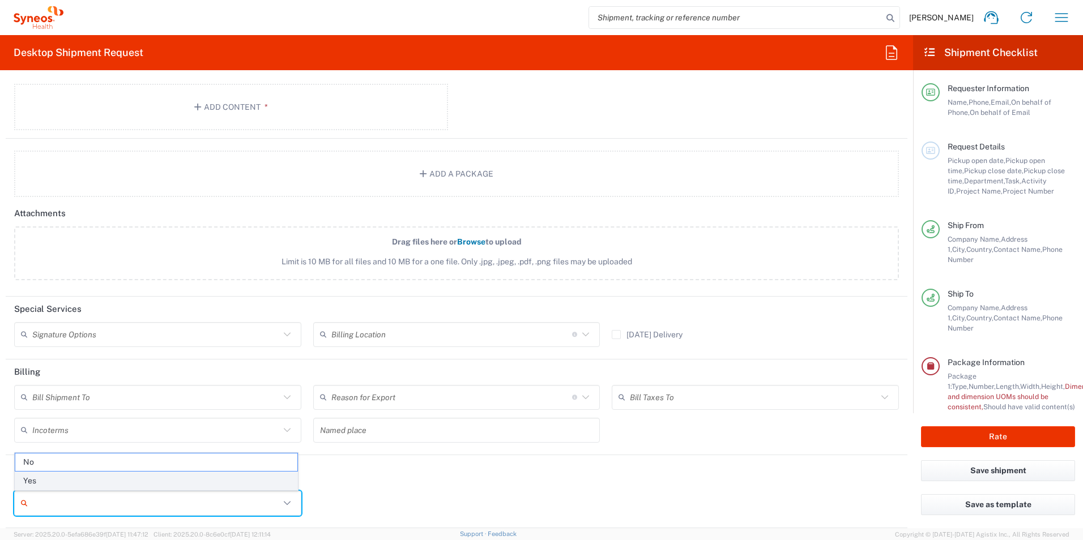
click at [35, 481] on span "Yes" at bounding box center [156, 481] width 282 height 18
type input "Yes"
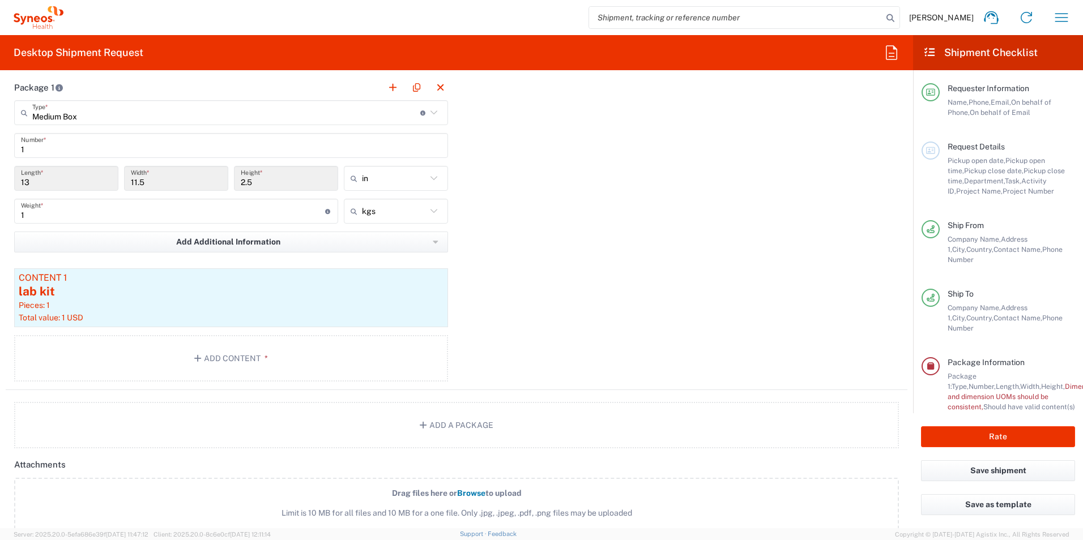
scroll to position [1048, 0]
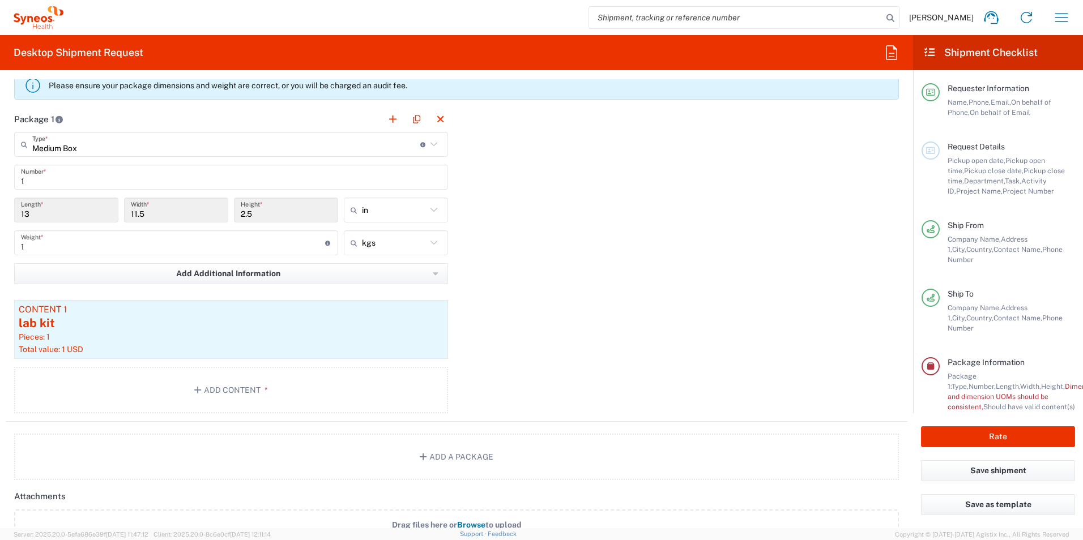
click at [265, 207] on input "2.5" at bounding box center [286, 210] width 91 height 20
click at [377, 212] on input "text" at bounding box center [394, 210] width 65 height 18
click at [374, 254] on span "cm" at bounding box center [392, 254] width 101 height 18
type input "33.02"
type input "29.21"
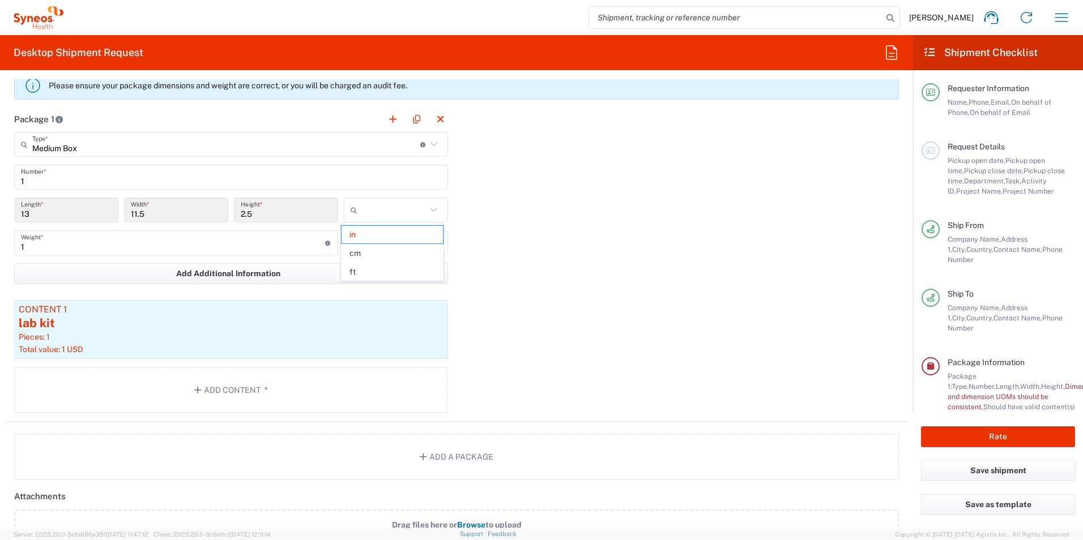
type input "6.35"
type input "cm"
click at [532, 235] on div "Package 1 Medium Box Type * Material used to package goods Medium Box Envelope …" at bounding box center [457, 263] width 902 height 315
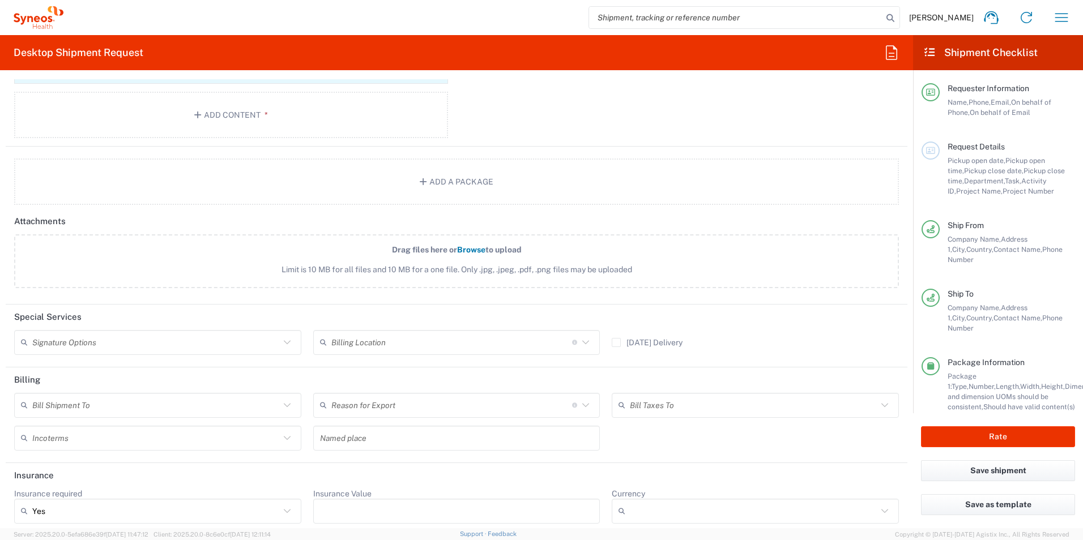
scroll to position [1332, 0]
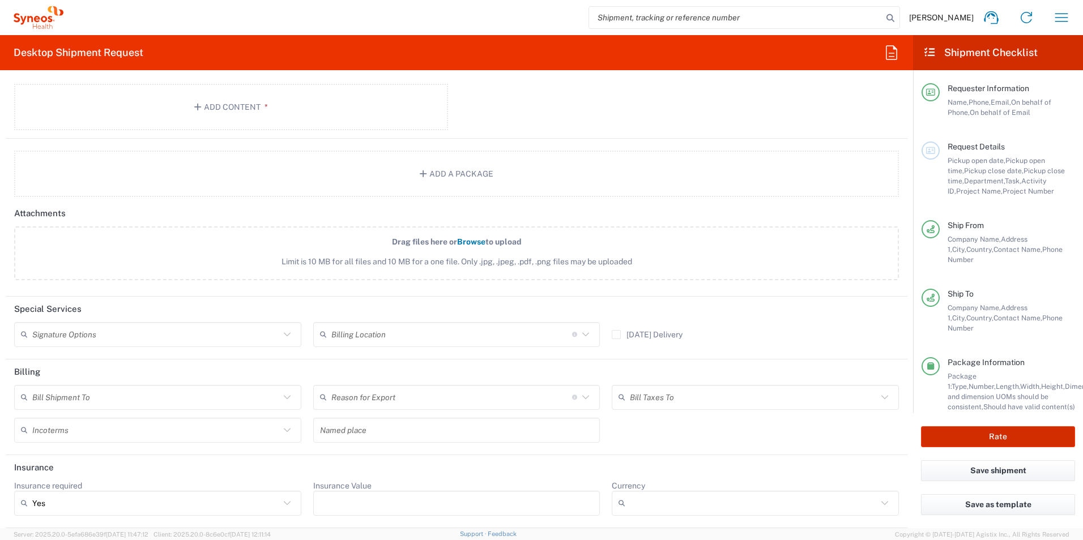
click at [957, 436] on button "Rate" at bounding box center [998, 436] width 154 height 21
type input "7058866"
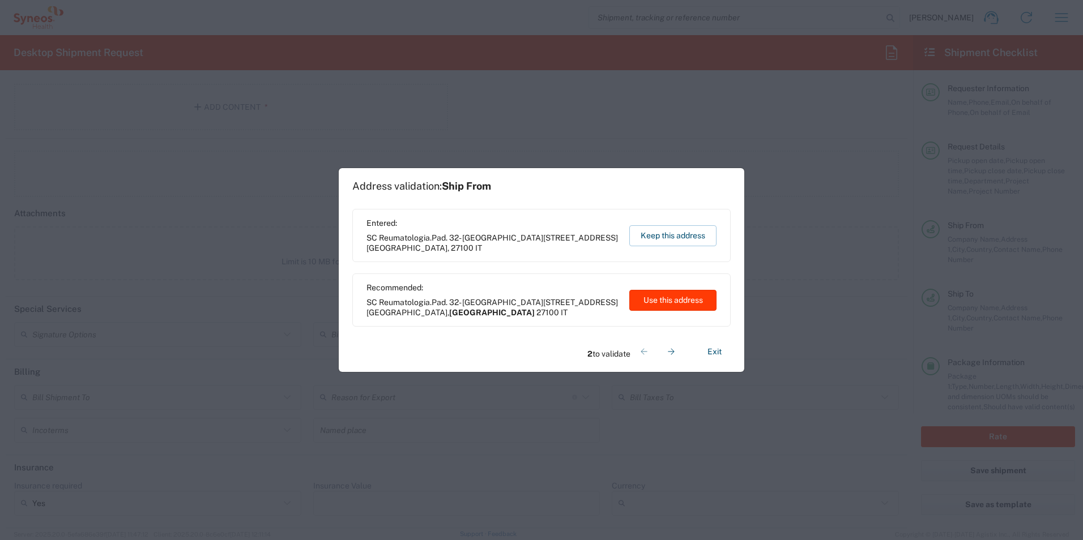
click at [659, 299] on button "Use this address" at bounding box center [672, 300] width 87 height 21
click at [677, 299] on button "Use this address" at bounding box center [672, 300] width 87 height 21
type input "Lombardia"
type input "Italy"
type input "Cernusco sul Naviglio"
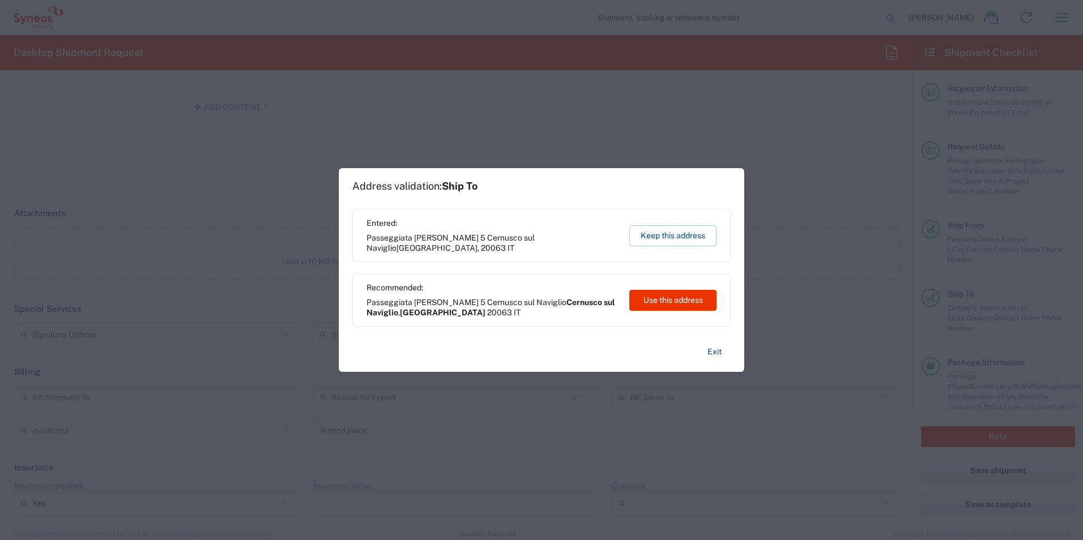
type input "Lombardia"
type input "Italy"
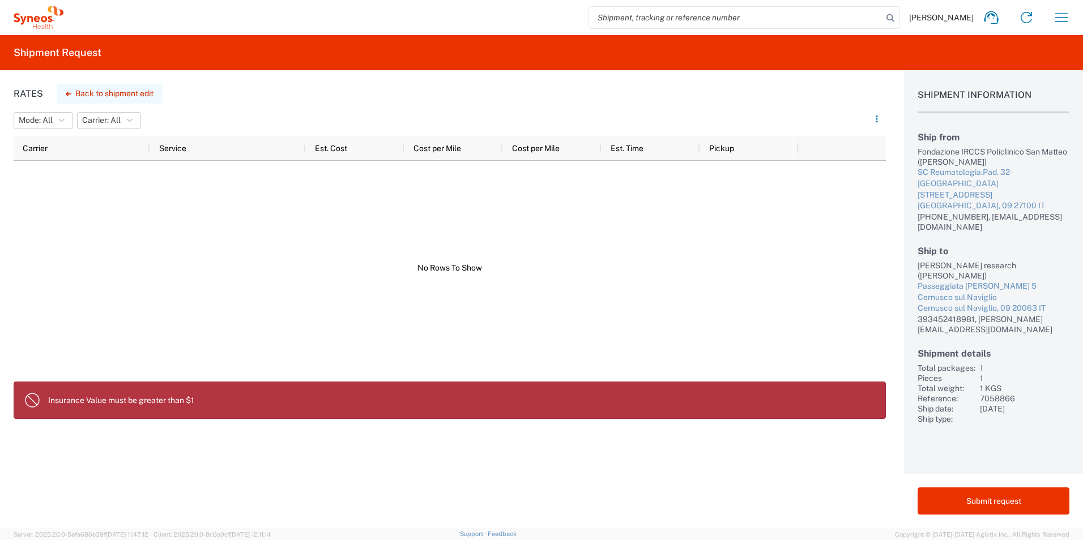
click at [125, 94] on button "Back to shipment edit" at bounding box center [110, 94] width 106 height 20
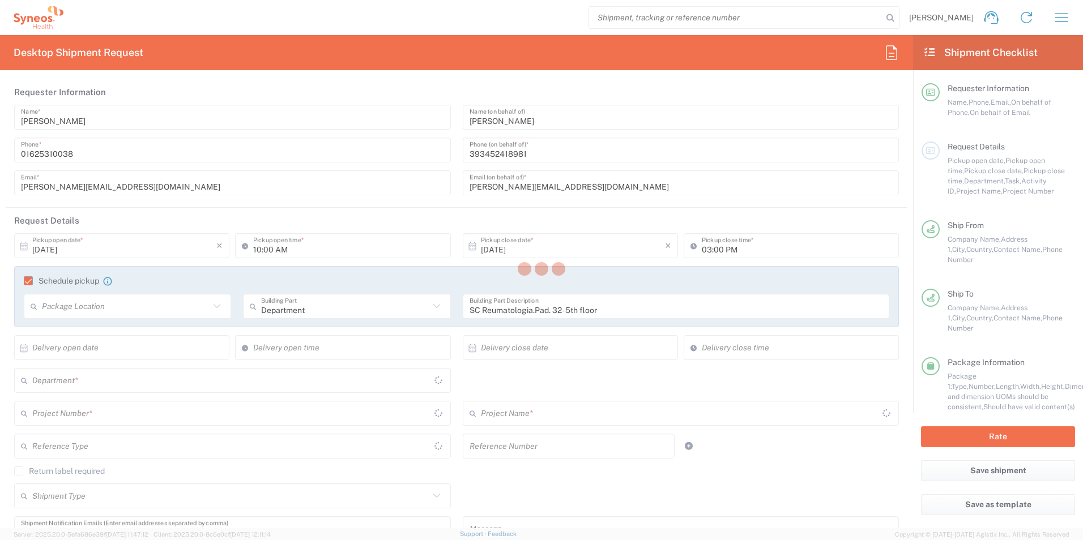
type input "3190"
type input "7058866"
type input "802-NVR-048"
type input "Lombardia"
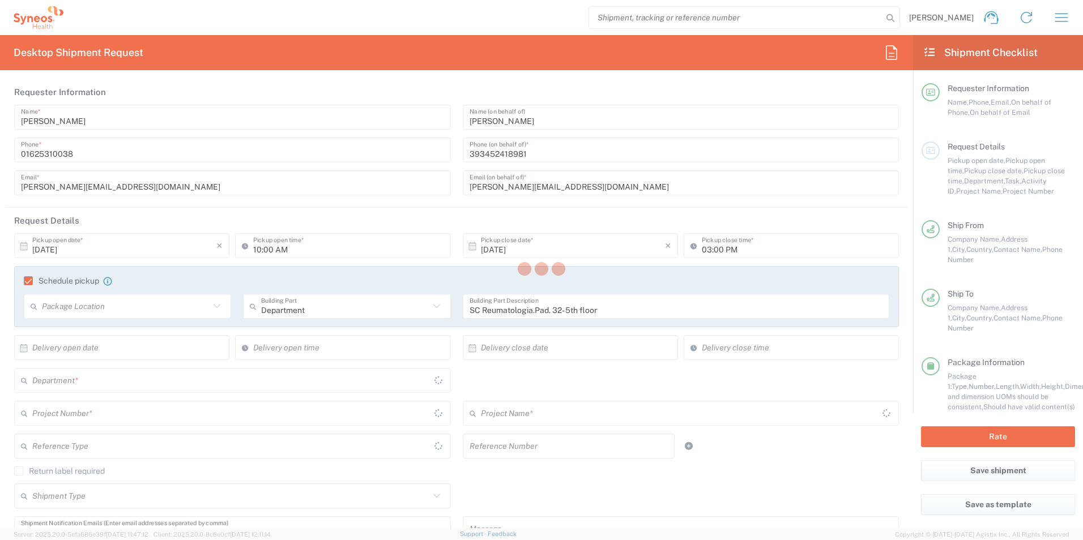
type input "Medium Box"
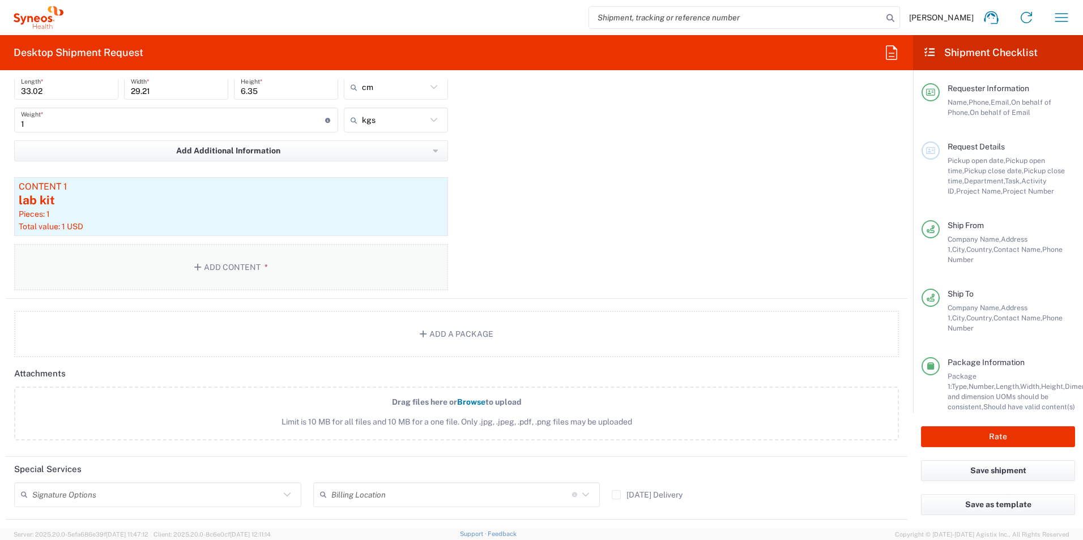
scroll to position [1364, 0]
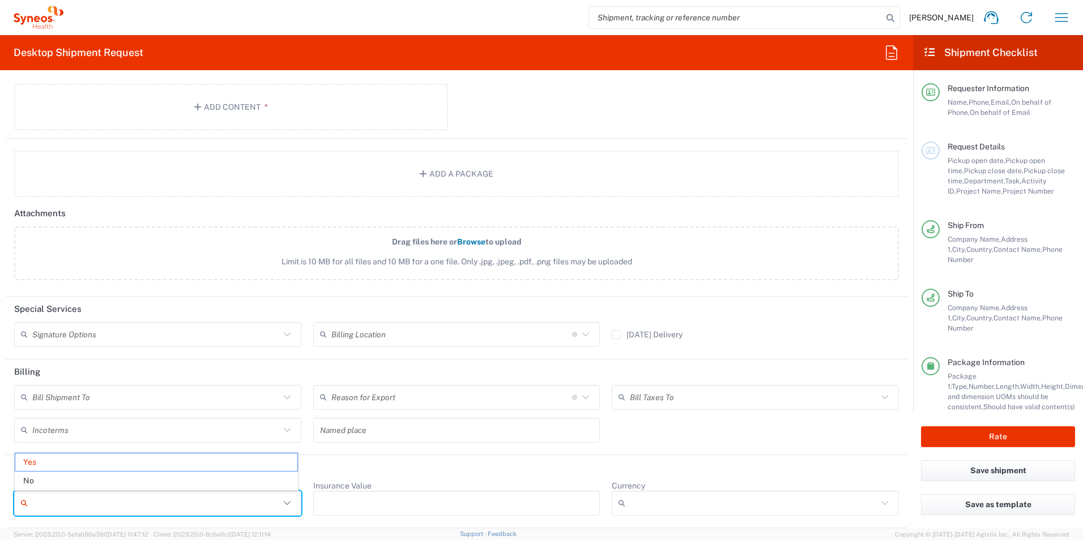
click at [72, 508] on input "Insurance required" at bounding box center [156, 503] width 248 height 18
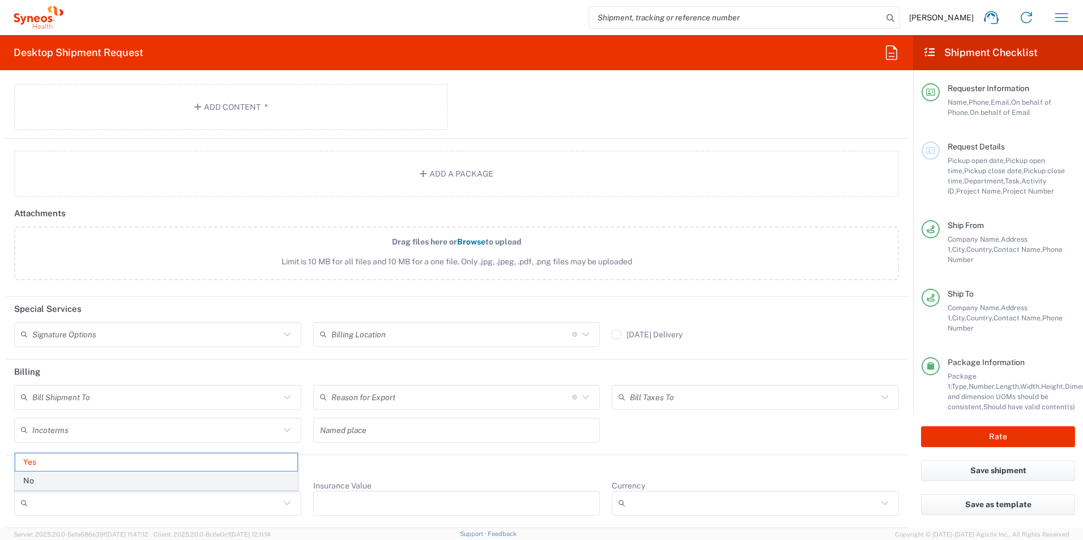
click at [62, 480] on span "No" at bounding box center [156, 481] width 282 height 18
type input "No"
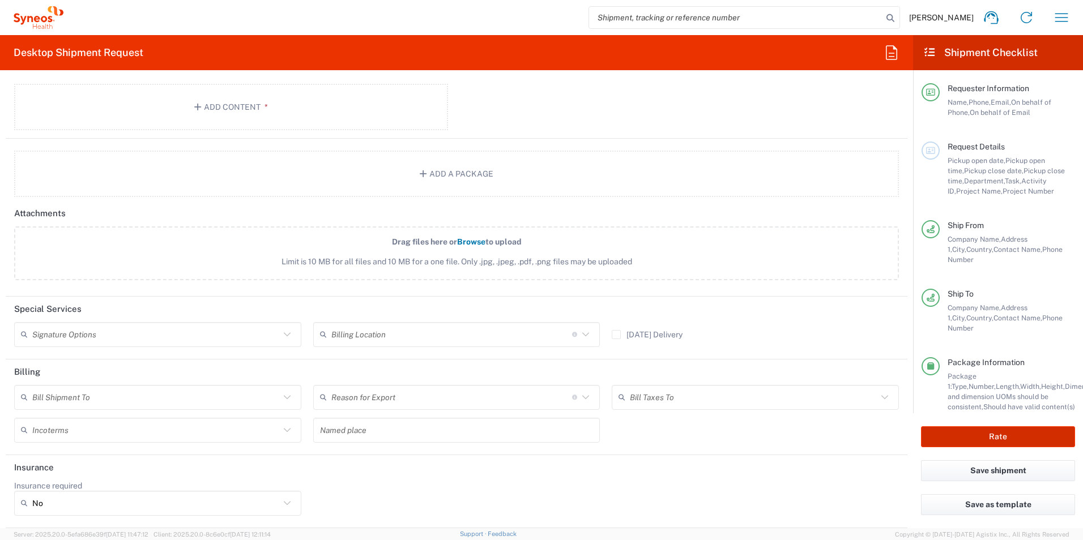
click at [974, 437] on button "Rate" at bounding box center [998, 436] width 154 height 21
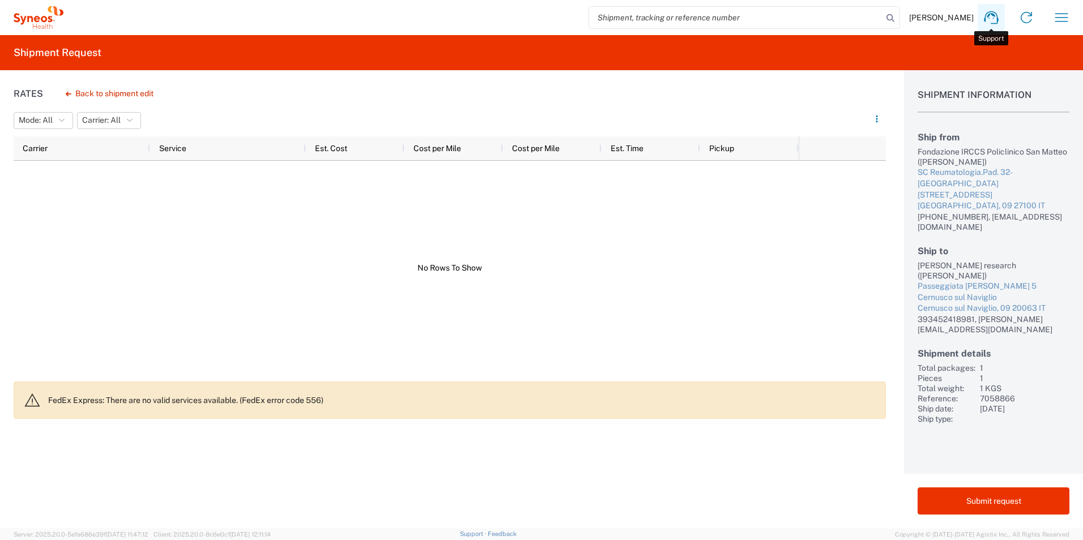
click at [990, 14] on icon at bounding box center [991, 17] width 14 height 13
click at [207, 247] on div at bounding box center [406, 268] width 785 height 214
click at [103, 93] on button "Back to shipment edit" at bounding box center [110, 94] width 106 height 20
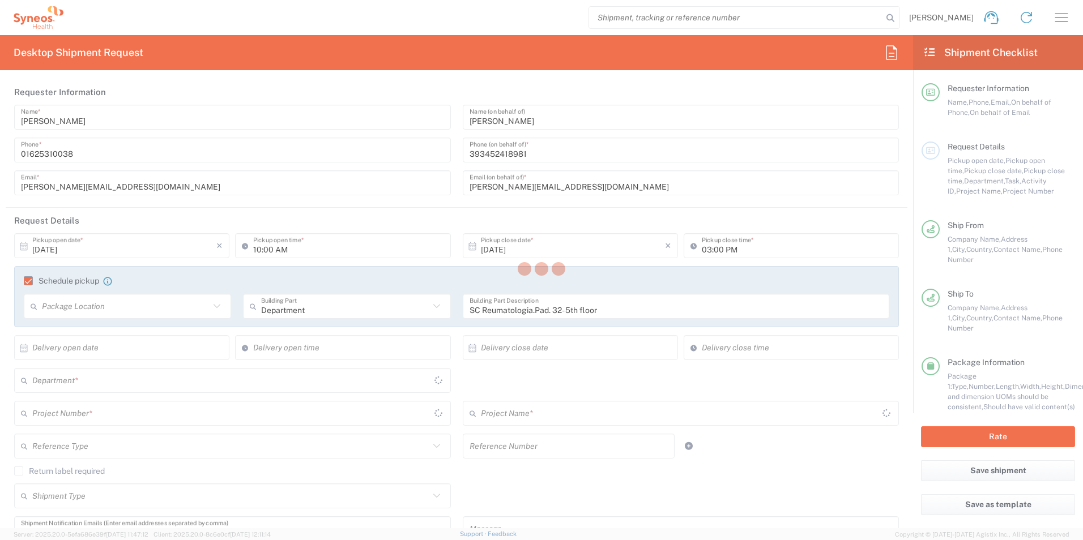
type input "3190"
type input "7058866"
type input "802-NVR-048"
type input "Lombardia"
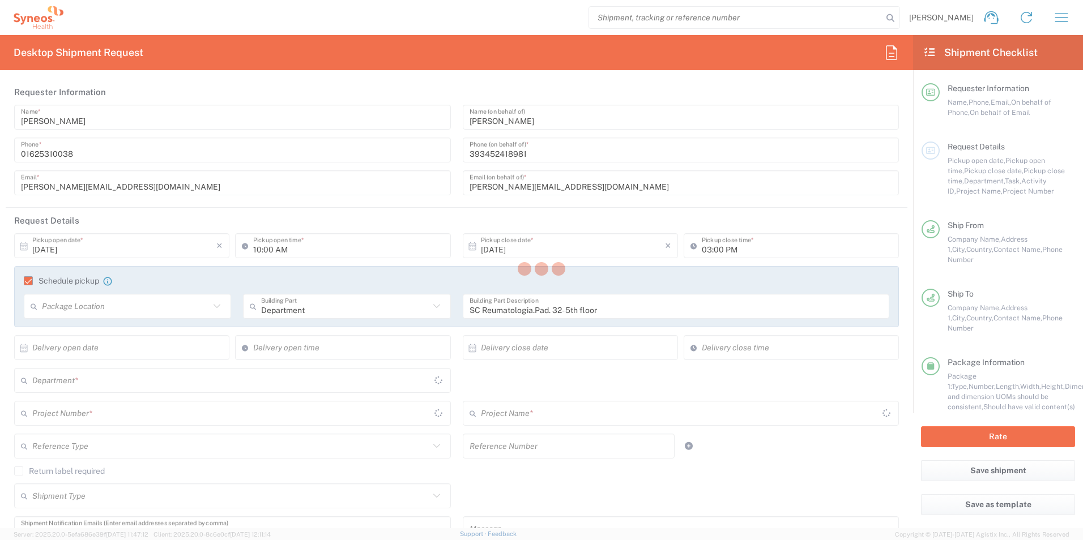
type input "Medium Box"
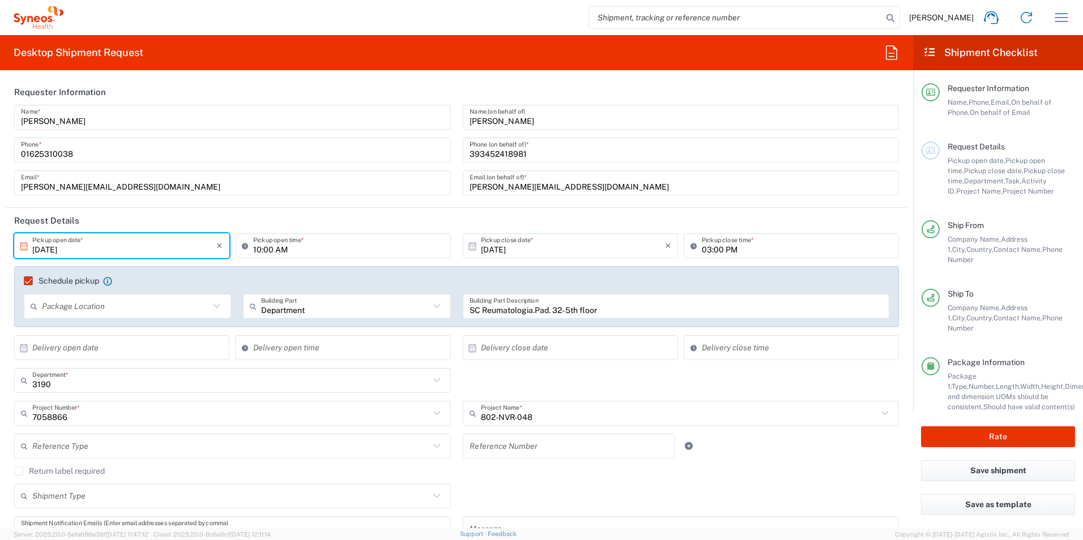
click at [47, 251] on input "10/09/2025" at bounding box center [124, 246] width 184 height 20
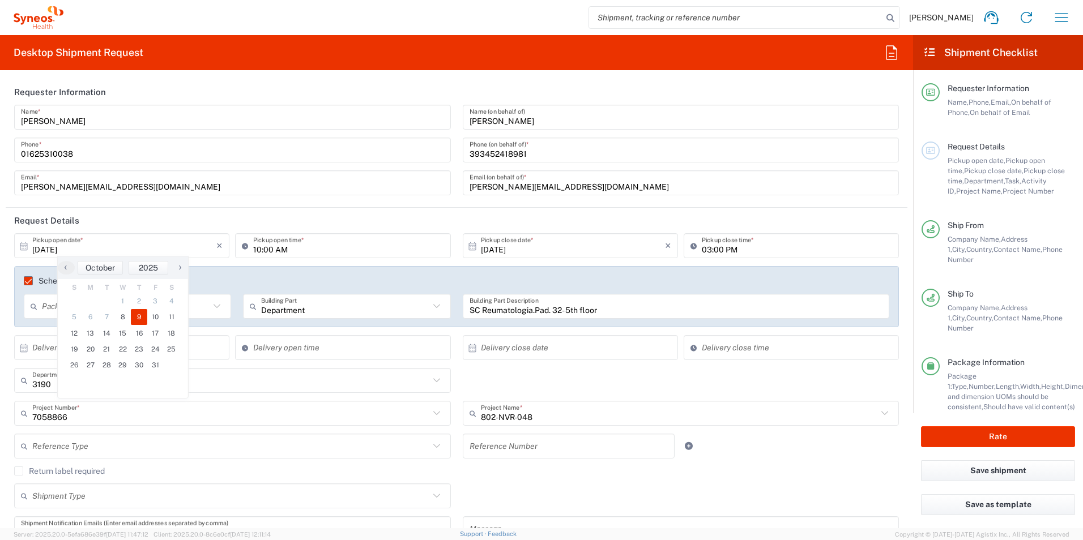
click at [20, 245] on icon at bounding box center [23, 246] width 7 height 8
click at [24, 248] on icon at bounding box center [24, 246] width 10 height 10
click at [153, 319] on span "10" at bounding box center [155, 317] width 16 height 16
type input "10/10/2025"
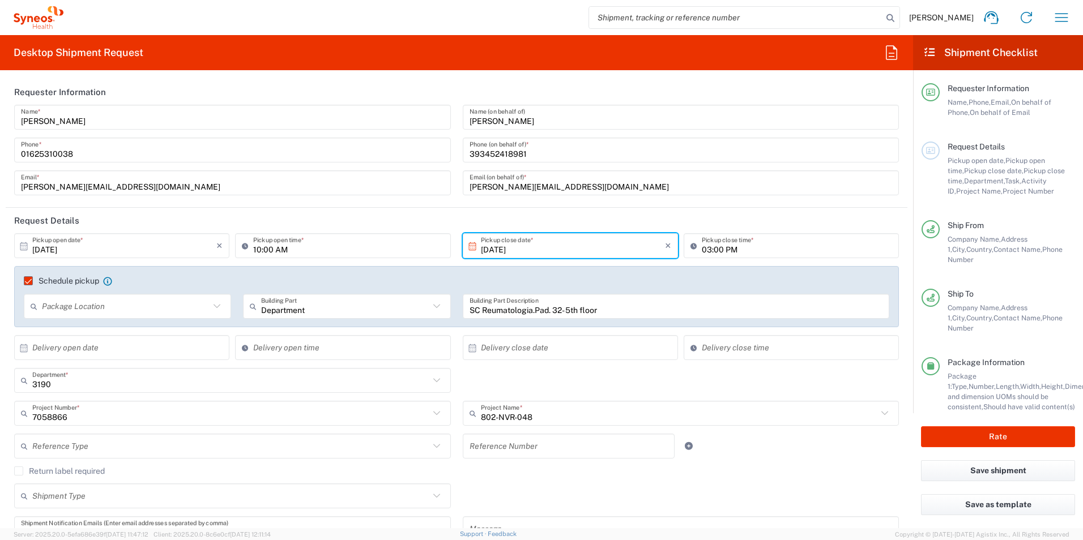
click at [389, 219] on header "Request Details" at bounding box center [457, 220] width 902 height 25
click at [414, 217] on header "Request Details" at bounding box center [457, 220] width 902 height 25
click at [8, 326] on div "Schedule pickup When scheduling a pickup please be sure to meet the following c…" at bounding box center [456, 300] width 897 height 69
click at [314, 216] on header "Request Details" at bounding box center [457, 220] width 902 height 25
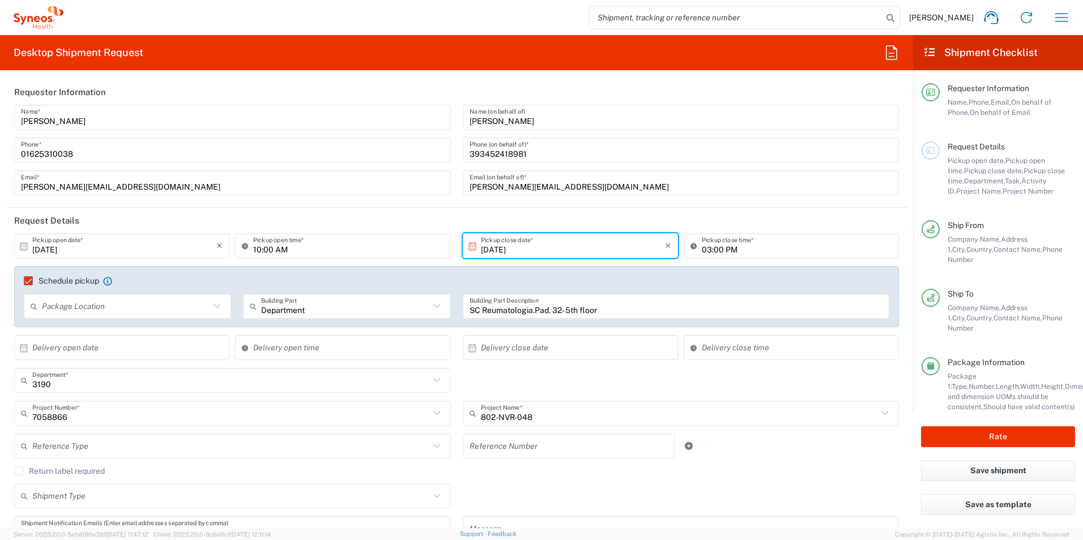
click at [397, 210] on header "Request Details" at bounding box center [457, 220] width 902 height 25
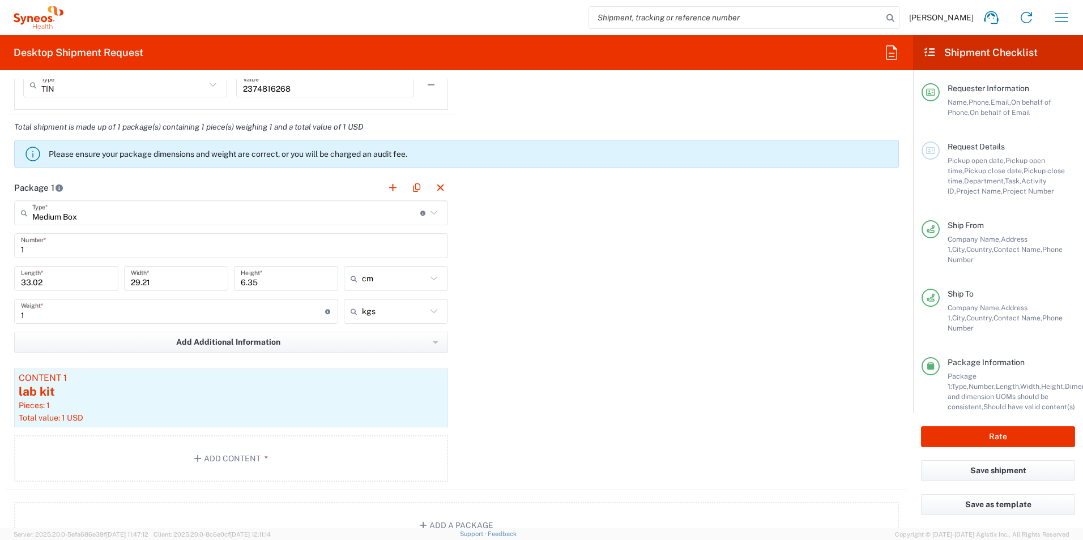
scroll to position [1019, 0]
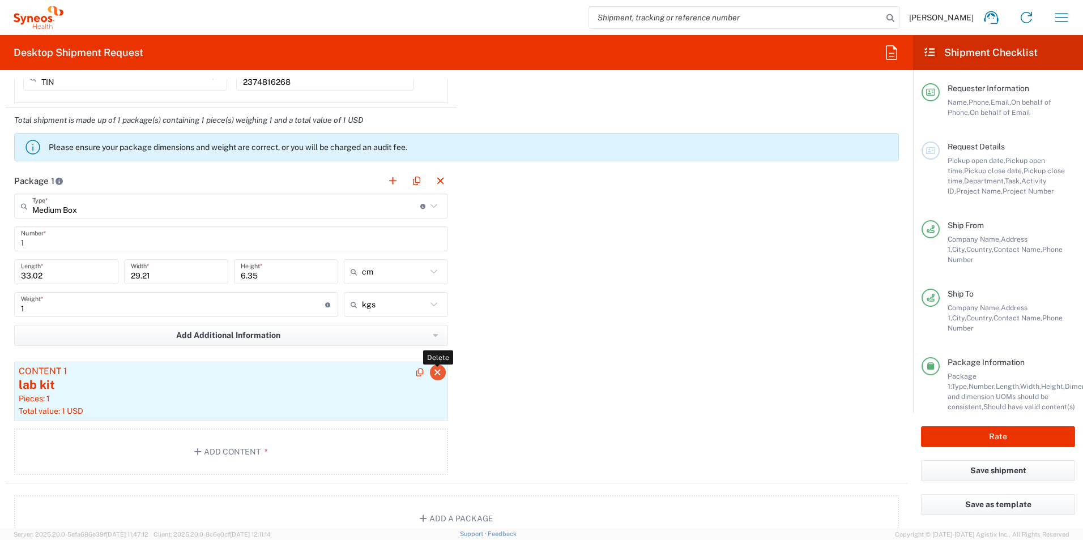
click at [434, 371] on icon "button" at bounding box center [438, 373] width 10 height 8
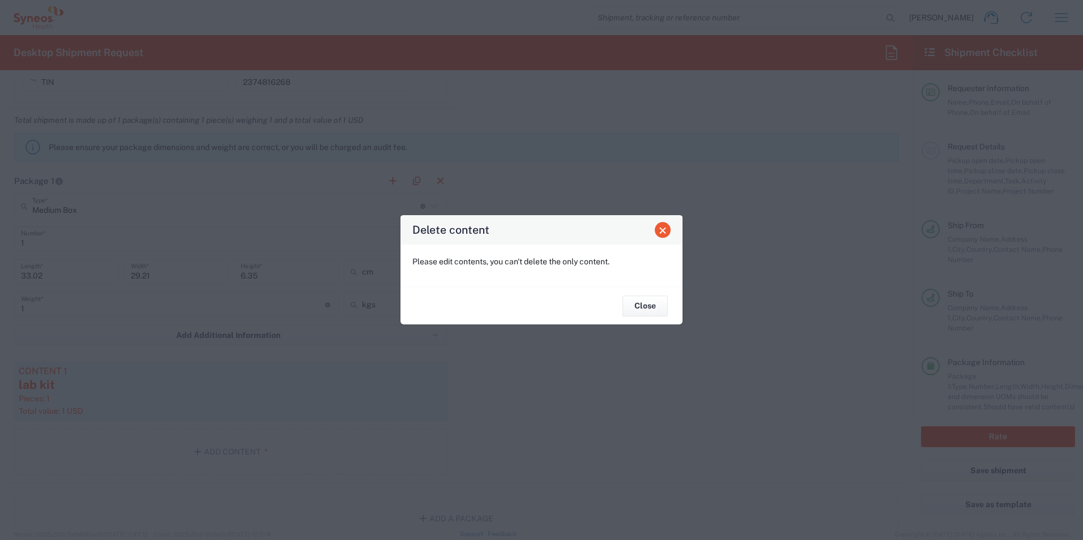
click at [666, 231] on span "Close" at bounding box center [663, 231] width 8 height 8
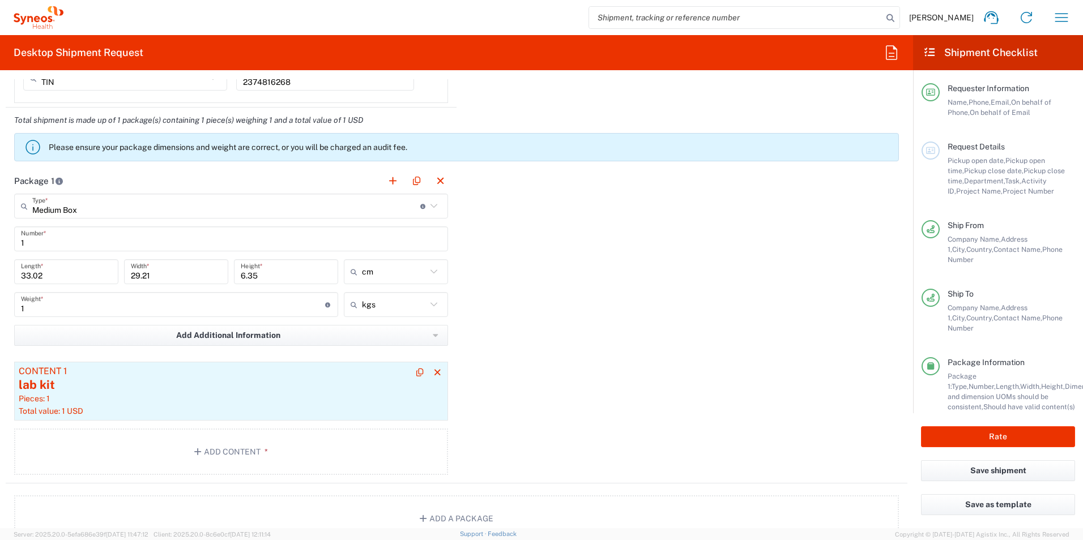
click at [148, 372] on div "Content 1" at bounding box center [231, 371] width 425 height 10
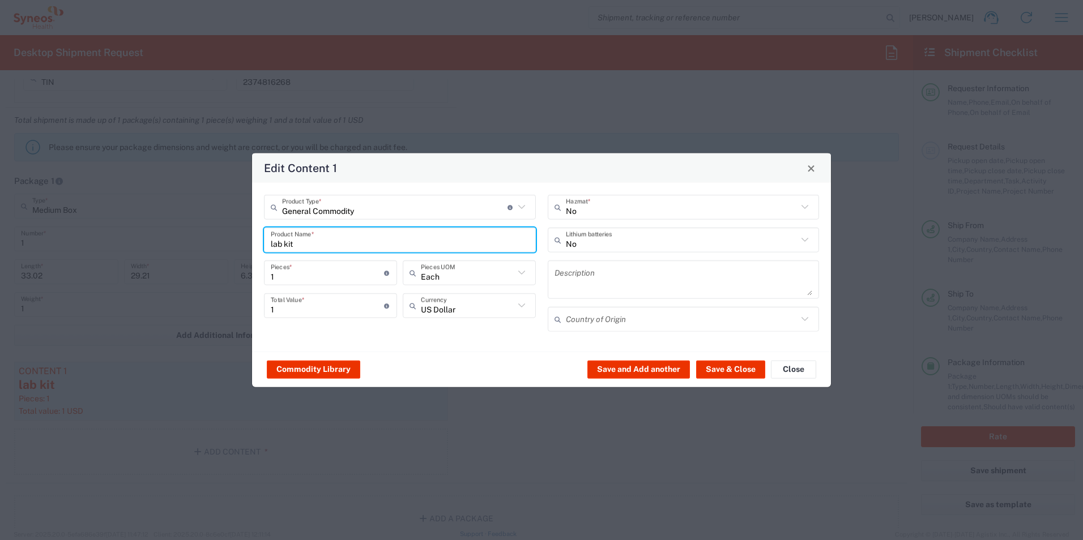
drag, startPoint x: 321, startPoint y: 240, endPoint x: 264, endPoint y: 245, distance: 56.3
click at [264, 245] on div "lab kit Product Name *" at bounding box center [400, 240] width 272 height 25
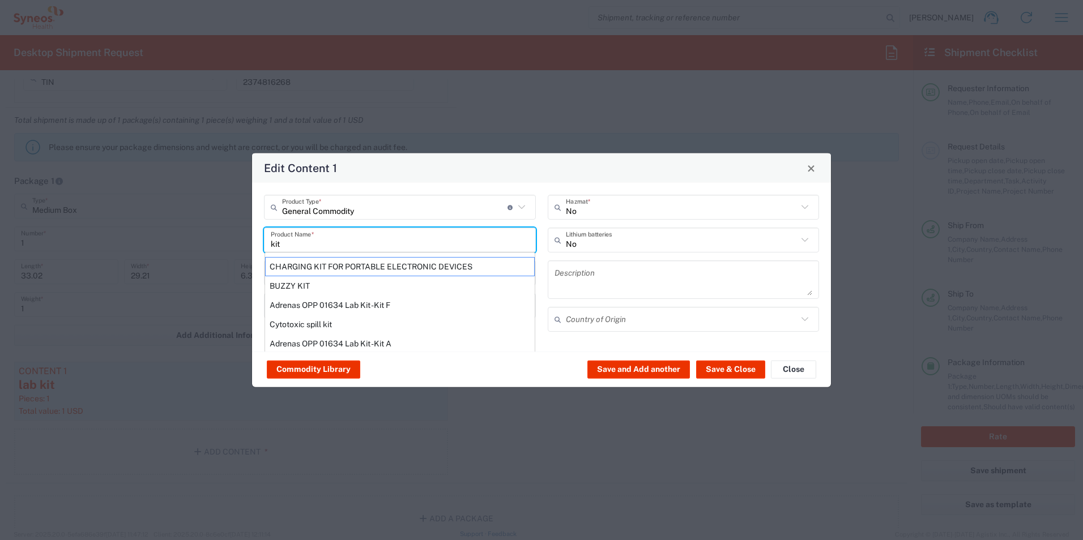
type input "kit"
click at [595, 163] on div "Edit Content 1" at bounding box center [541, 167] width 579 height 29
drag, startPoint x: 724, startPoint y: 371, endPoint x: 190, endPoint y: 387, distance: 533.8
click at [724, 370] on button "Save & Close" at bounding box center [730, 369] width 69 height 18
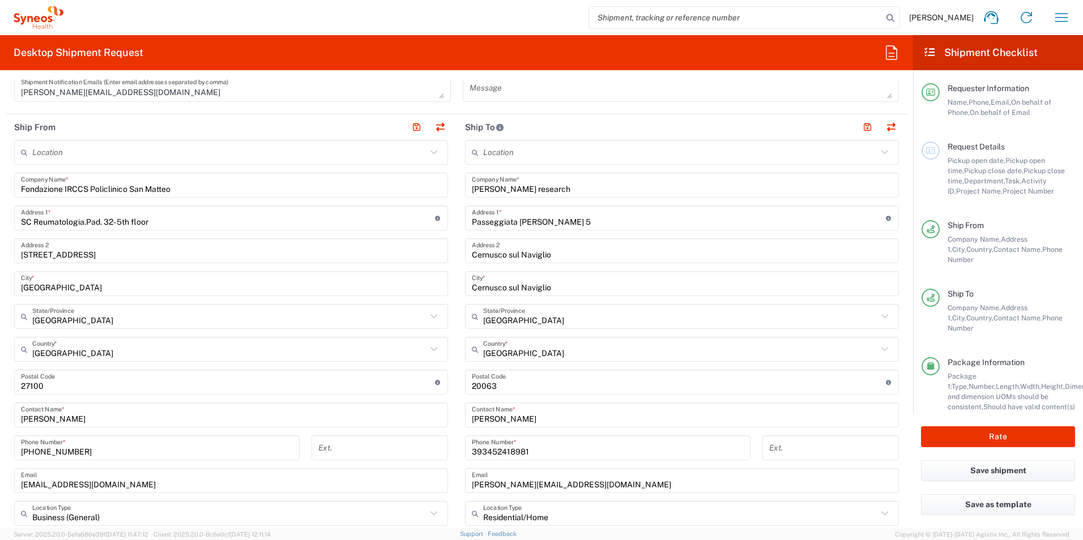
scroll to position [453, 0]
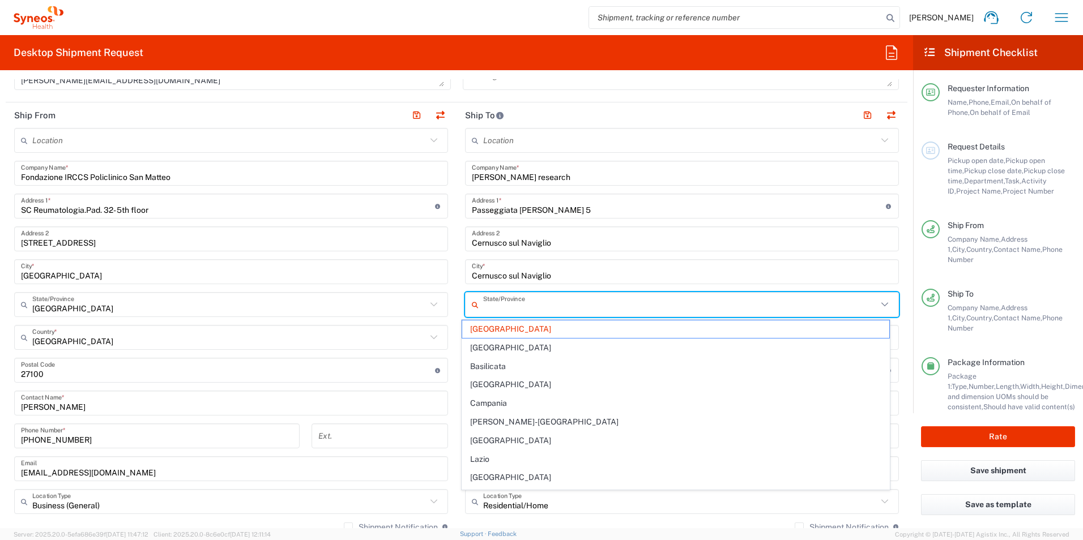
drag, startPoint x: 525, startPoint y: 309, endPoint x: 475, endPoint y: 305, distance: 50.5
click at [475, 305] on div "State/Province" at bounding box center [682, 304] width 434 height 25
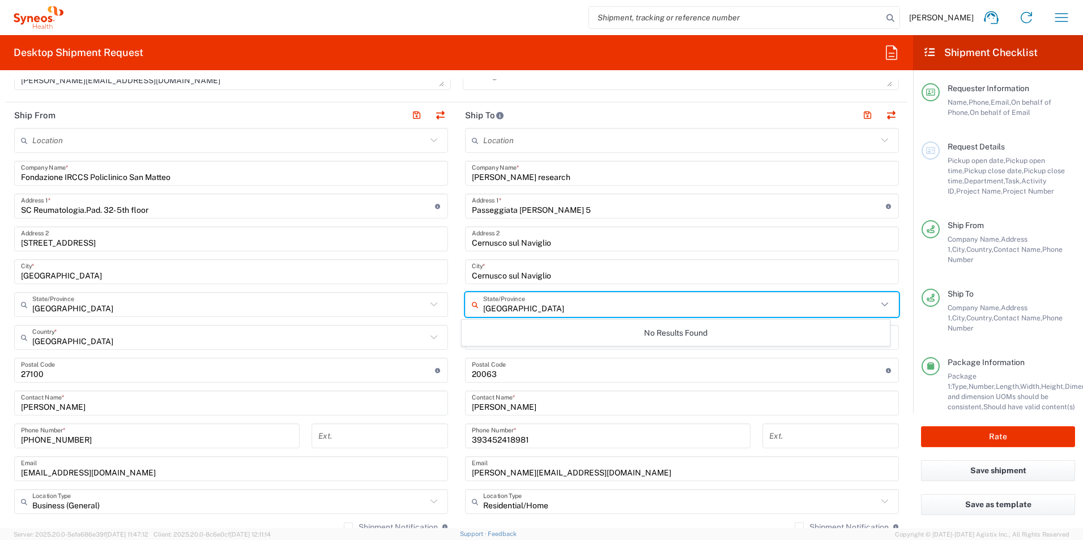
type input "Milano"
click at [897, 150] on main "Location Addison Whitney LLC-Morrisvile NC US Barcelona-Syneos Health BioSector…" at bounding box center [681, 366] width 451 height 476
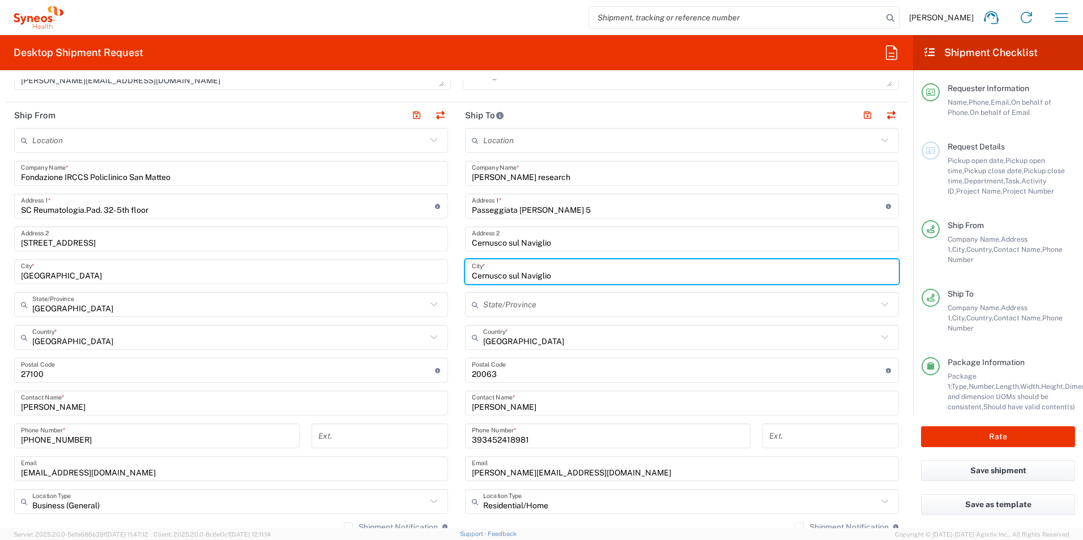
click at [557, 271] on input "Cernusco sul Naviglio" at bounding box center [682, 272] width 420 height 20
click at [504, 310] on input "text" at bounding box center [680, 305] width 394 height 20
type input "Lombardia"
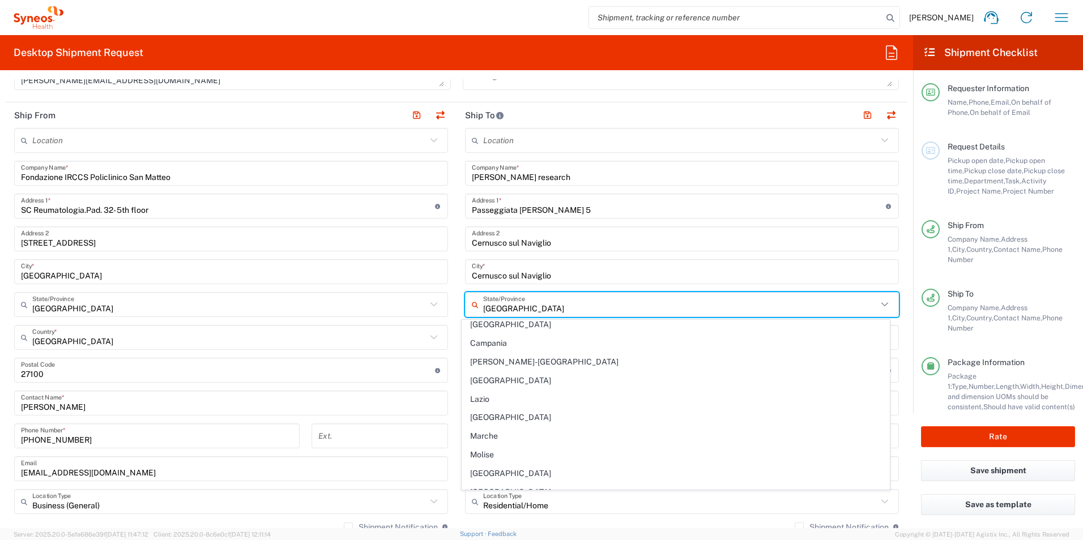
scroll to position [0, 0]
click at [451, 288] on main "Location Addison Whitney LLC-Morrisvile NC US Barcelona-Syneos Health BioSector…" at bounding box center [231, 398] width 451 height 541
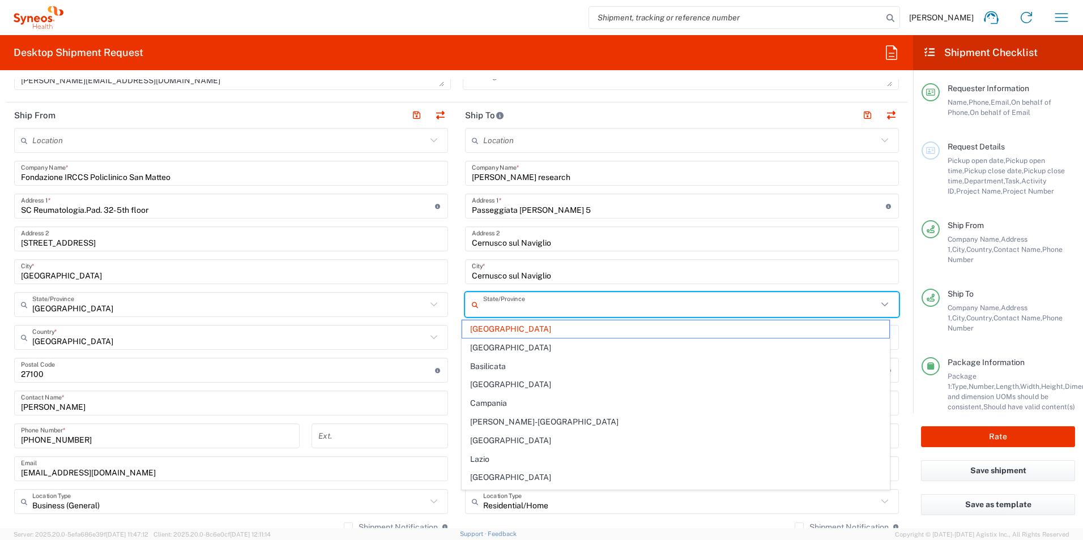
drag, startPoint x: 551, startPoint y: 311, endPoint x: 470, endPoint y: 306, distance: 81.2
click at [470, 306] on div "State/Province" at bounding box center [682, 304] width 434 height 25
drag, startPoint x: 455, startPoint y: 274, endPoint x: 558, endPoint y: 284, distance: 103.0
click at [456, 274] on main "Location Addison Whitney LLC-Morrisvile NC US Barcelona-Syneos Health BioSector…" at bounding box center [681, 366] width 451 height 476
type input "Lombardia"
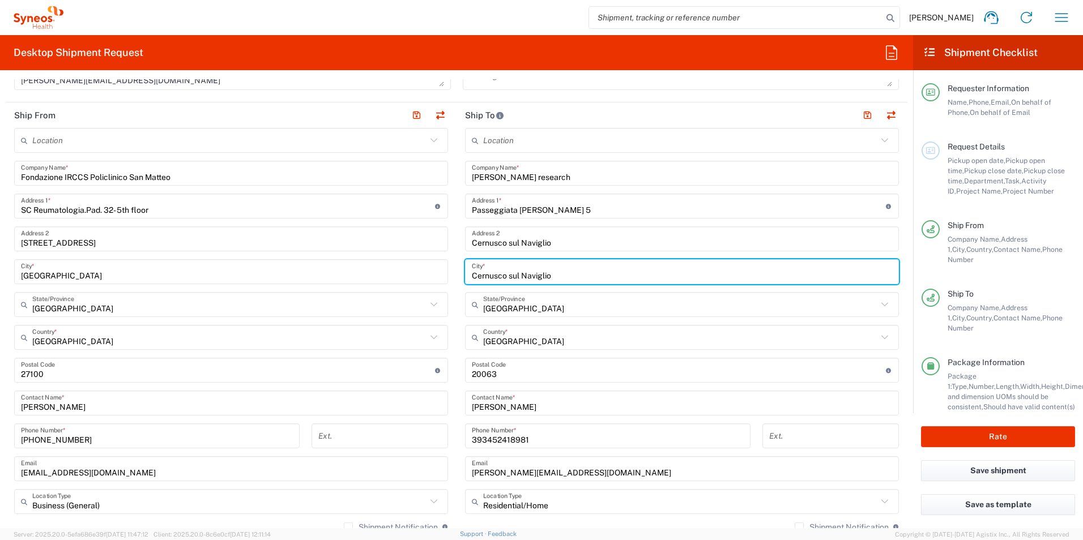
drag, startPoint x: 559, startPoint y: 279, endPoint x: 444, endPoint y: 285, distance: 115.2
click at [444, 285] on div "Ship From Location Addison Whitney LLC-Morrisvile NC US Barcelona-Syneos Health…" at bounding box center [457, 388] width 902 height 571
type input "milano"
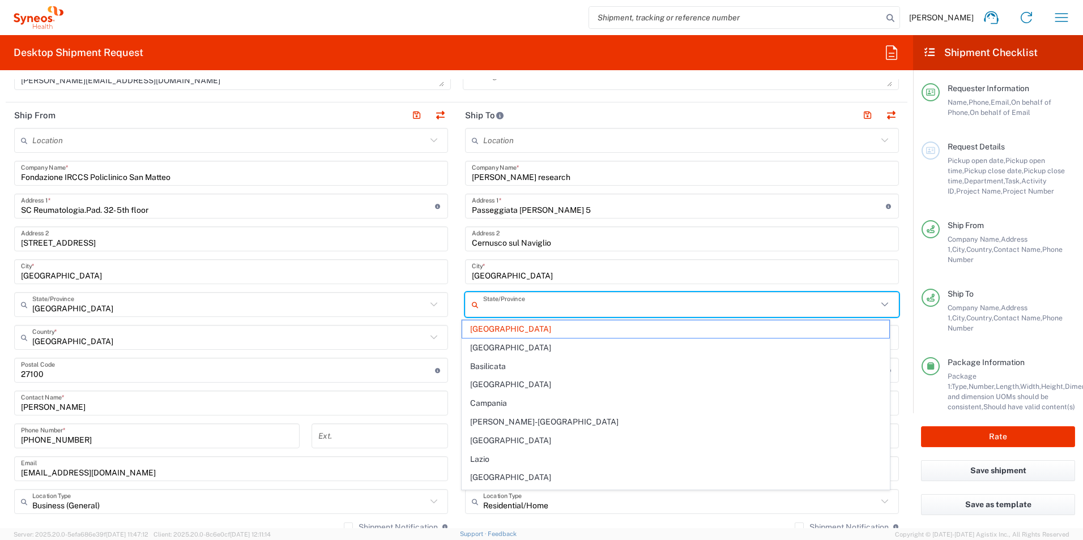
drag, startPoint x: 526, startPoint y: 310, endPoint x: 475, endPoint y: 312, distance: 51.0
click at [475, 312] on div "State/Province" at bounding box center [682, 304] width 434 height 25
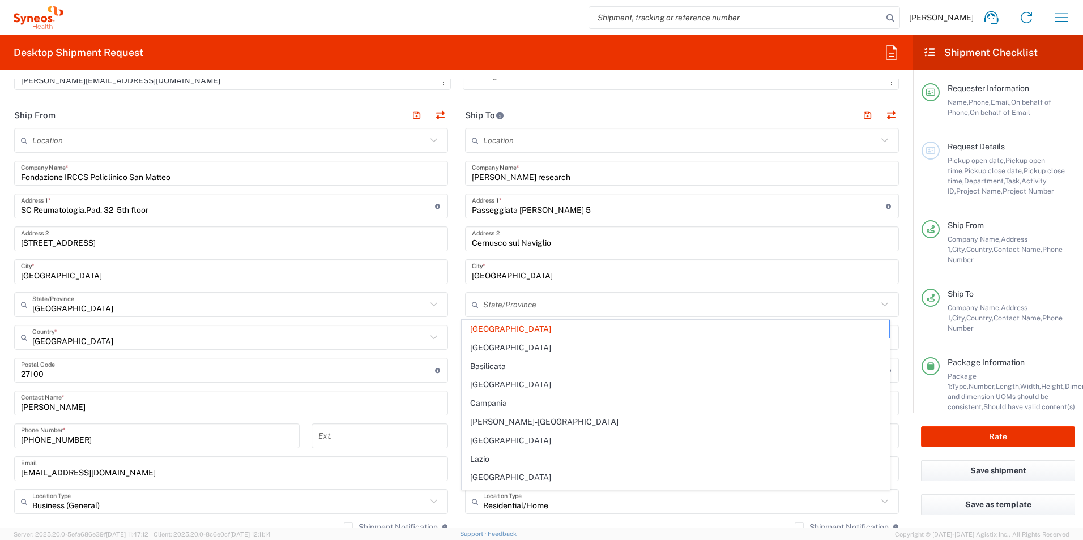
click at [456, 288] on main "Location Addison Whitney LLC-Morrisvile NC US Barcelona-Syneos Health BioSector…" at bounding box center [681, 366] width 451 height 476
type input "Lombardia"
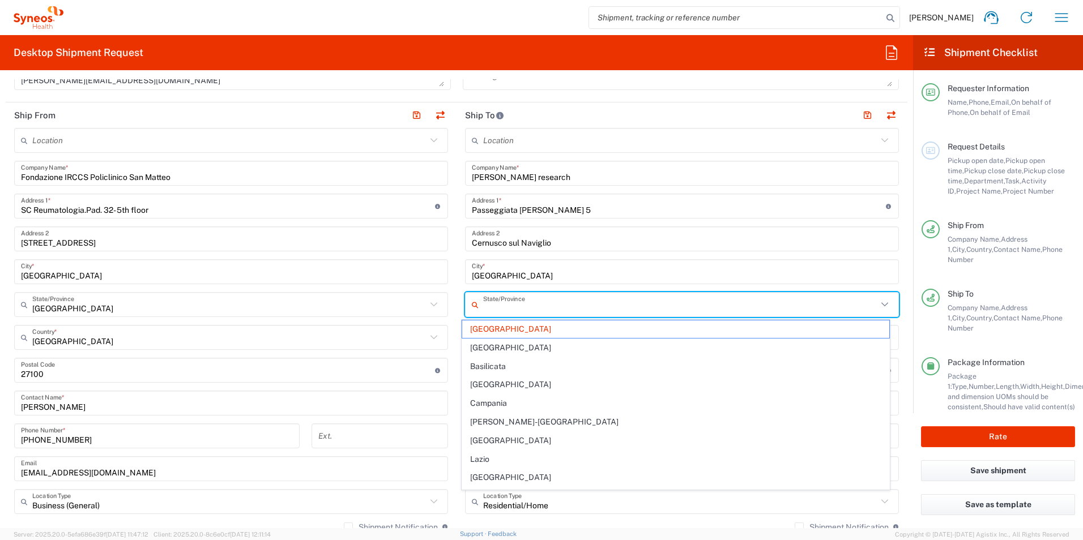
drag, startPoint x: 537, startPoint y: 306, endPoint x: 443, endPoint y: 314, distance: 93.8
click at [445, 314] on div "Ship From Location Addison Whitney LLC-Morrisvile NC US Barcelona-Syneos Health…" at bounding box center [457, 388] width 902 height 571
type input "L"
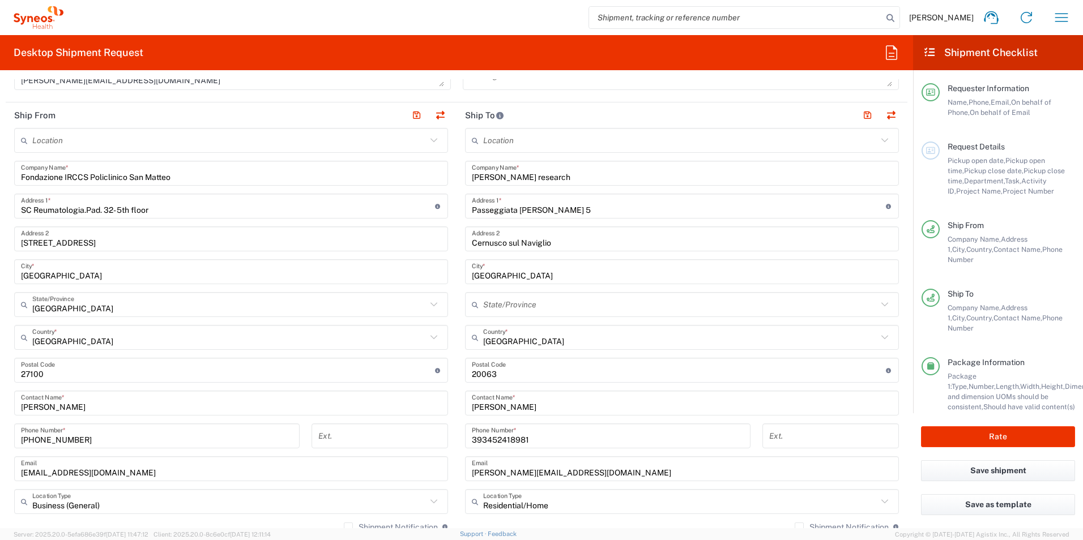
click at [450, 335] on main "Location Addison Whitney LLC-Morrisvile NC US Barcelona-Syneos Health BioSector…" at bounding box center [231, 398] width 451 height 541
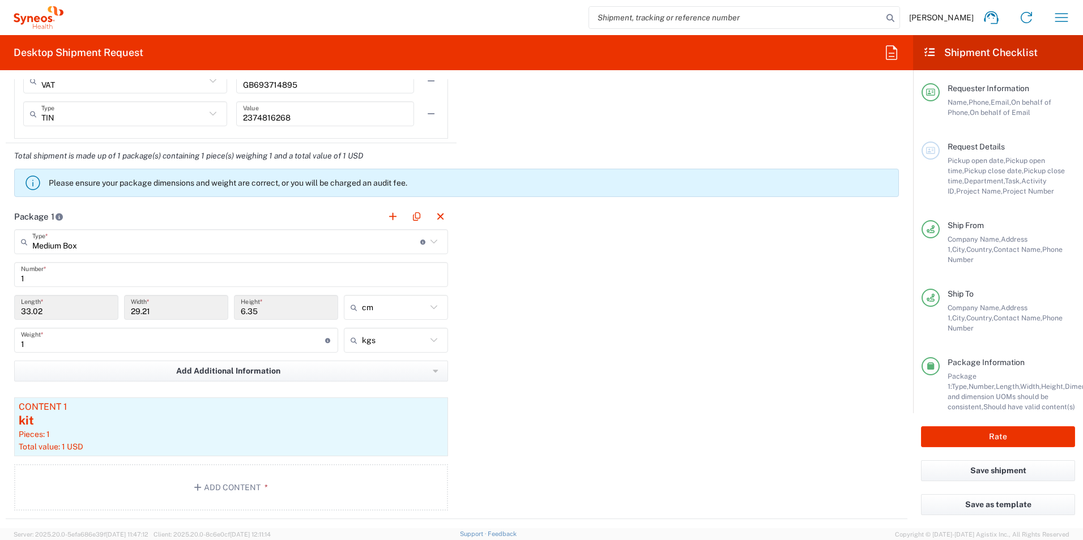
scroll to position [1019, 0]
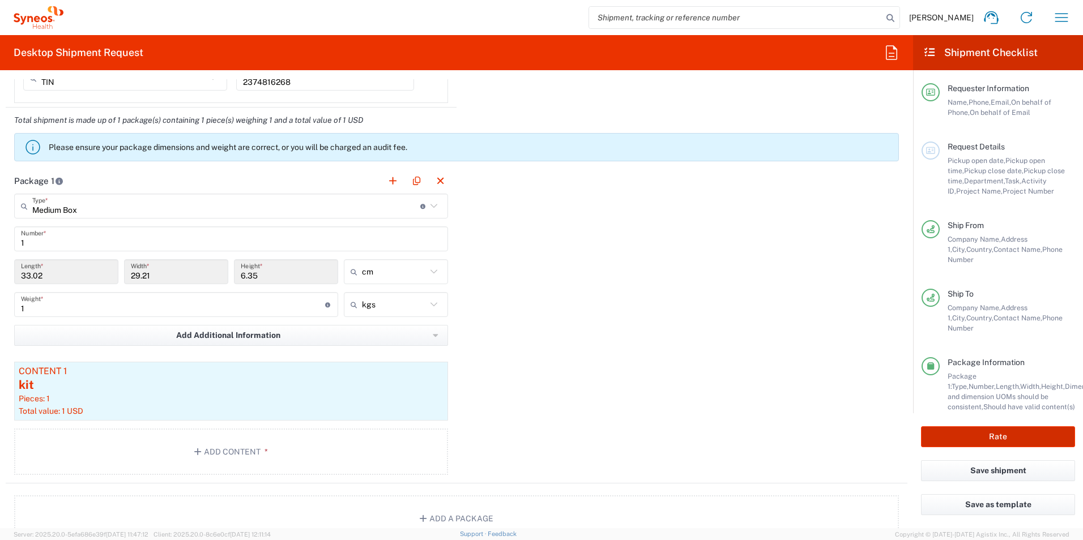
click at [942, 438] on button "Rate" at bounding box center [998, 436] width 154 height 21
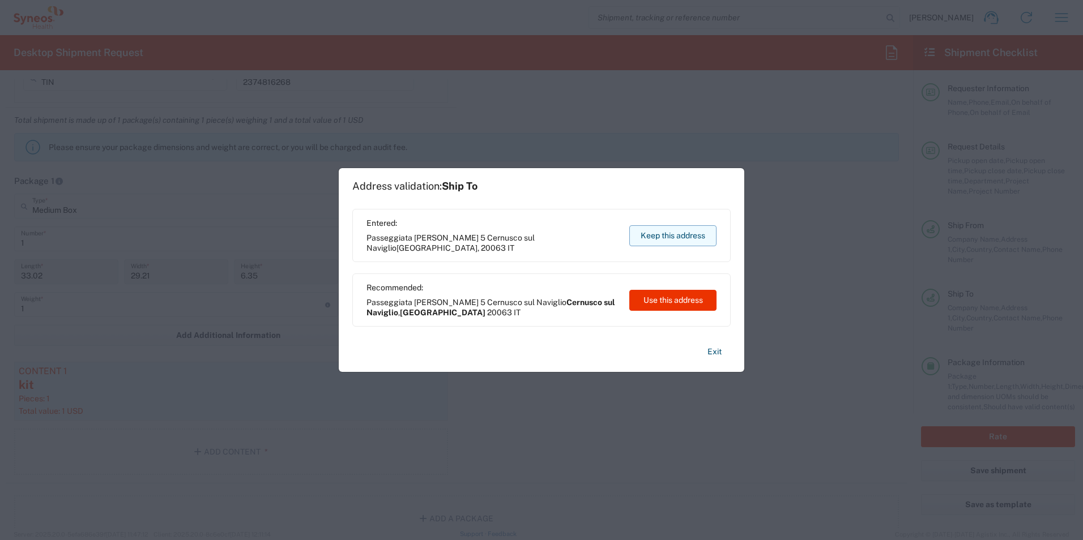
click at [654, 231] on button "Keep this address" at bounding box center [672, 235] width 87 height 21
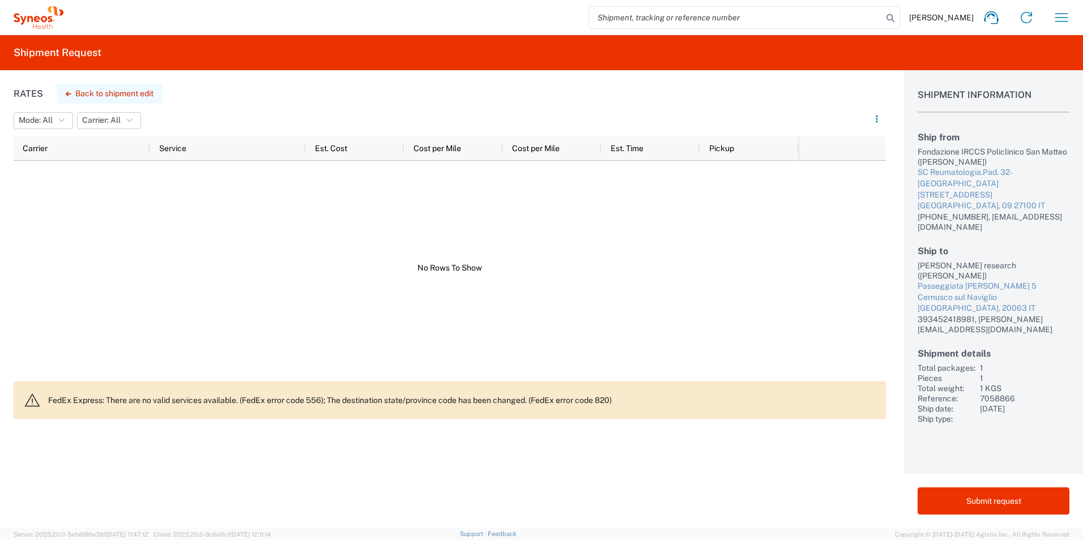
click at [127, 95] on button "Back to shipment edit" at bounding box center [110, 94] width 106 height 20
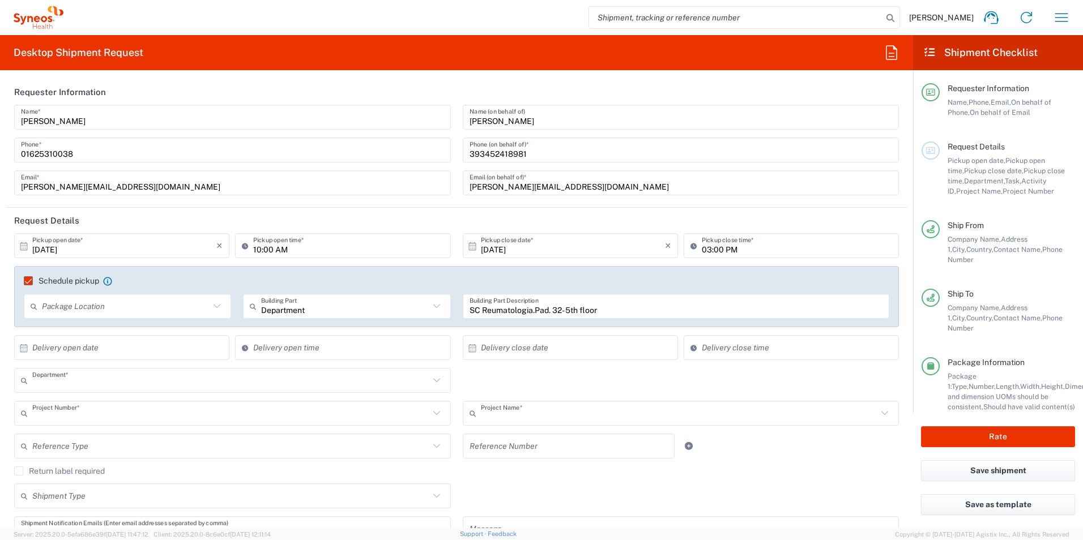
type input "3190"
type input "7058866"
type input "802-NVR-048"
type input "Lombardia"
type input "Medium Box"
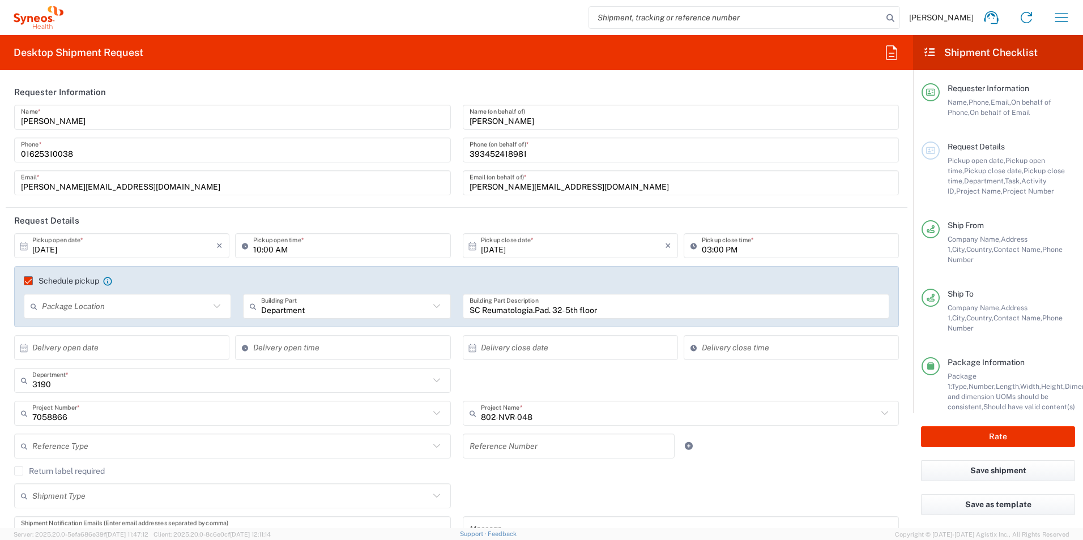
click at [35, 245] on input "10/10/2025" at bounding box center [124, 246] width 184 height 20
click at [24, 244] on icon at bounding box center [24, 246] width 10 height 10
click at [20, 248] on icon at bounding box center [24, 246] width 10 height 10
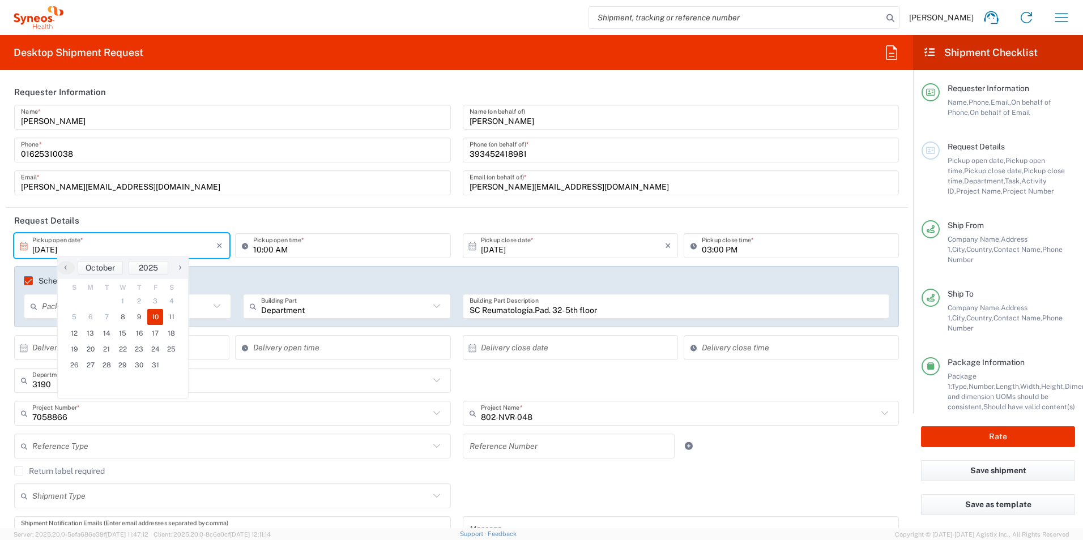
click at [23, 248] on icon at bounding box center [24, 246] width 10 height 10
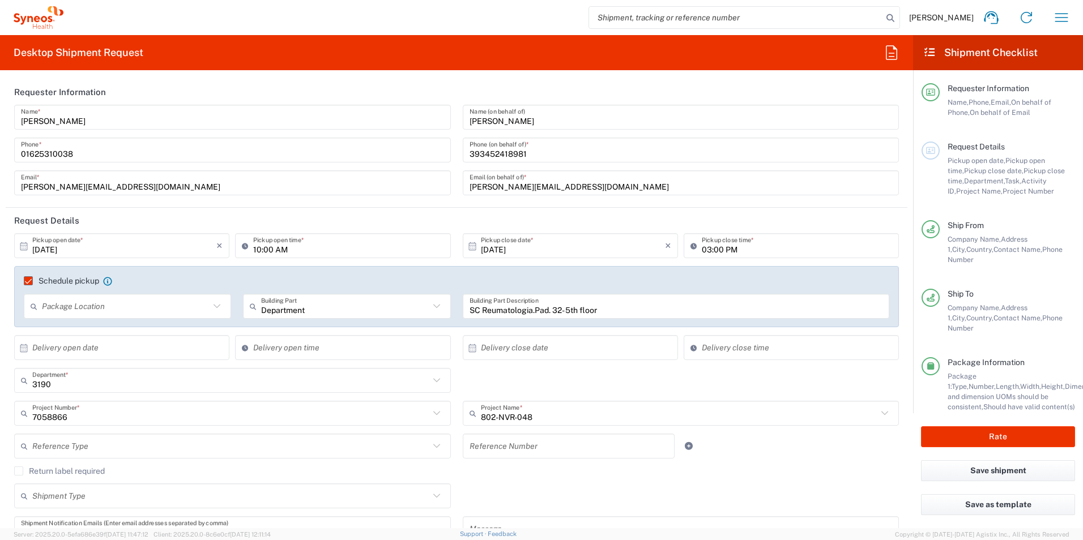
click at [23, 248] on icon at bounding box center [24, 246] width 10 height 10
click at [93, 336] on span "13" at bounding box center [91, 334] width 16 height 16
type input "10/13/2025"
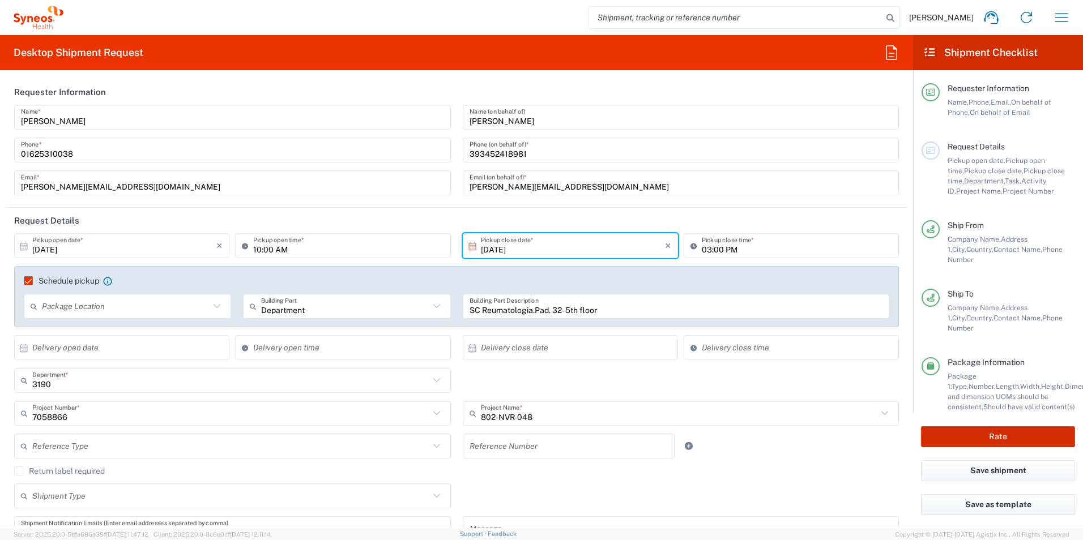
click at [992, 438] on button "Rate" at bounding box center [998, 436] width 154 height 21
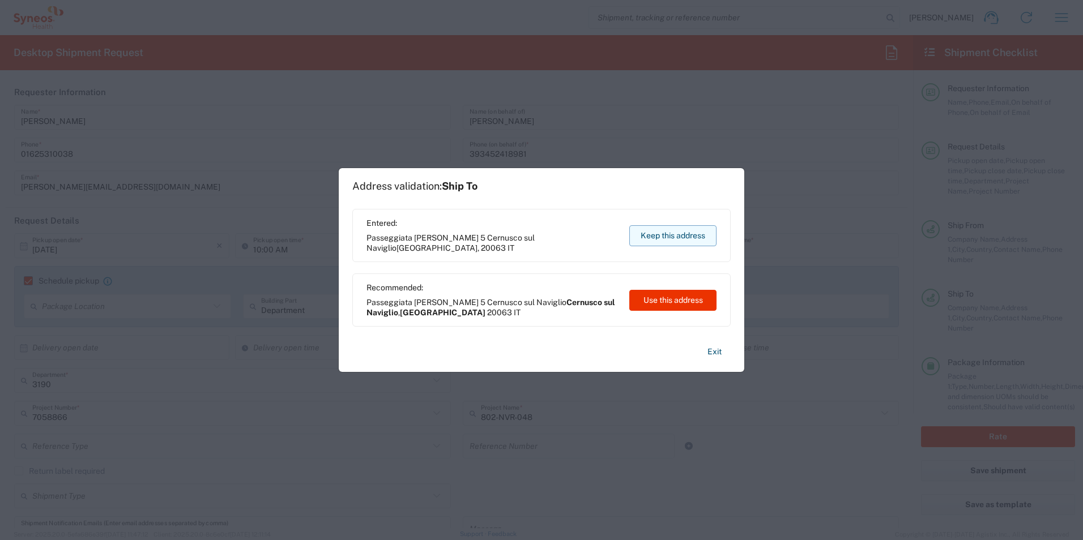
click at [699, 234] on button "Keep this address" at bounding box center [672, 235] width 87 height 21
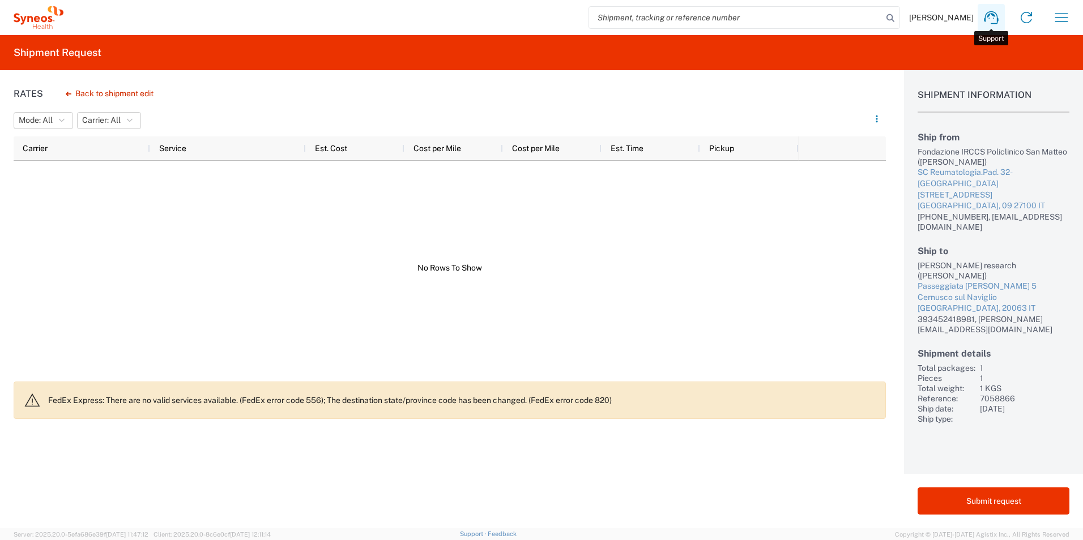
click at [993, 15] on icon at bounding box center [991, 17] width 14 height 13
click at [91, 94] on button "Back to shipment edit" at bounding box center [110, 94] width 106 height 20
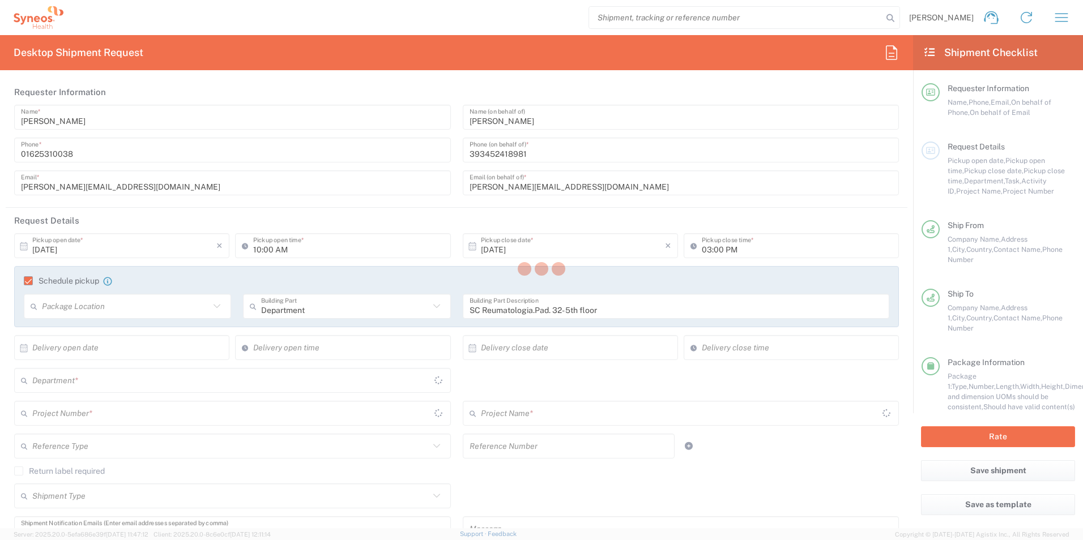
type input "3190"
type input "7058866"
type input "802-NVR-048"
type input "Lombardia"
type input "Medium Box"
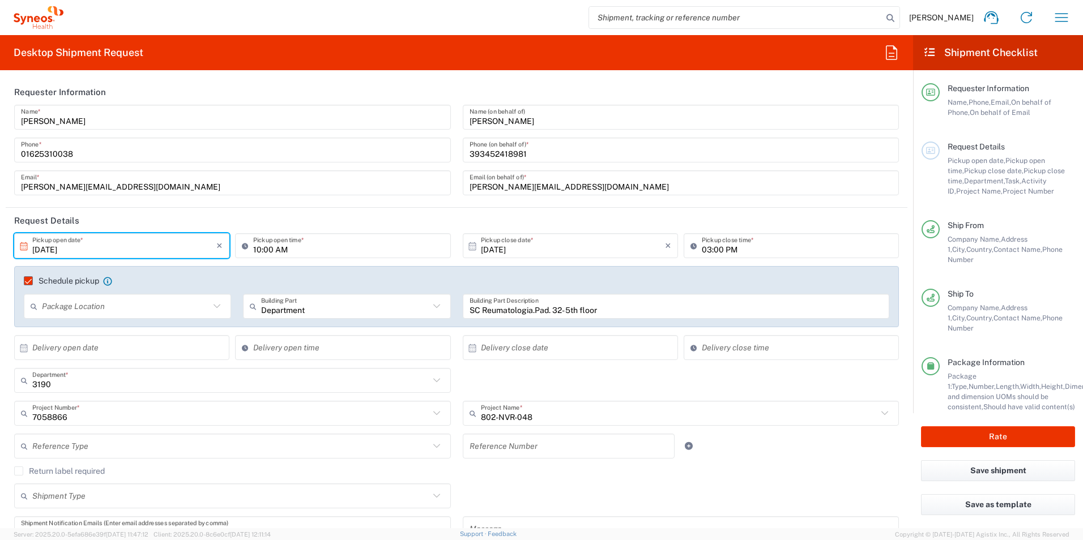
click at [37, 248] on input "10/13/2025" at bounding box center [124, 246] width 184 height 20
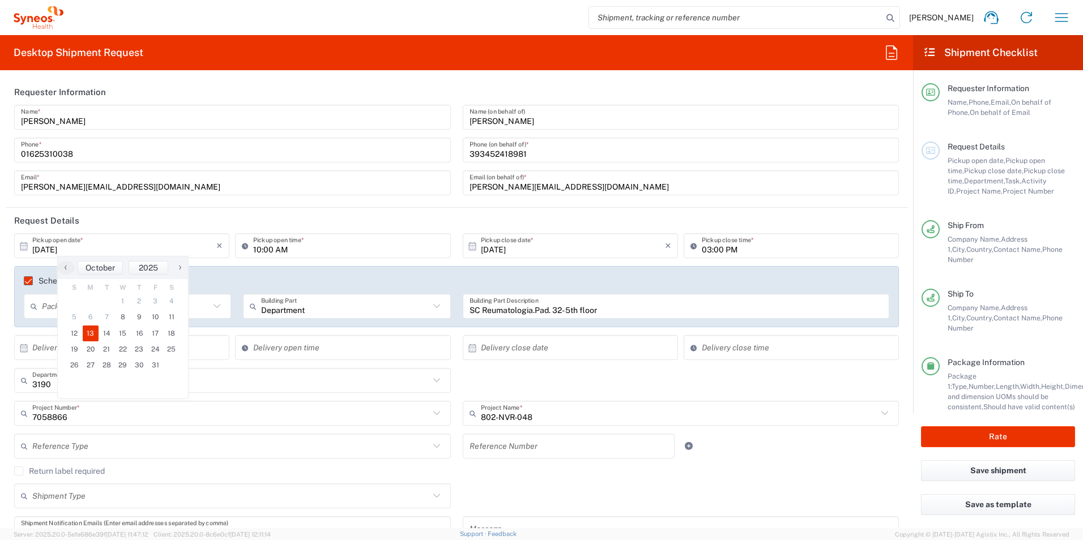
click at [26, 246] on icon at bounding box center [24, 246] width 10 height 10
click at [25, 244] on icon at bounding box center [24, 246] width 10 height 10
click at [140, 315] on span "9" at bounding box center [139, 317] width 16 height 16
type input "10/09/2025"
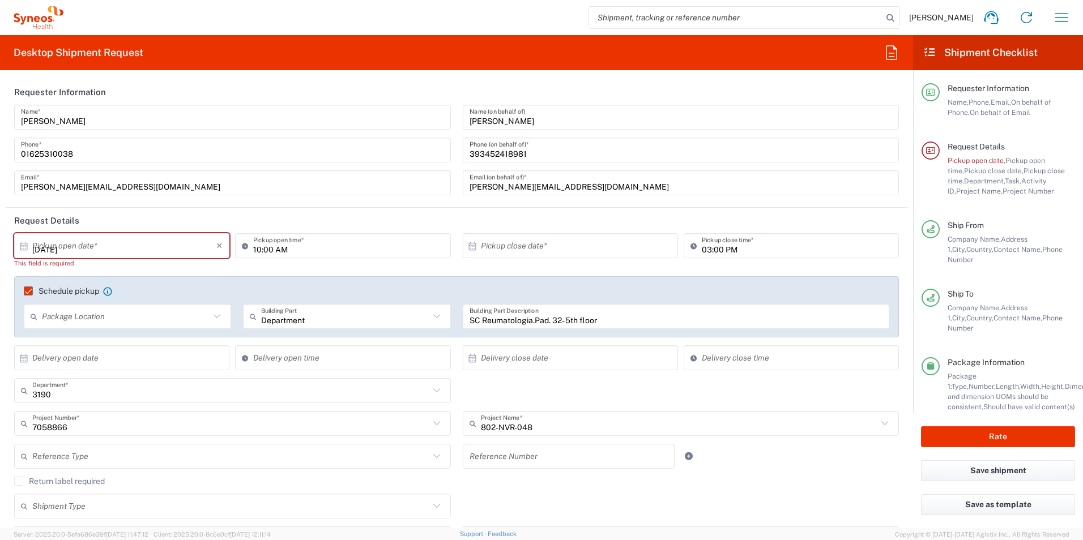
type input "10/09/2025"
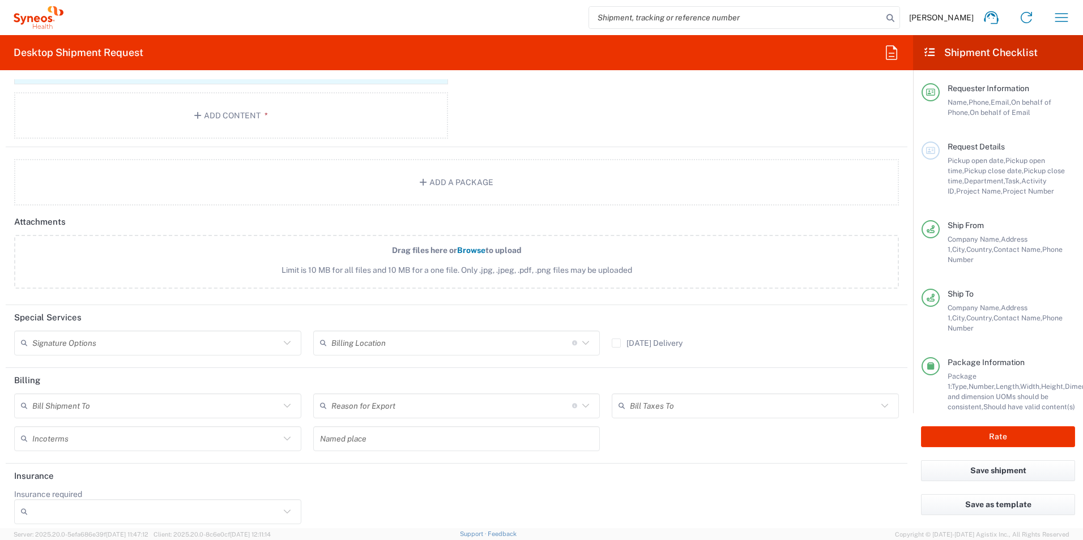
scroll to position [1364, 0]
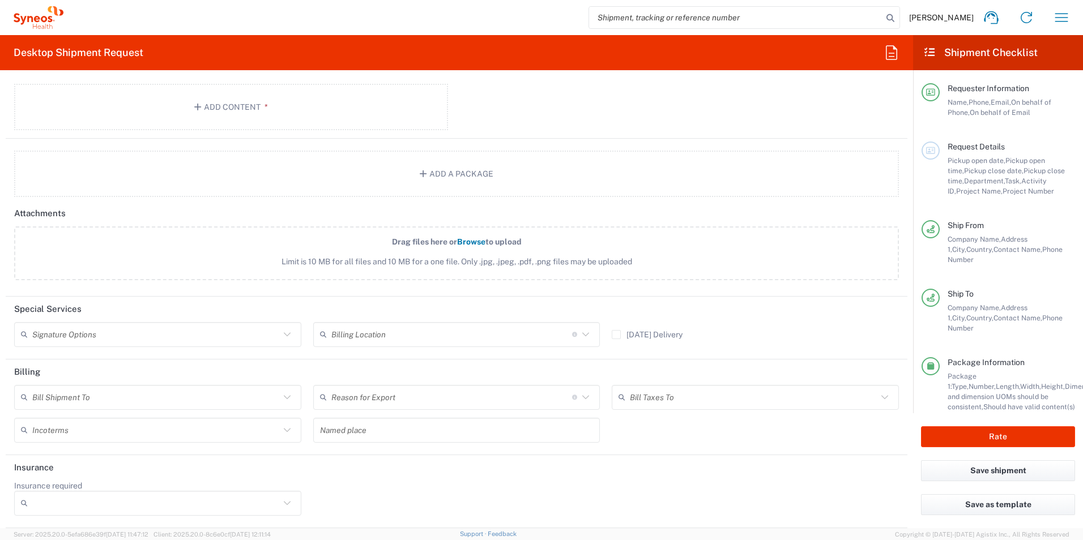
click at [96, 398] on input "text" at bounding box center [156, 397] width 248 height 20
click at [72, 455] on span "Third Party Account" at bounding box center [156, 460] width 282 height 18
type input "Third Party Account"
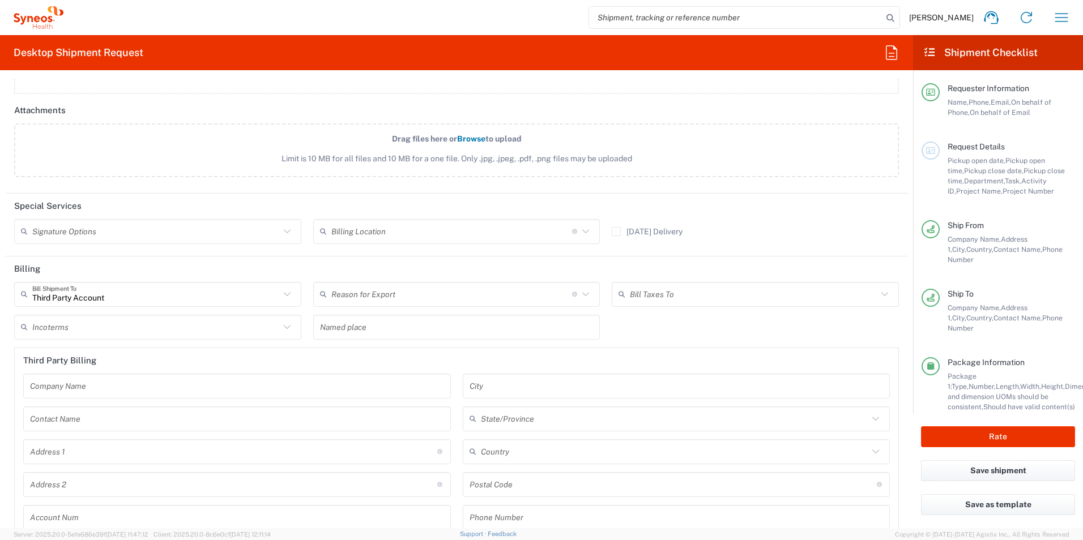
scroll to position [1559, 0]
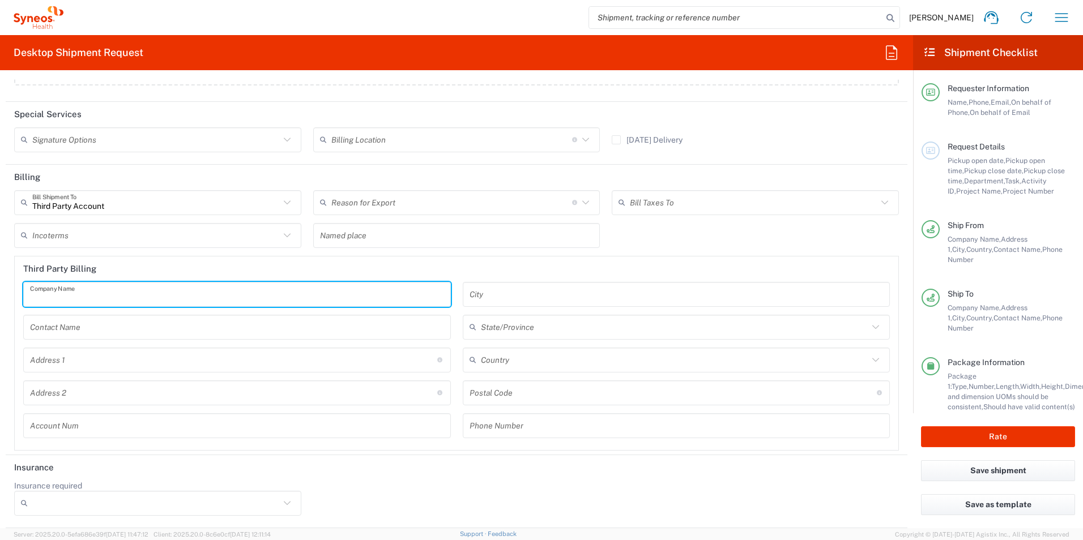
click at [138, 300] on input "text" at bounding box center [237, 294] width 414 height 20
type input "Illingworth research group"
type input "08:00 AM"
type input "05:00 PM"
type input "New Jersey"
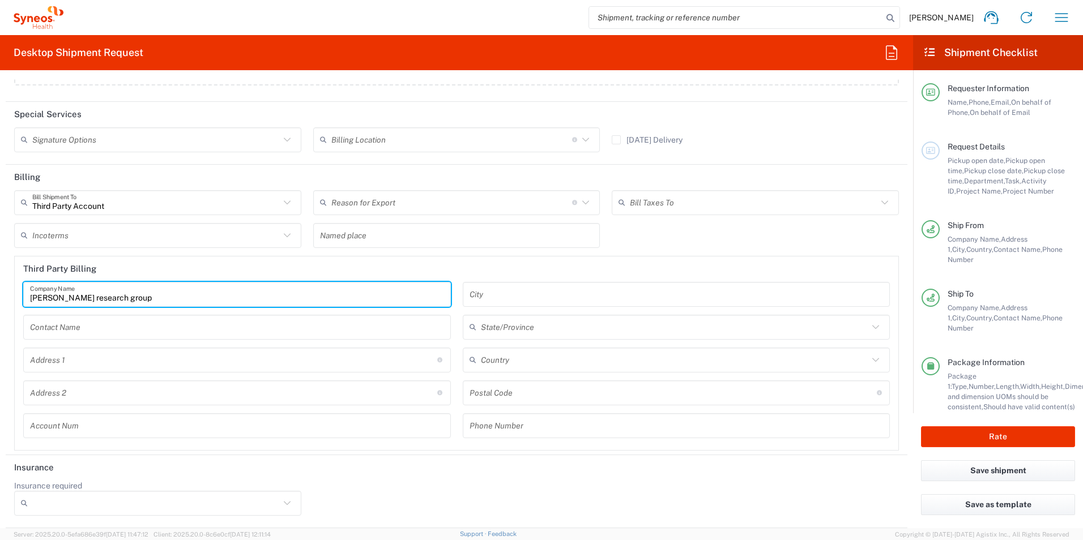
type input "Kelly Mon"
click at [0, 0] on span "BioSector 2 LLC- New York US" at bounding box center [0, 0] width 0 height 0
click at [335, 238] on input "Kelly Mon" at bounding box center [457, 235] width 274 height 20
click at [355, 240] on input "Kelly Mon" at bounding box center [457, 235] width 274 height 20
click at [435, 261] on header "Third Party Billing" at bounding box center [457, 269] width 884 height 25
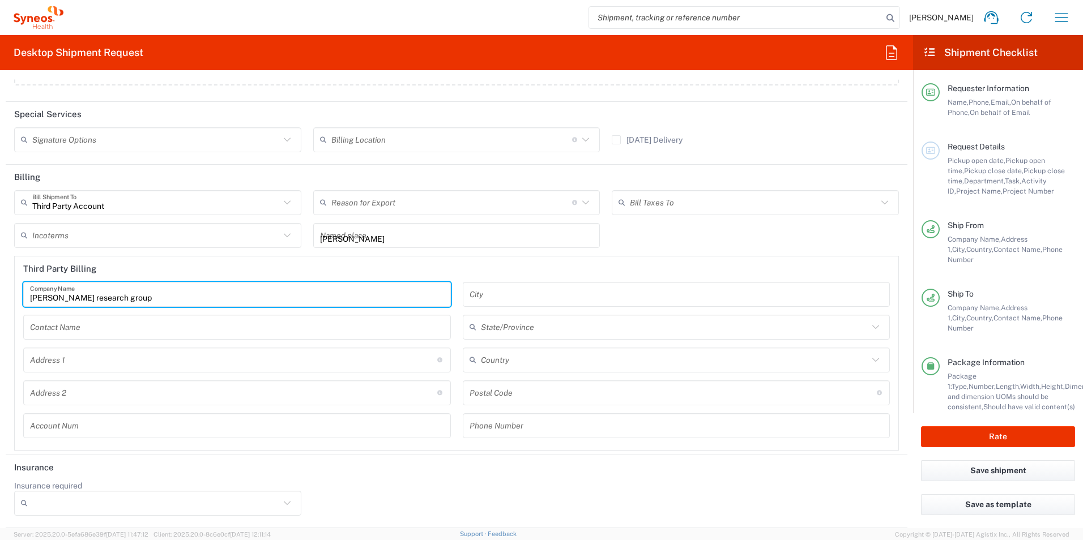
click at [391, 241] on input "Kelly Mon" at bounding box center [457, 235] width 274 height 20
click at [321, 237] on input "Kelly Mon" at bounding box center [457, 235] width 274 height 20
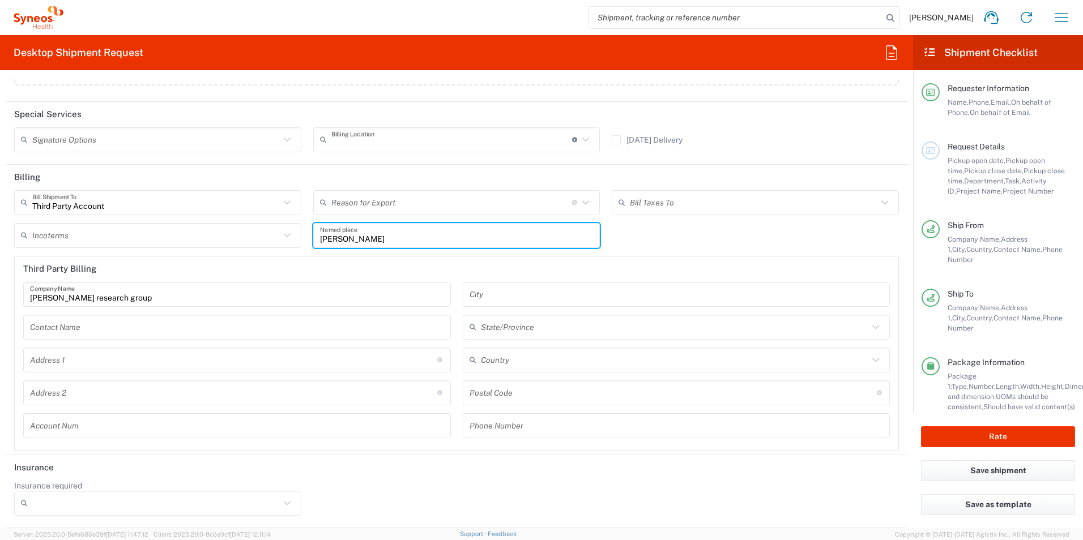
type input "BioSector 2 LLC- New York US"
type input "K"
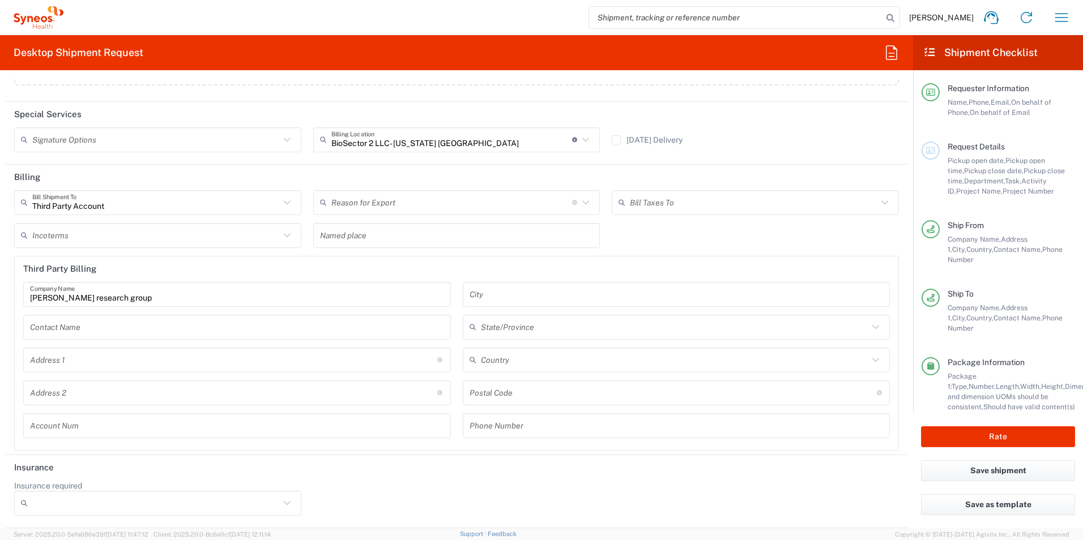
click at [371, 176] on header "Billing" at bounding box center [457, 177] width 902 height 25
click at [582, 143] on icon at bounding box center [585, 140] width 15 height 15
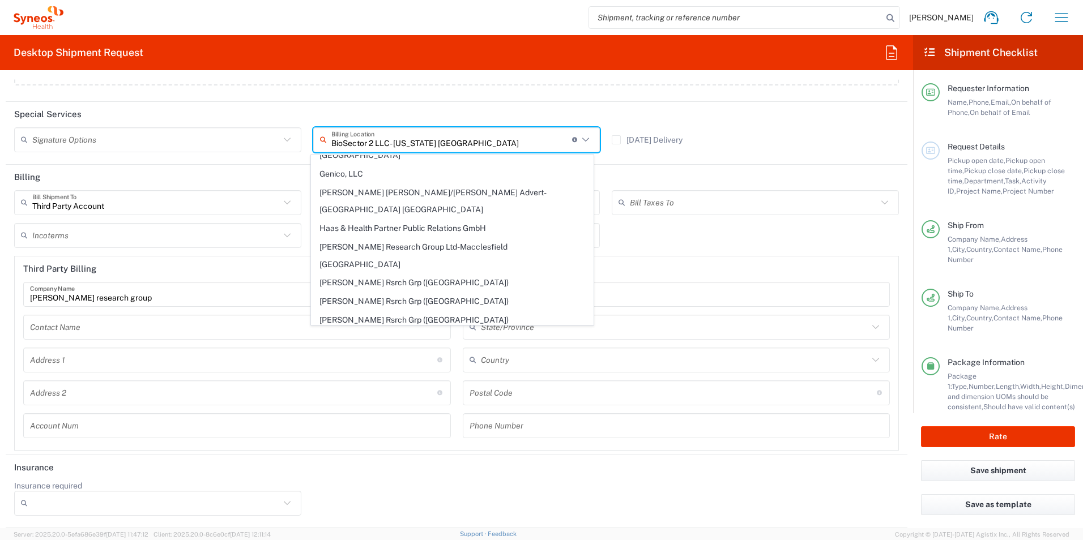
scroll to position [170, 0]
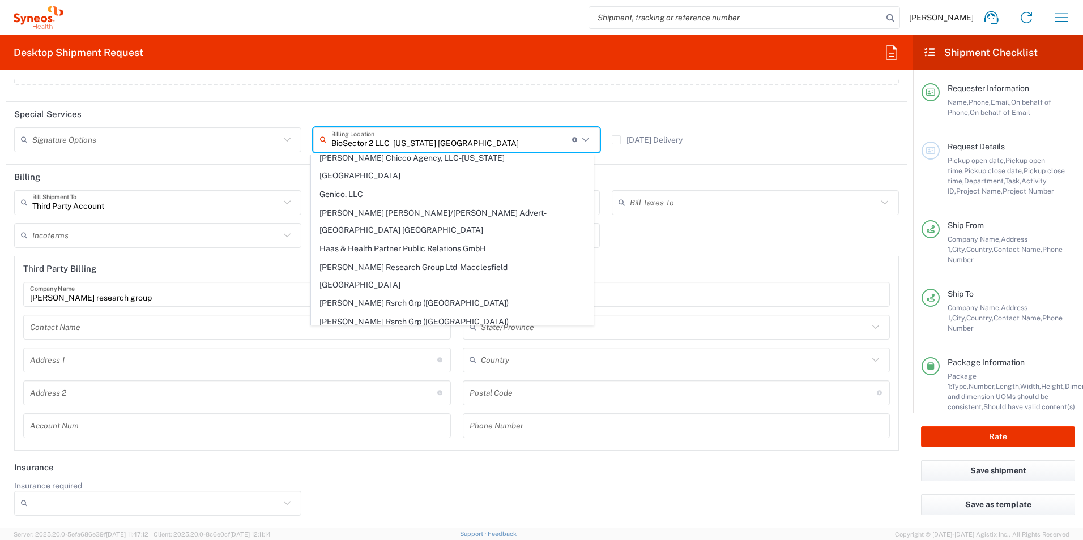
drag, startPoint x: 436, startPoint y: 180, endPoint x: 484, endPoint y: 270, distance: 101.8
click at [436, 259] on span "Illingworth Research Group Ltd-Macclesfield UK" at bounding box center [453, 276] width 282 height 35
type input "Illingworth Research Group Ltd-Macclesfield UK"
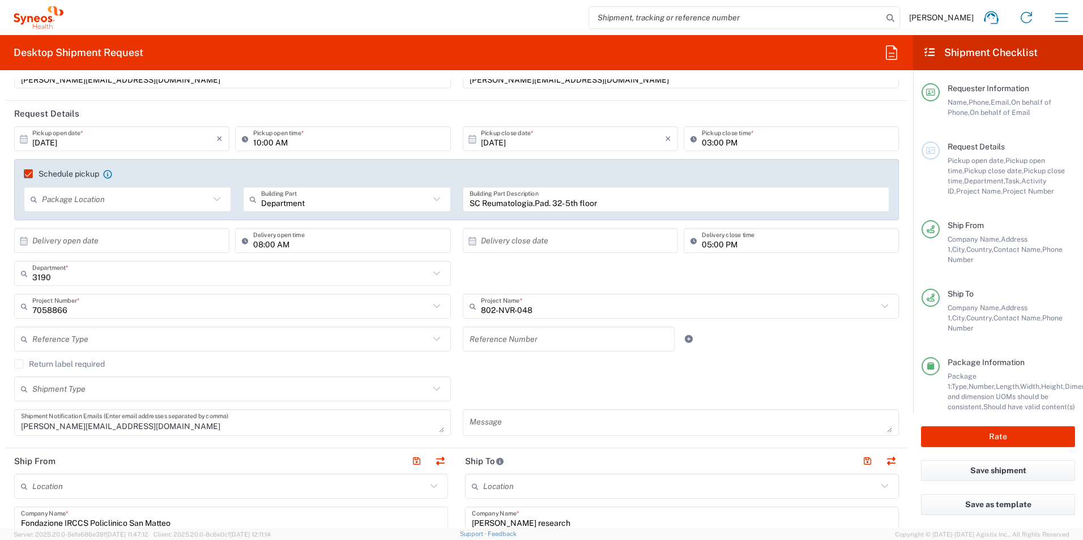
scroll to position [87, 0]
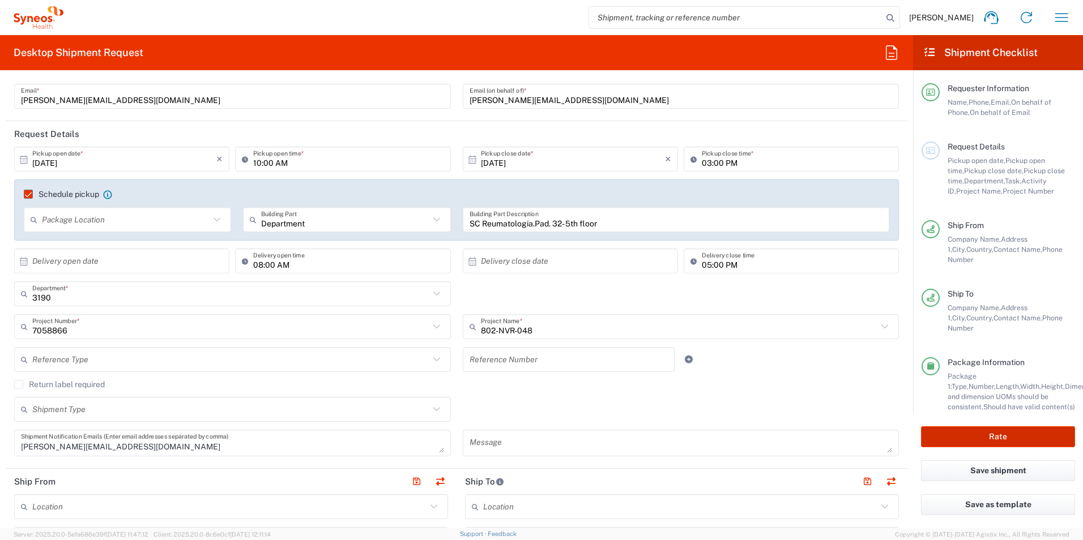
drag, startPoint x: 979, startPoint y: 438, endPoint x: 391, endPoint y: 412, distance: 588.5
click at [978, 437] on button "Rate" at bounding box center [998, 436] width 154 height 21
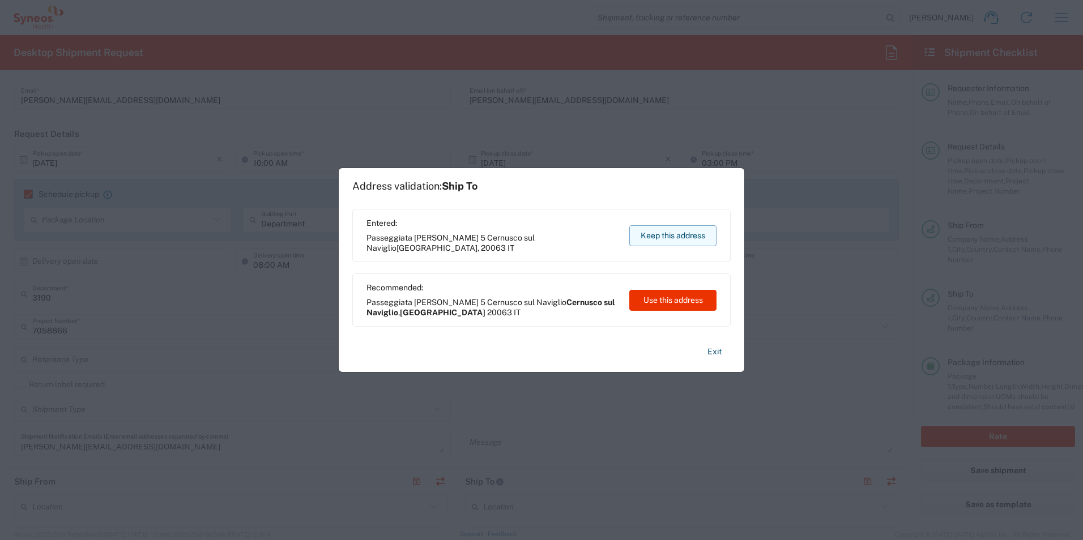
click at [651, 236] on button "Keep this address" at bounding box center [672, 235] width 87 height 21
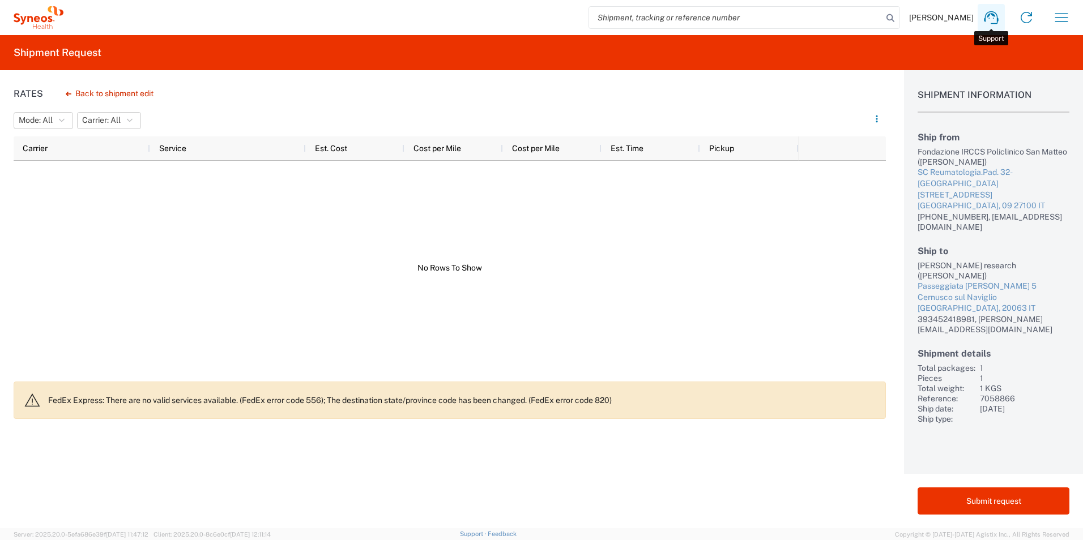
click at [992, 16] on icon at bounding box center [991, 17] width 18 height 18
click at [467, 498] on div "Rates Back to shipment edit Mode: All All Carrier: All All Carrier Service Est.…" at bounding box center [443, 299] width 886 height 458
drag, startPoint x: 323, startPoint y: 403, endPoint x: 245, endPoint y: 399, distance: 77.7
click at [245, 399] on p "FedEx Express: There are no valid services available. (FedEx error code 556); T…" at bounding box center [462, 400] width 828 height 10
click at [991, 16] on icon at bounding box center [991, 17] width 18 height 18
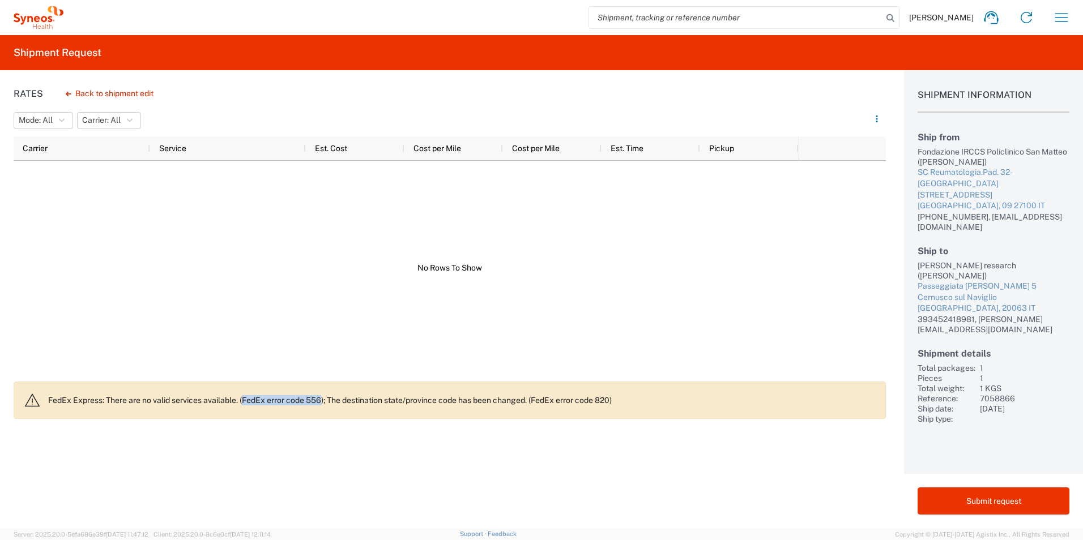
click at [289, 351] on div at bounding box center [406, 268] width 785 height 214
click at [93, 100] on button "Back to shipment edit" at bounding box center [110, 94] width 106 height 20
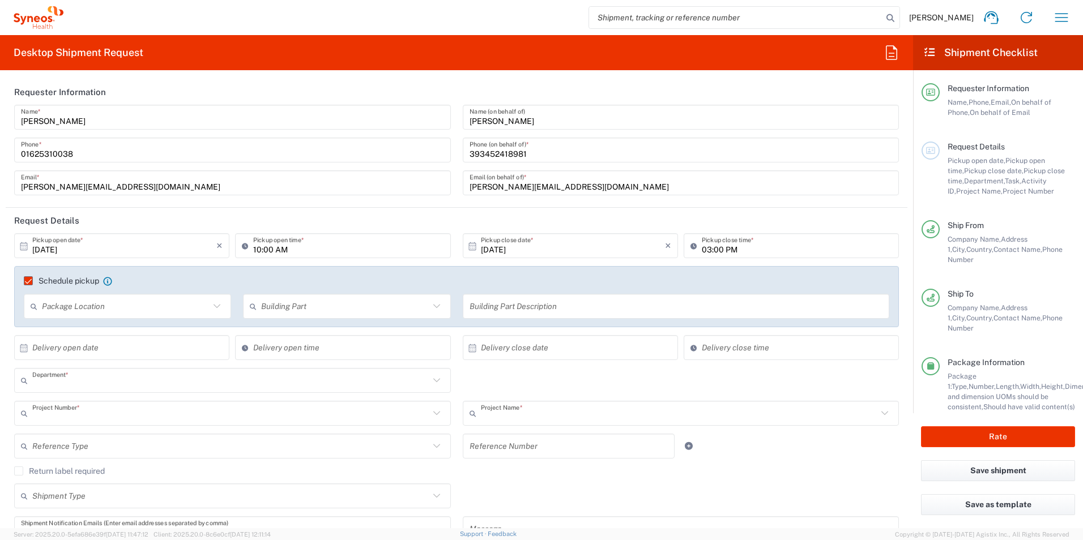
type input "3190"
type input "7058866"
type input "802-NVR-048"
type input "Lombardia"
type input "Italy"
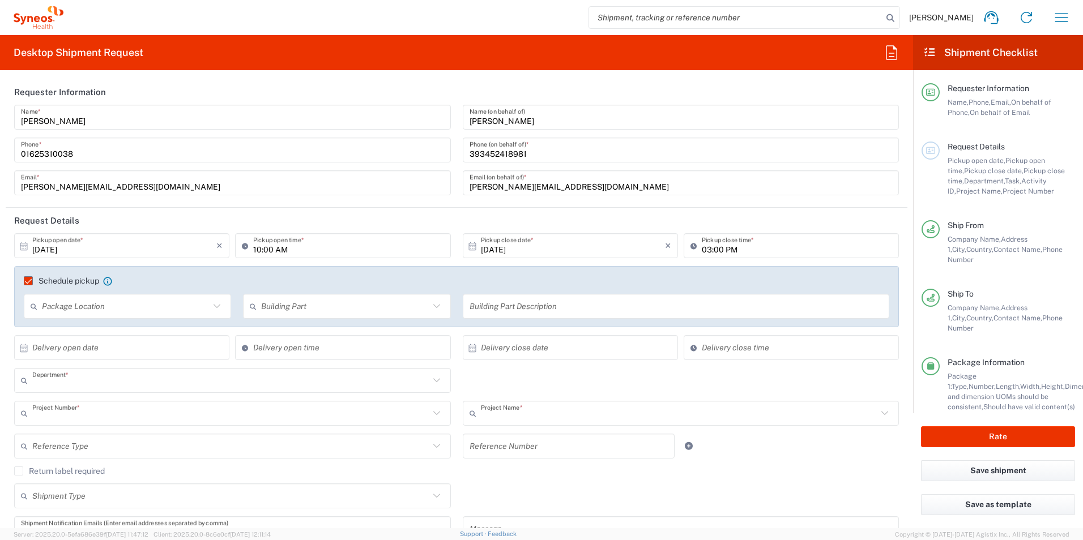
type input "Business (General)"
type input "Italy"
type input "Residential/Home"
type input "Medium Box"
type input "England"
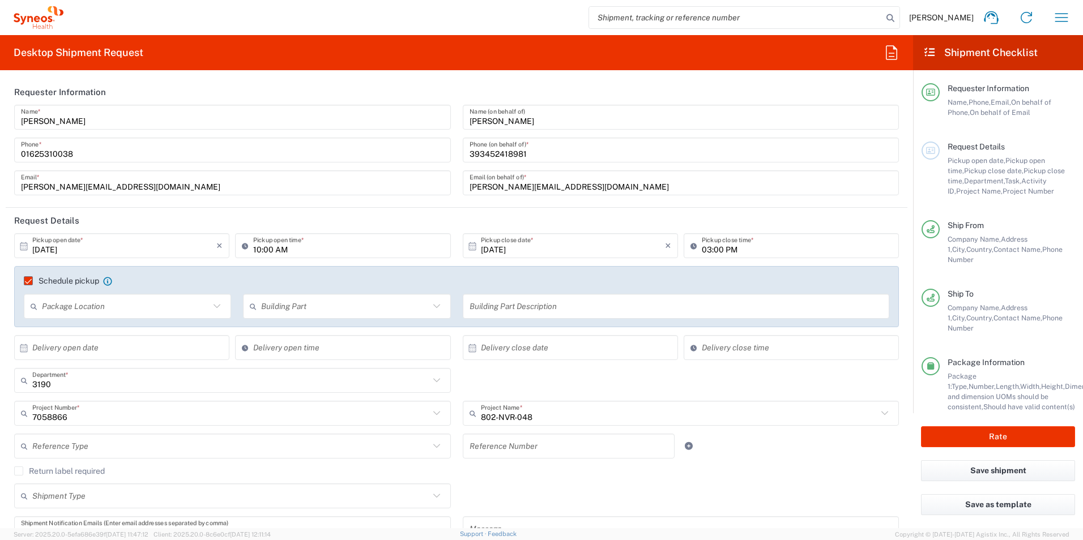
type input "United Kingdom"
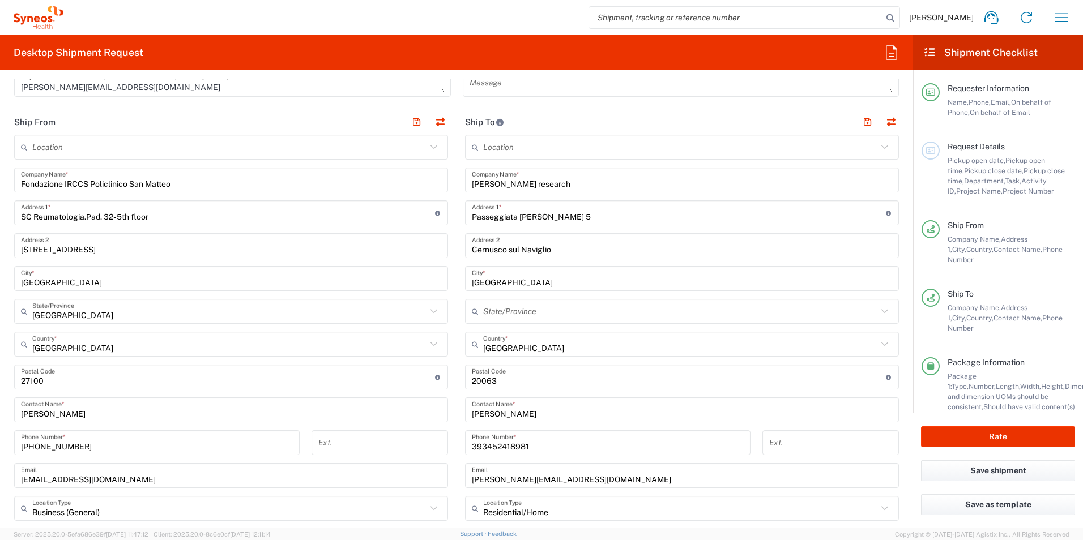
scroll to position [453, 0]
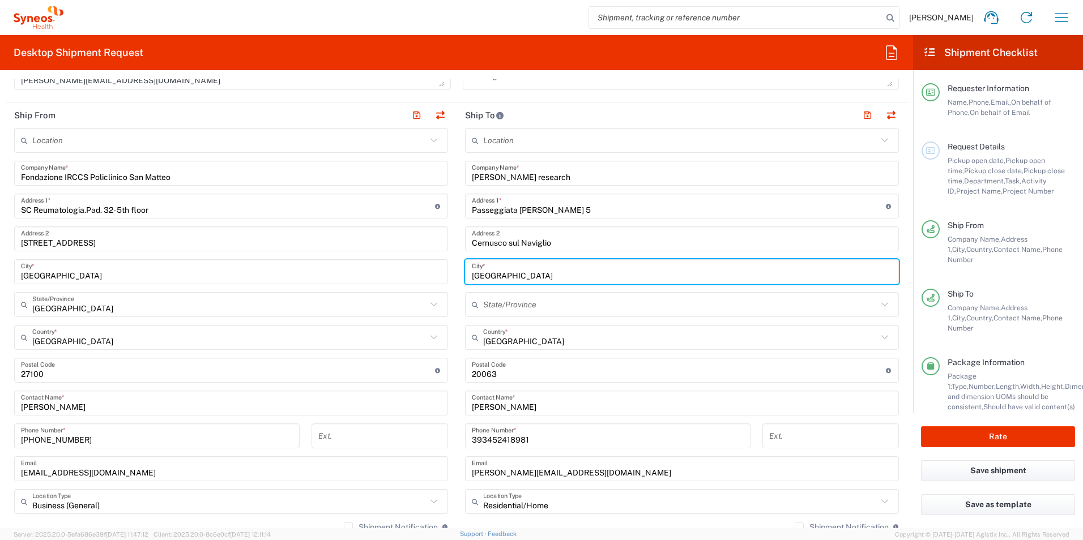
drag, startPoint x: 497, startPoint y: 277, endPoint x: 428, endPoint y: 279, distance: 69.1
click at [428, 279] on div "Ship From Location Addison Whitney LLC-Morrisvile NC US Barcelona-Syneos Health…" at bounding box center [457, 388] width 902 height 571
paste input "Cernusco sul Navigli"
type input "Cernusco sul Naviglio"
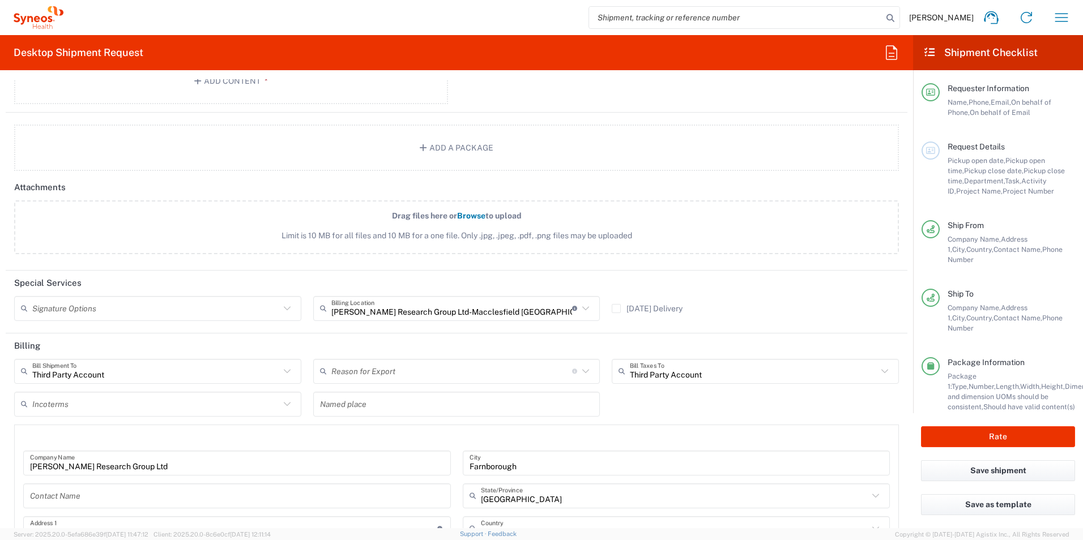
scroll to position [1416, 0]
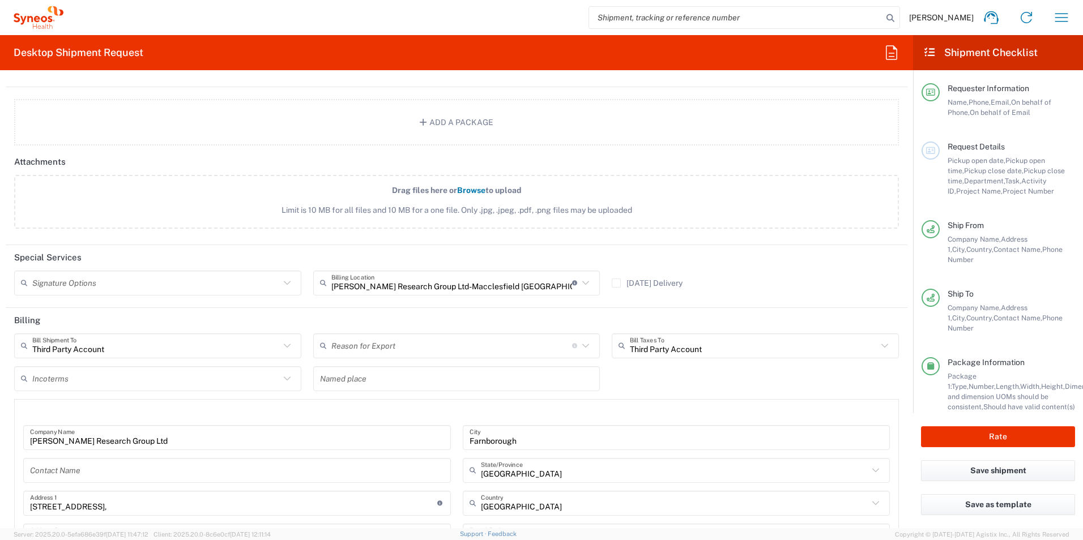
click at [578, 286] on icon at bounding box center [585, 283] width 15 height 15
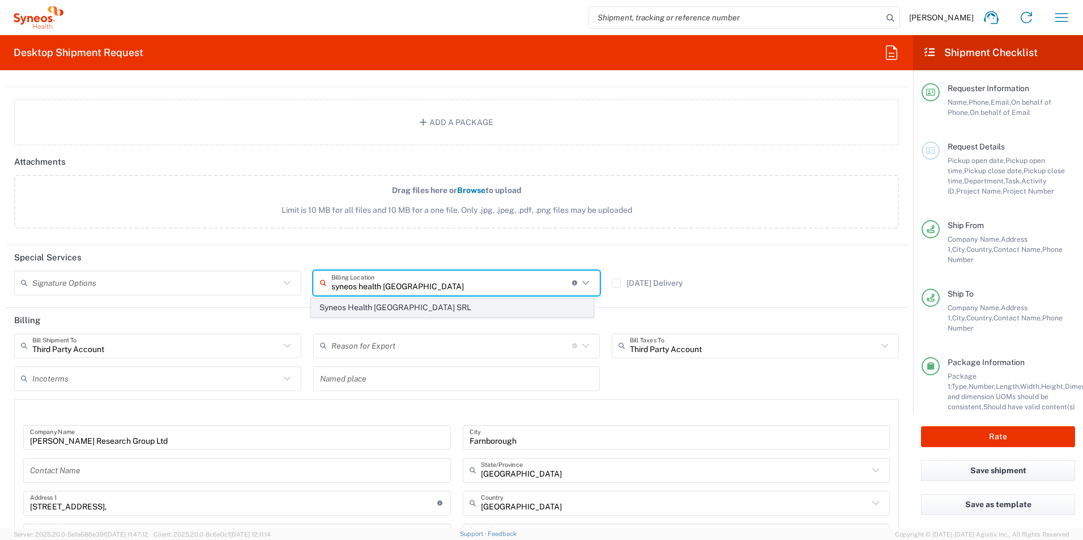
click at [381, 307] on span "Syneos Health Italy SRL" at bounding box center [453, 308] width 282 height 18
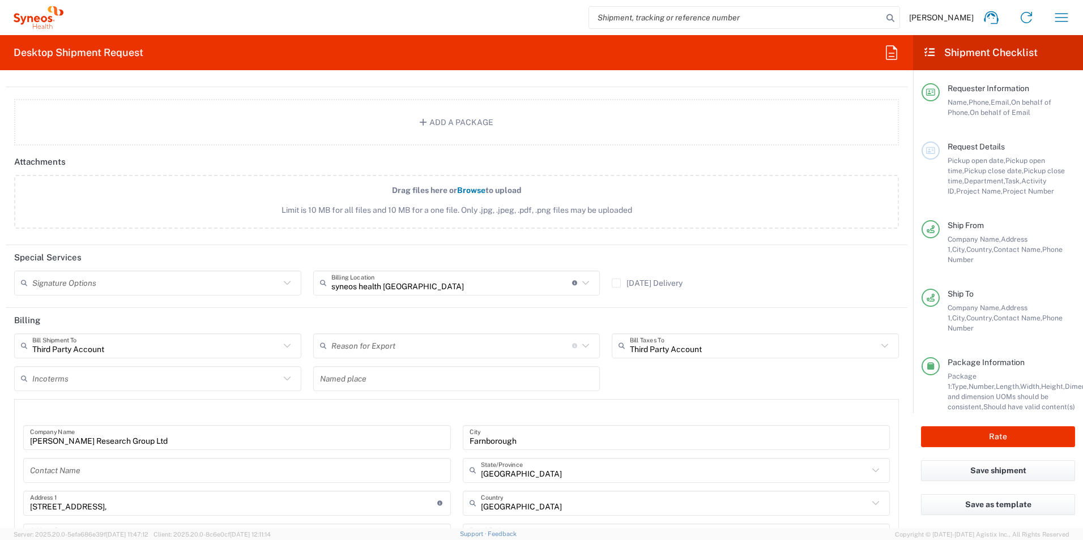
type input "Syneos Health Italy SRL"
click at [419, 251] on header "Special Services" at bounding box center [457, 257] width 902 height 25
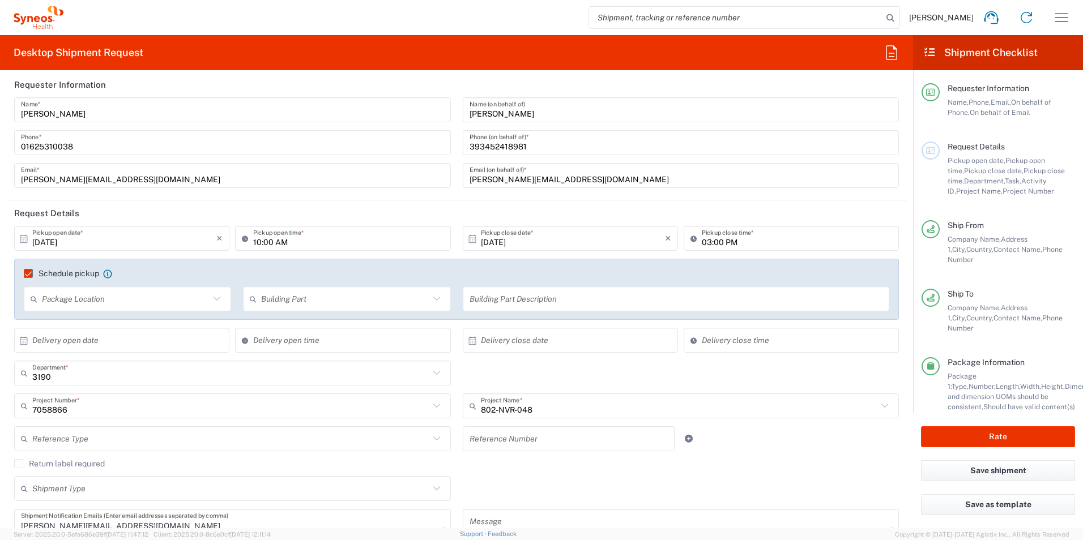
scroll to position [0, 0]
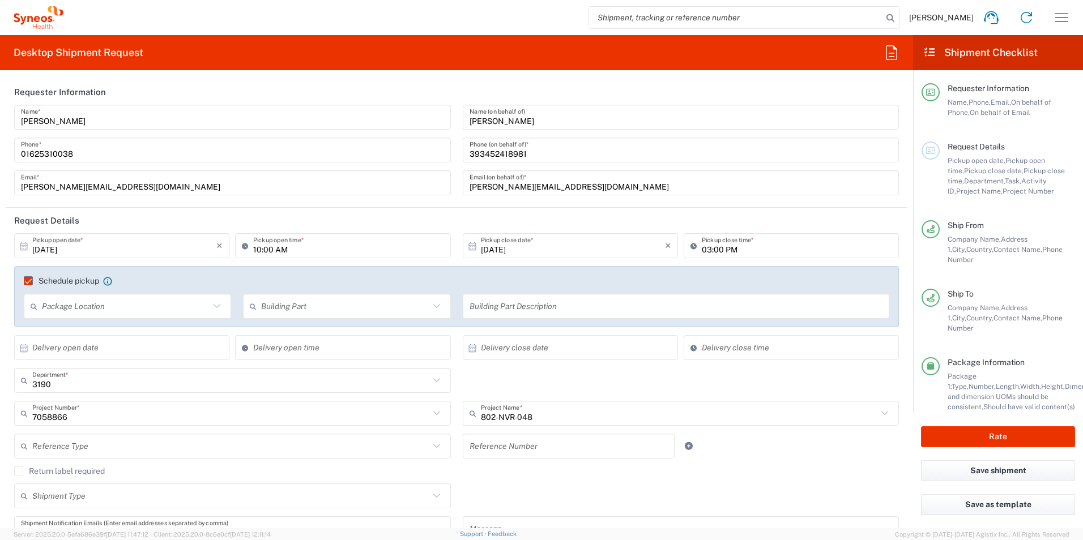
click at [21, 246] on icon at bounding box center [24, 246] width 10 height 10
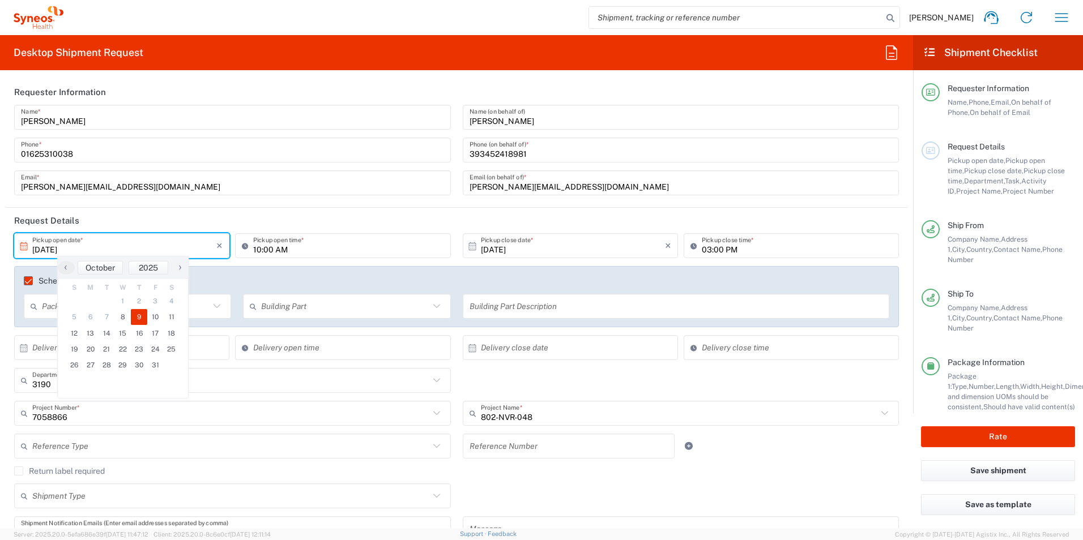
click at [140, 314] on span "9" at bounding box center [139, 317] width 16 height 16
click at [137, 317] on span "9" at bounding box center [139, 317] width 16 height 16
click at [273, 275] on div "Schedule pickup When scheduling a pickup please be sure to meet the following c…" at bounding box center [456, 296] width 885 height 61
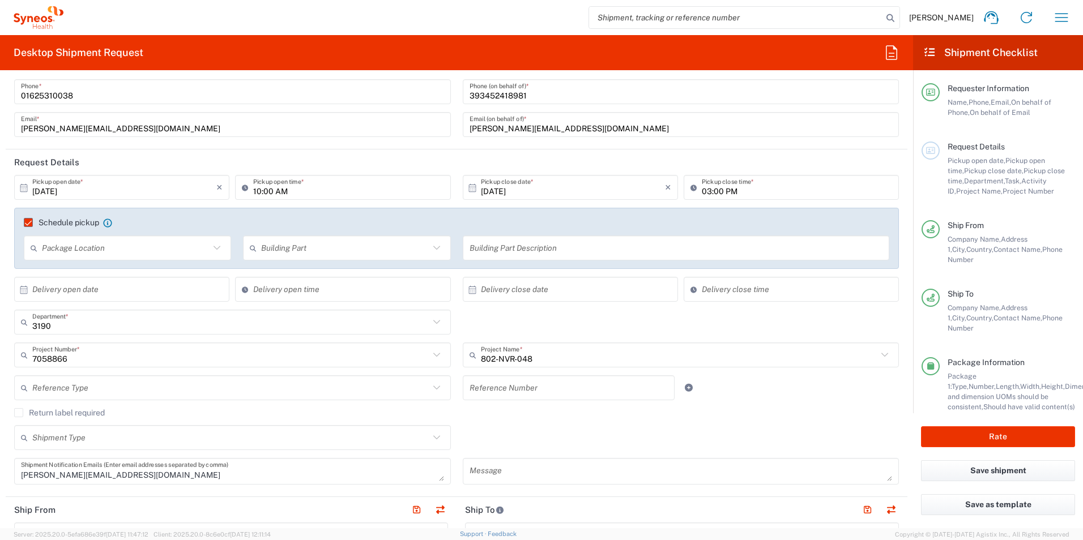
scroll to position [113, 0]
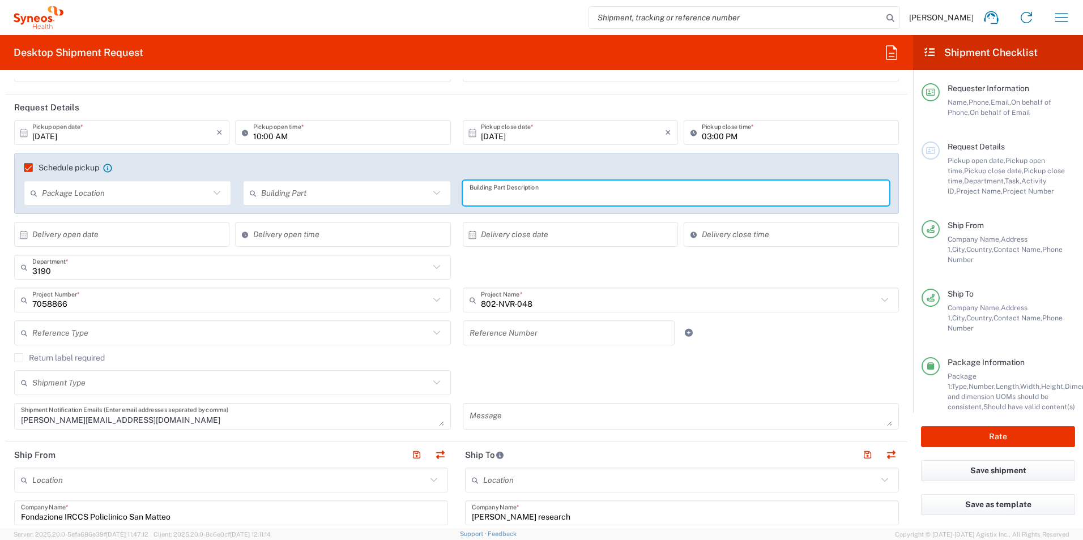
click at [499, 196] on input "text" at bounding box center [676, 194] width 413 height 20
paste input "SC Reumatologia.Pad. 32- 5th floor"
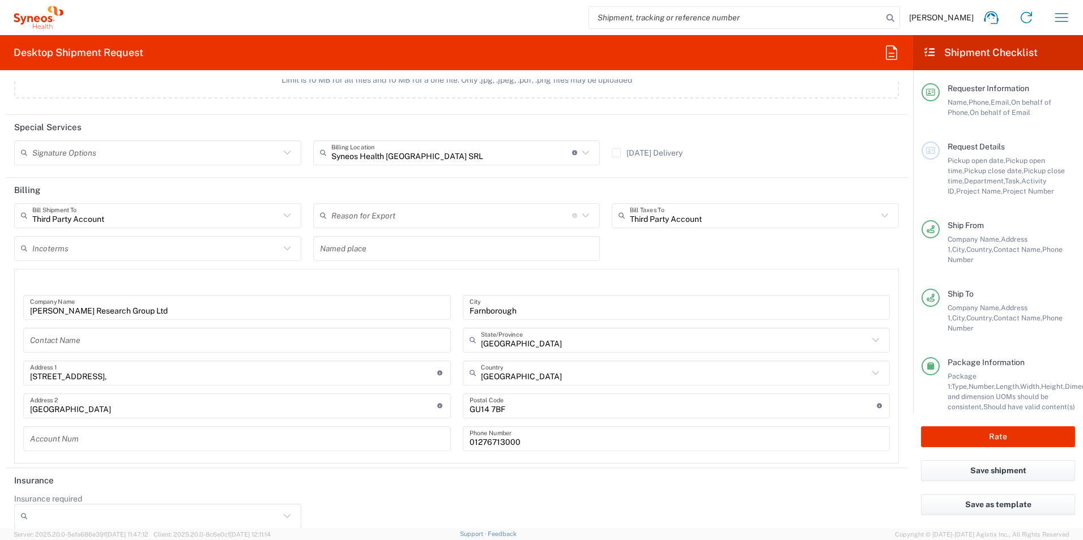
scroll to position [1559, 0]
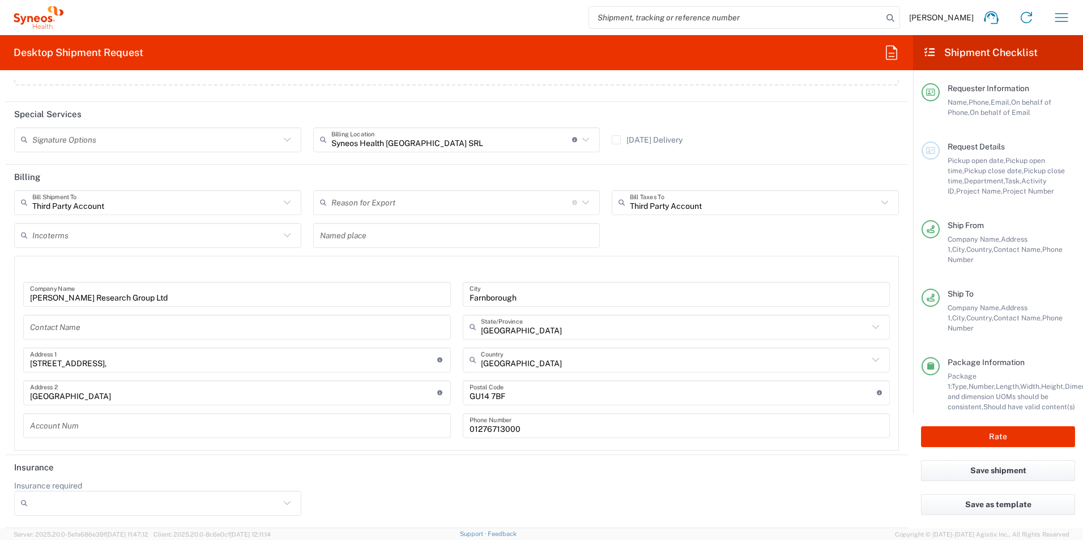
type input "SC Reumatologia.Pad. 32- 5th floor"
click at [975, 439] on button "Rate" at bounding box center [998, 436] width 154 height 21
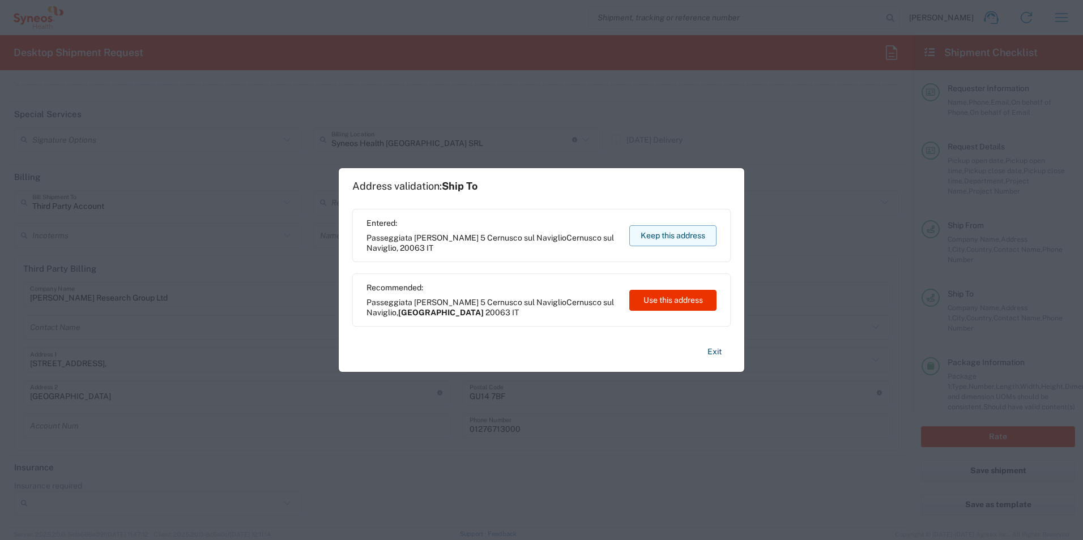
click at [697, 240] on button "Keep this address" at bounding box center [672, 235] width 87 height 21
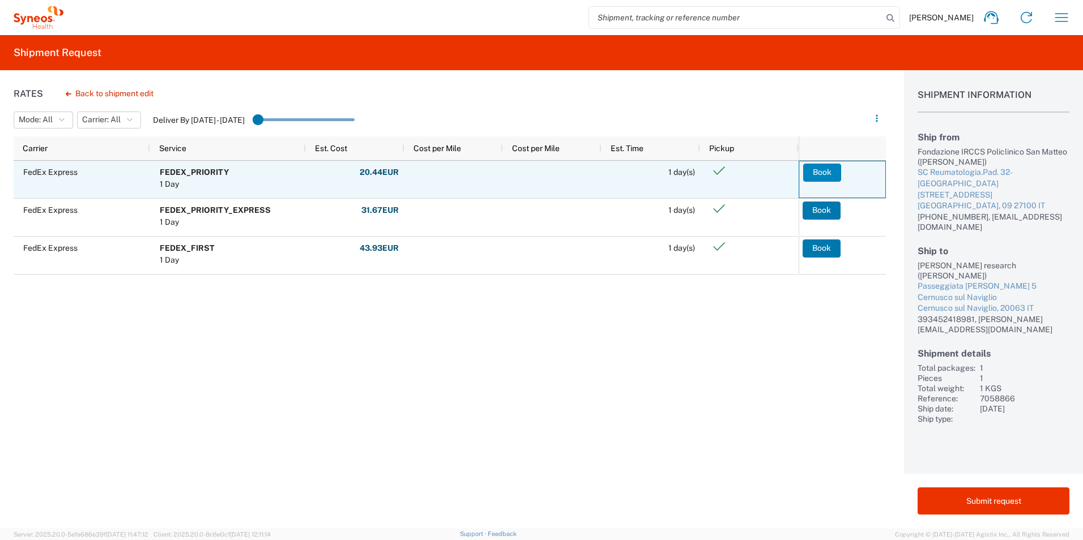
click at [823, 173] on button "Book" at bounding box center [822, 173] width 38 height 18
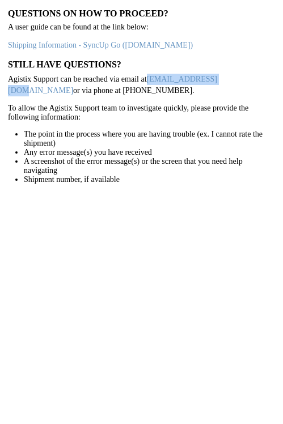
drag, startPoint x: 216, startPoint y: 80, endPoint x: 147, endPoint y: 74, distance: 69.4
click at [147, 74] on p "Agistix Support can be reached via email at [EMAIL_ADDRESS][DOMAIN_NAME] or via…" at bounding box center [141, 85] width 267 height 22
copy p "[EMAIL_ADDRESS][DOMAIN_NAME]"
